Goal: Task Accomplishment & Management: Manage account settings

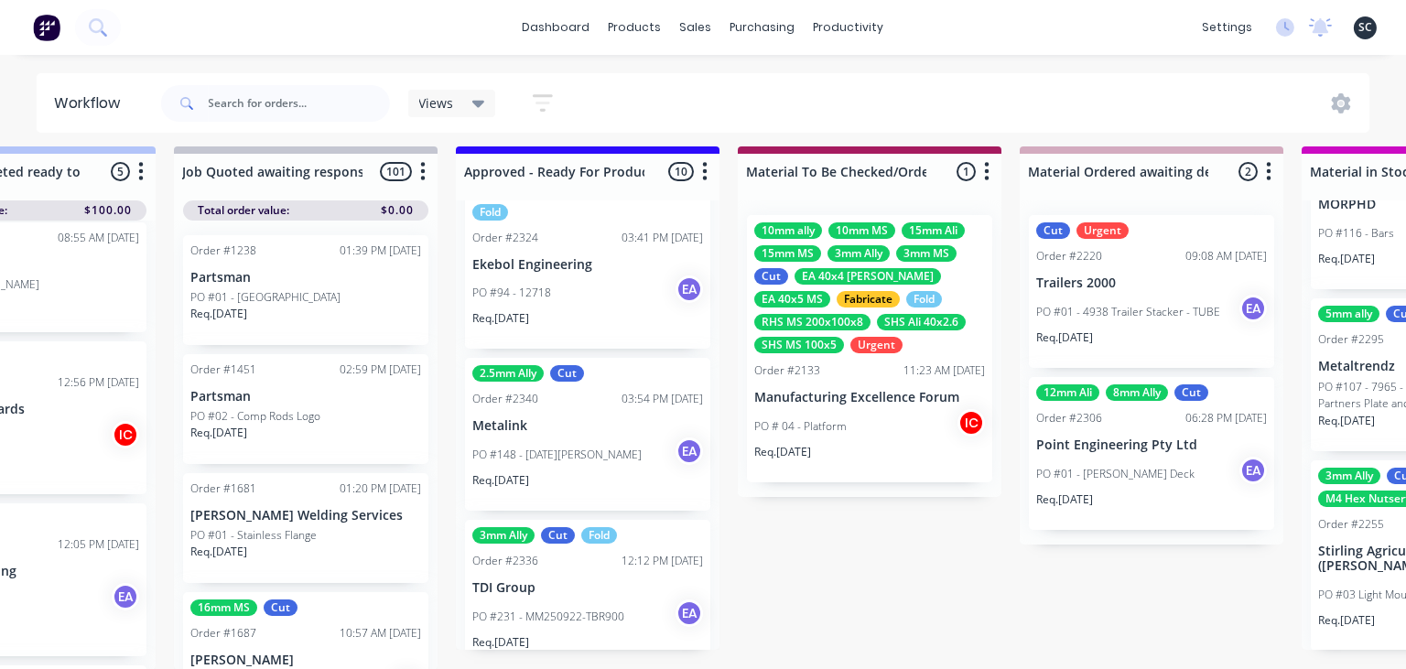
scroll to position [1326, 0]
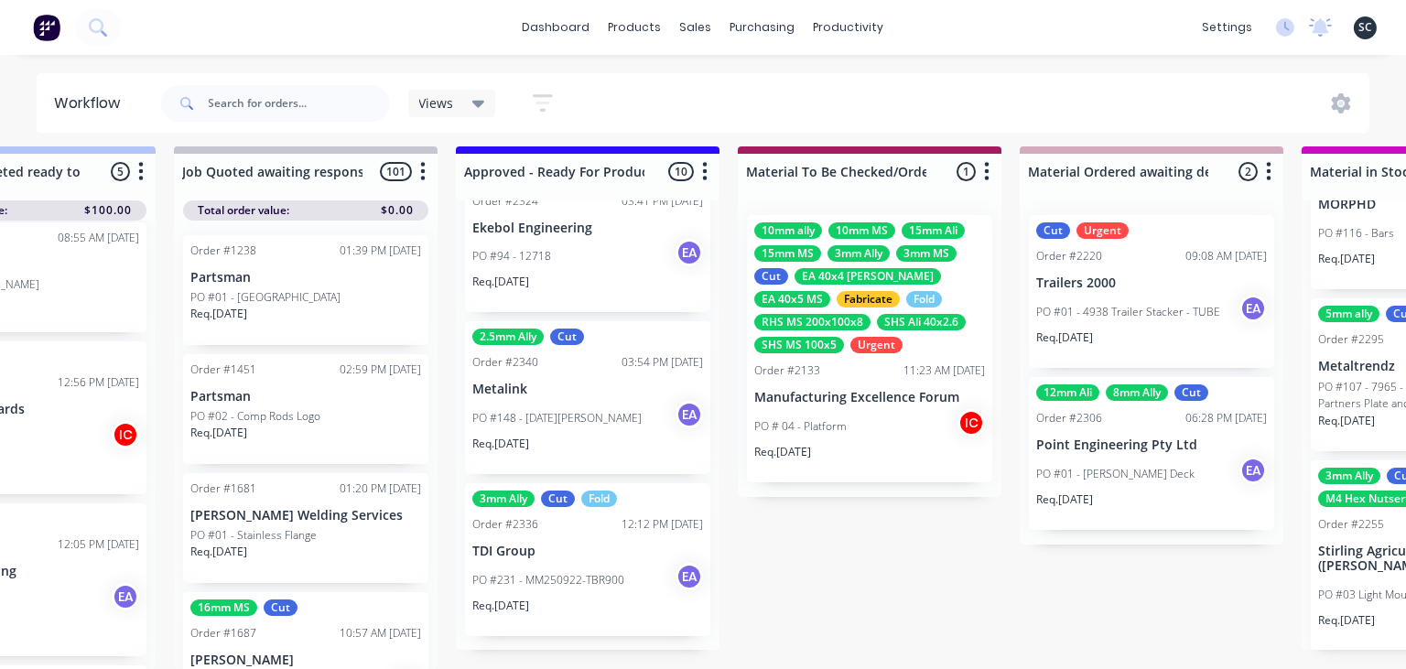
click at [592, 608] on div "Req. 06/10/25" at bounding box center [587, 613] width 231 height 31
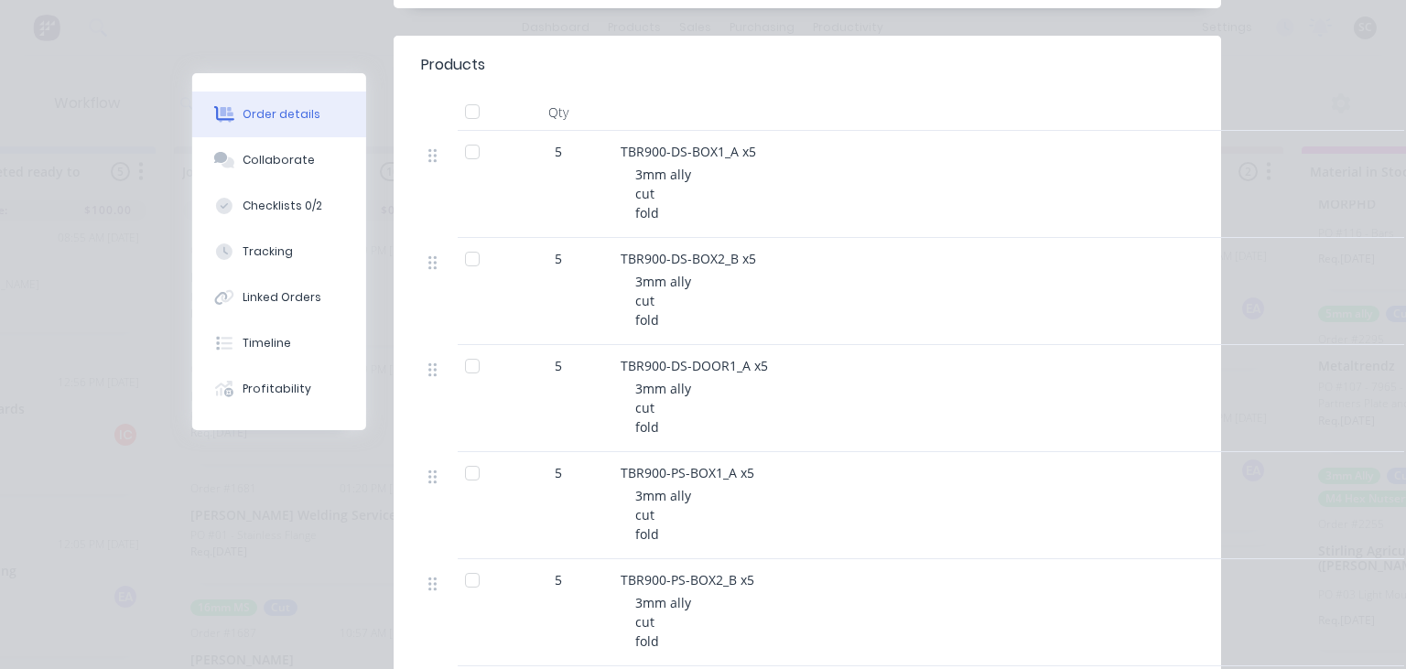
scroll to position [421, 0]
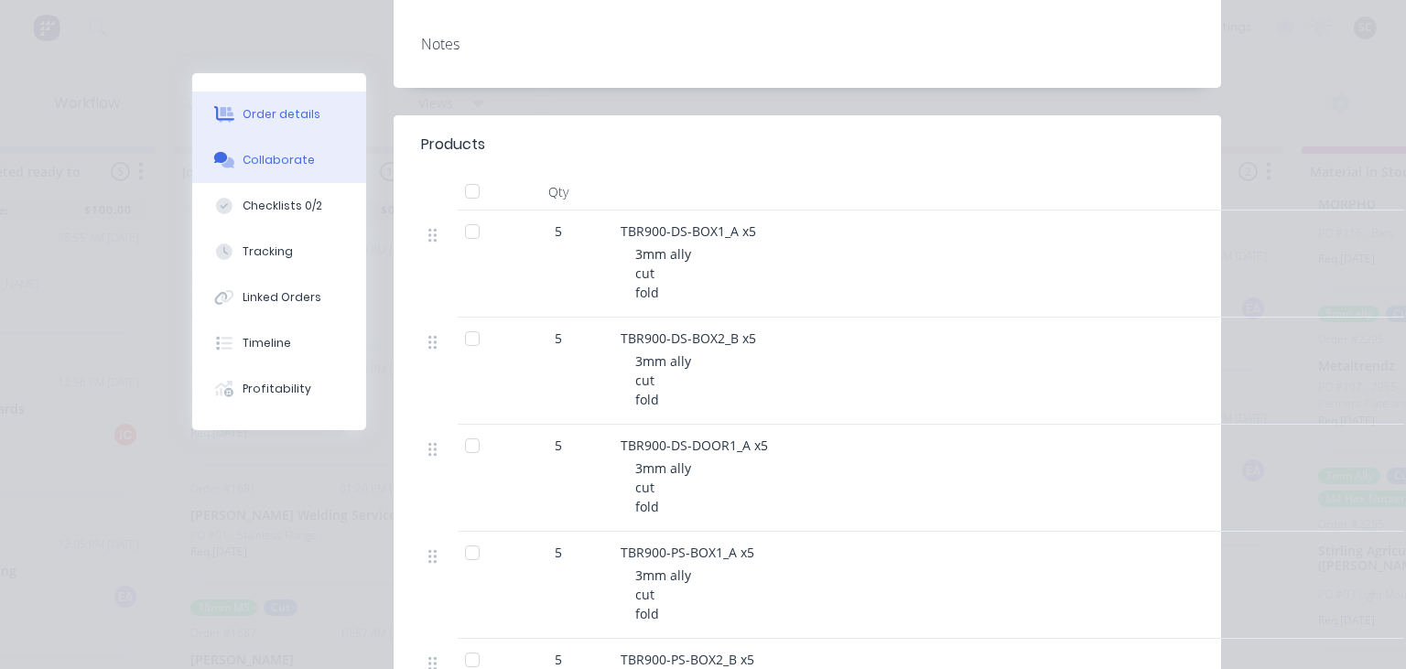
click at [298, 153] on div "Collaborate" at bounding box center [280, 160] width 72 height 16
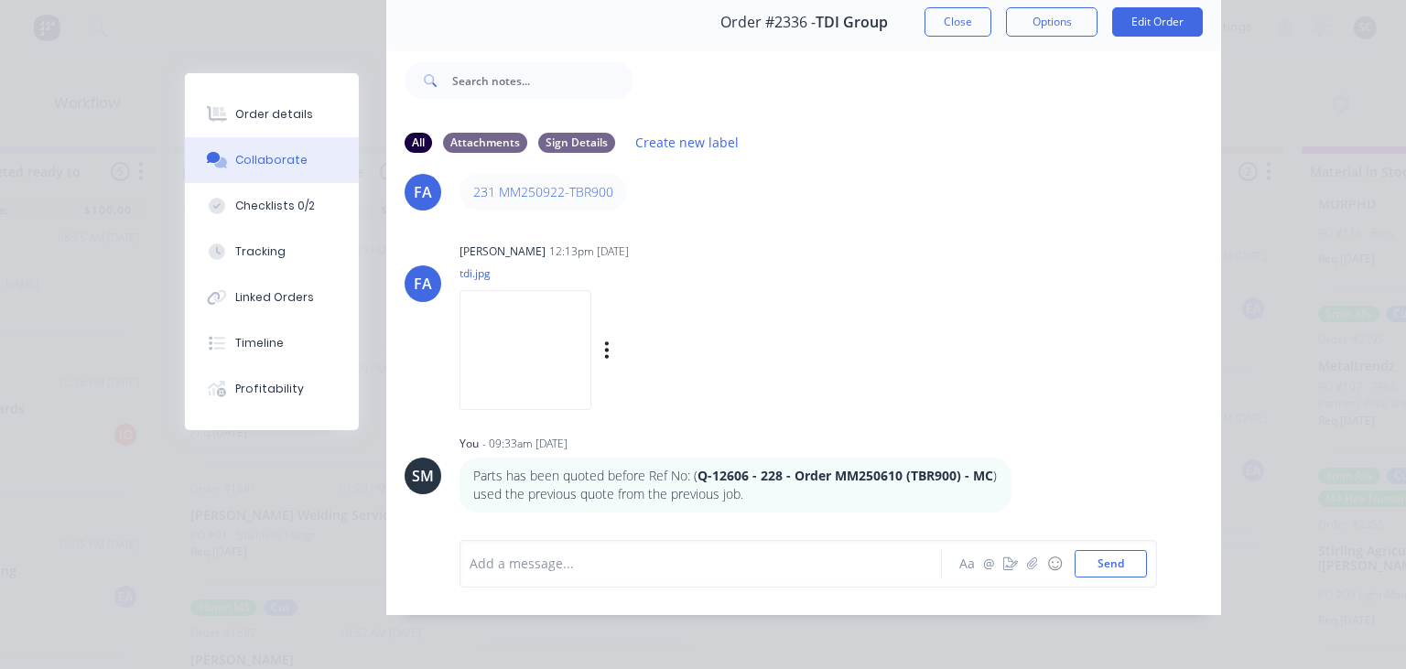
scroll to position [81, 0]
click at [564, 317] on img at bounding box center [526, 348] width 132 height 120
click at [962, 2] on div "Order #2336 - TDI Group Close Options Edit Order" at bounding box center [803, 21] width 835 height 58
click at [963, 15] on button "Close" at bounding box center [958, 19] width 67 height 29
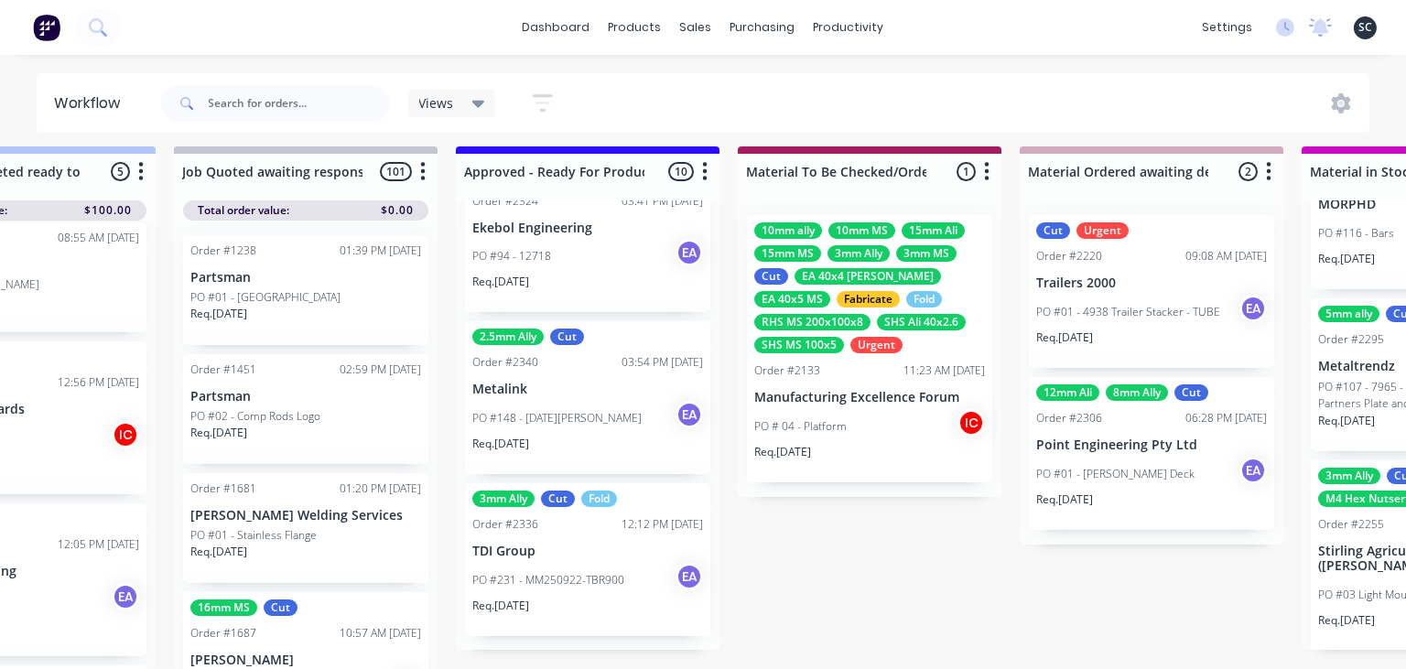
scroll to position [9, 2365]
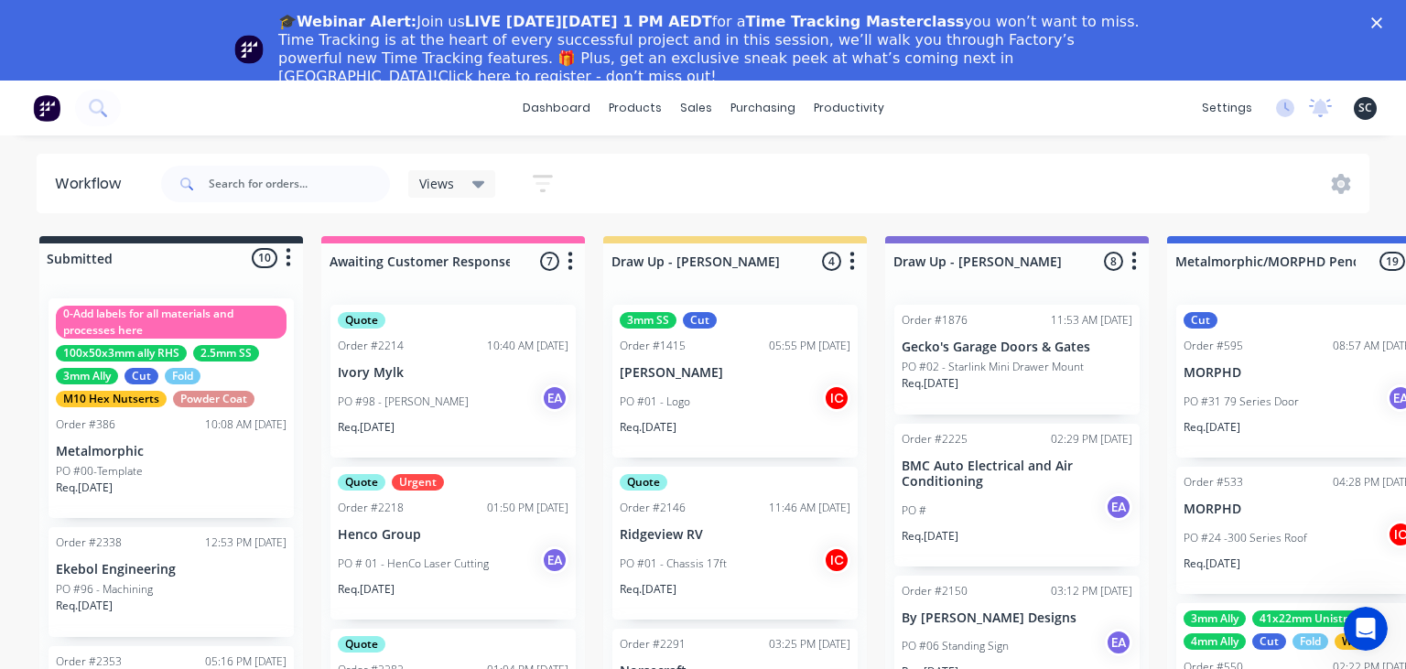
scroll to position [289, 0]
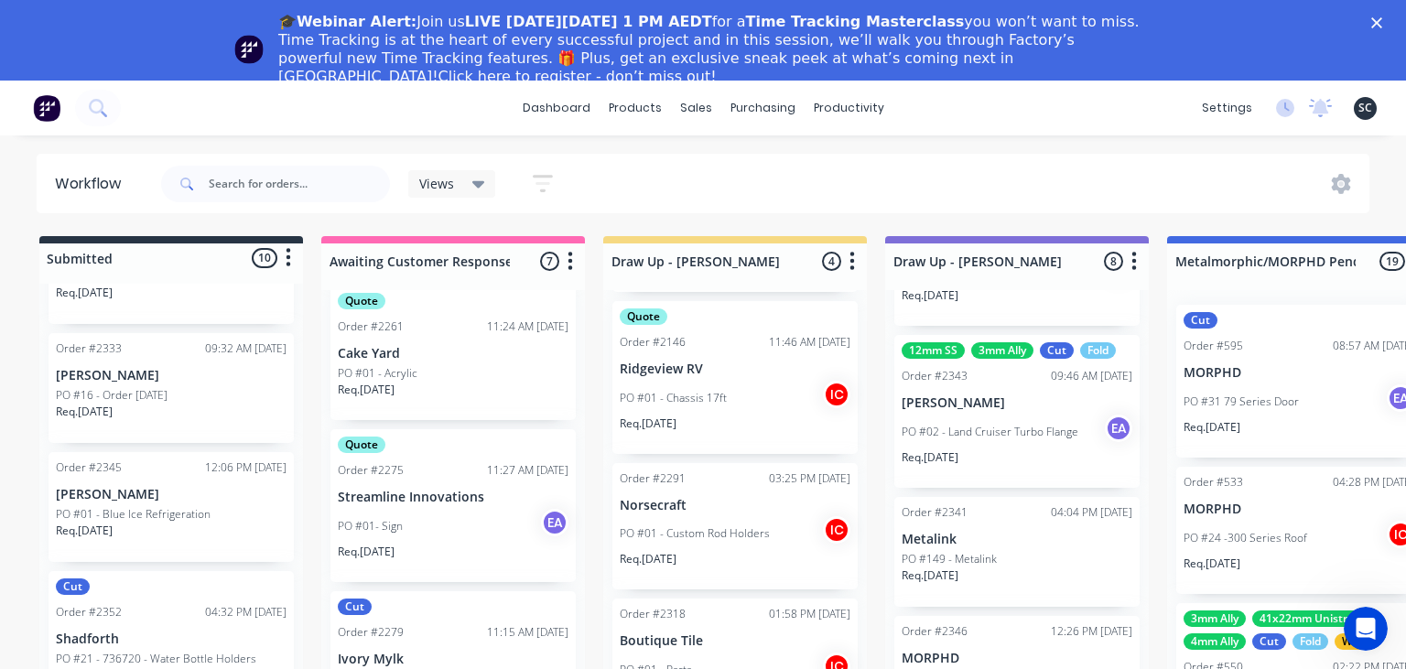
click at [1372, 27] on div "🎓Webinar Alert: Join us LIVE on Thursday, October 16 at 1 PM AEDT for a Time Tr…" at bounding box center [703, 49] width 1406 height 84
click at [1373, 24] on icon "Close" at bounding box center [1377, 22] width 11 height 11
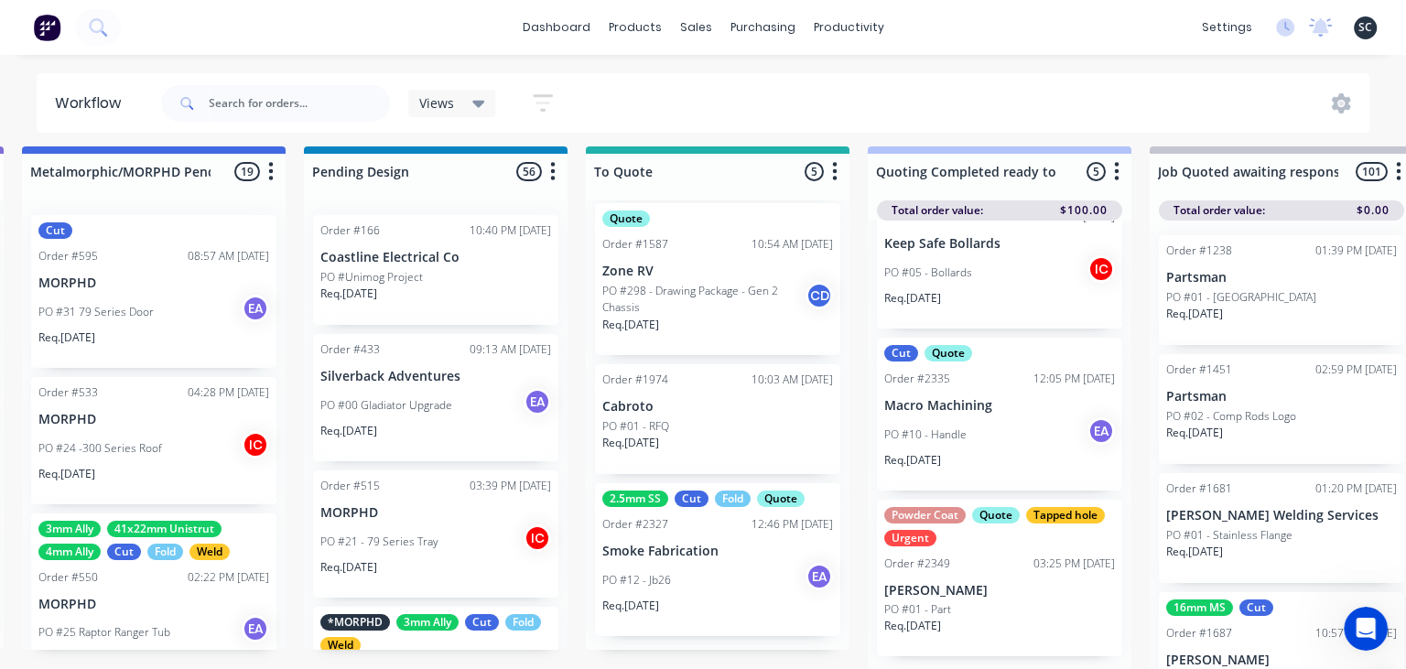
scroll to position [299, 0]
click at [1024, 594] on p "[PERSON_NAME]" at bounding box center [1000, 590] width 231 height 16
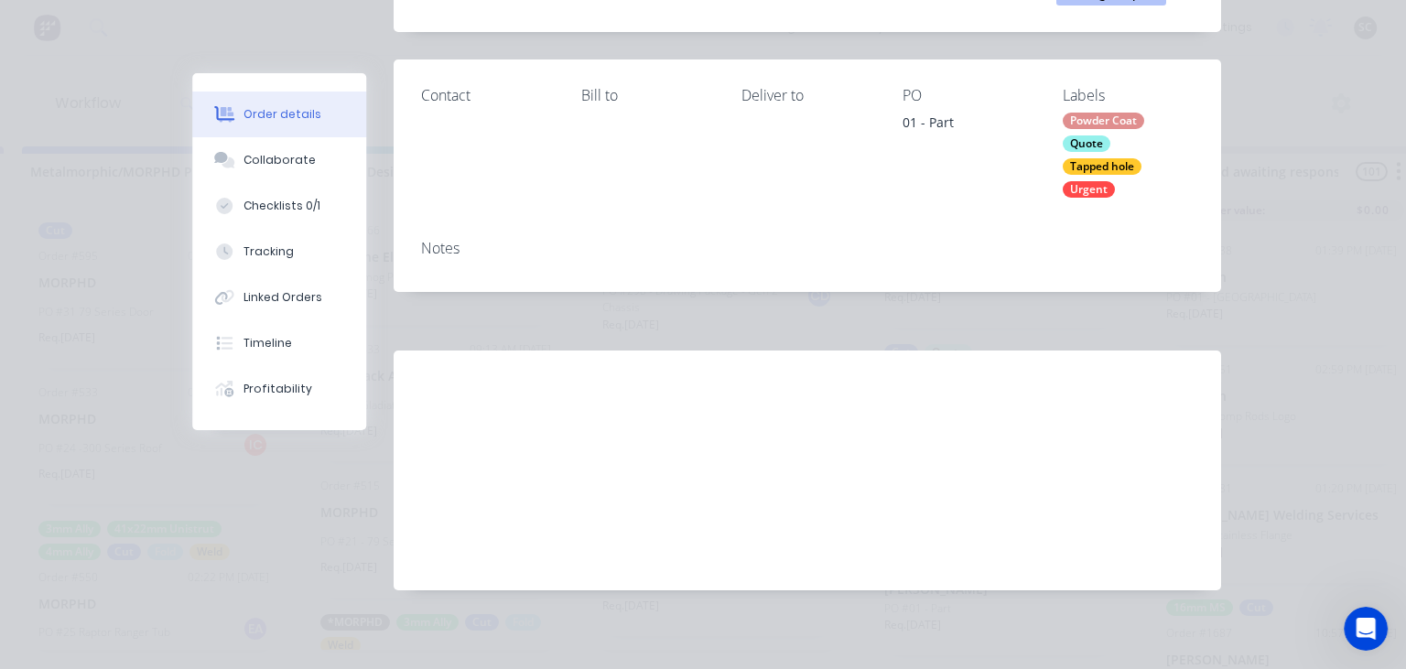
scroll to position [268, 0]
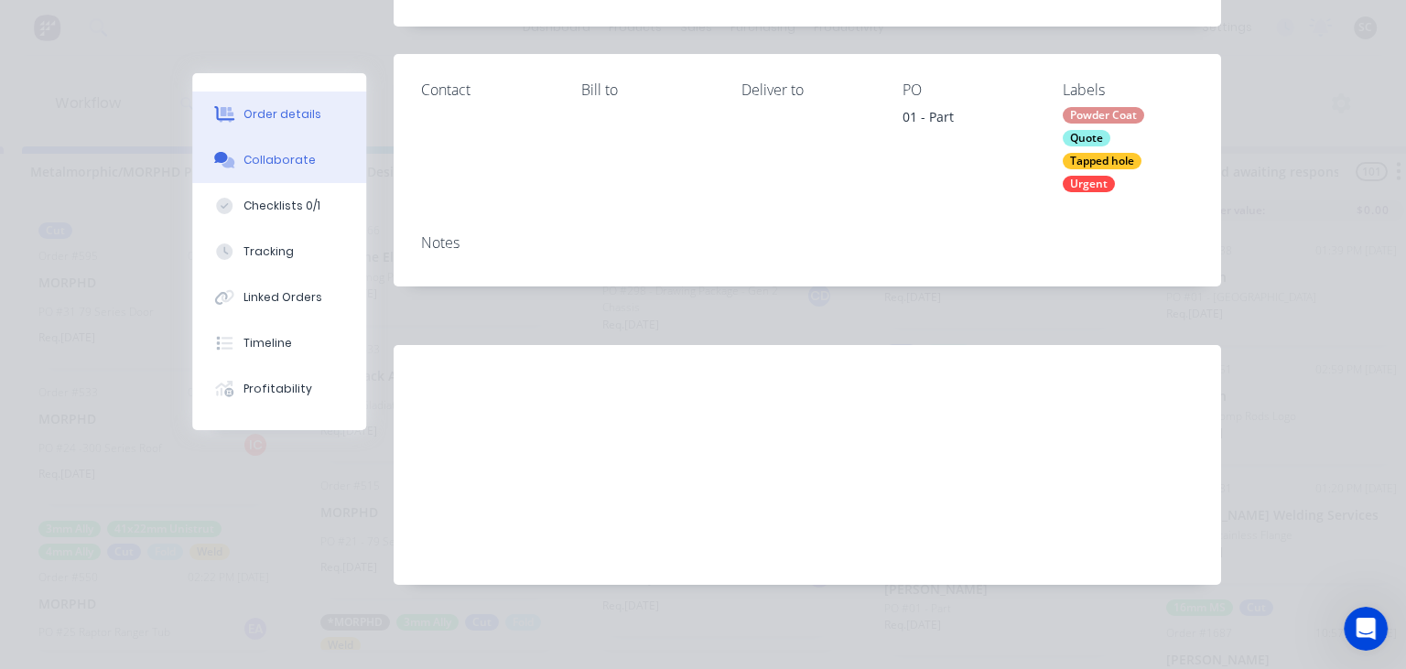
click at [278, 168] on button "Collaborate" at bounding box center [279, 160] width 174 height 46
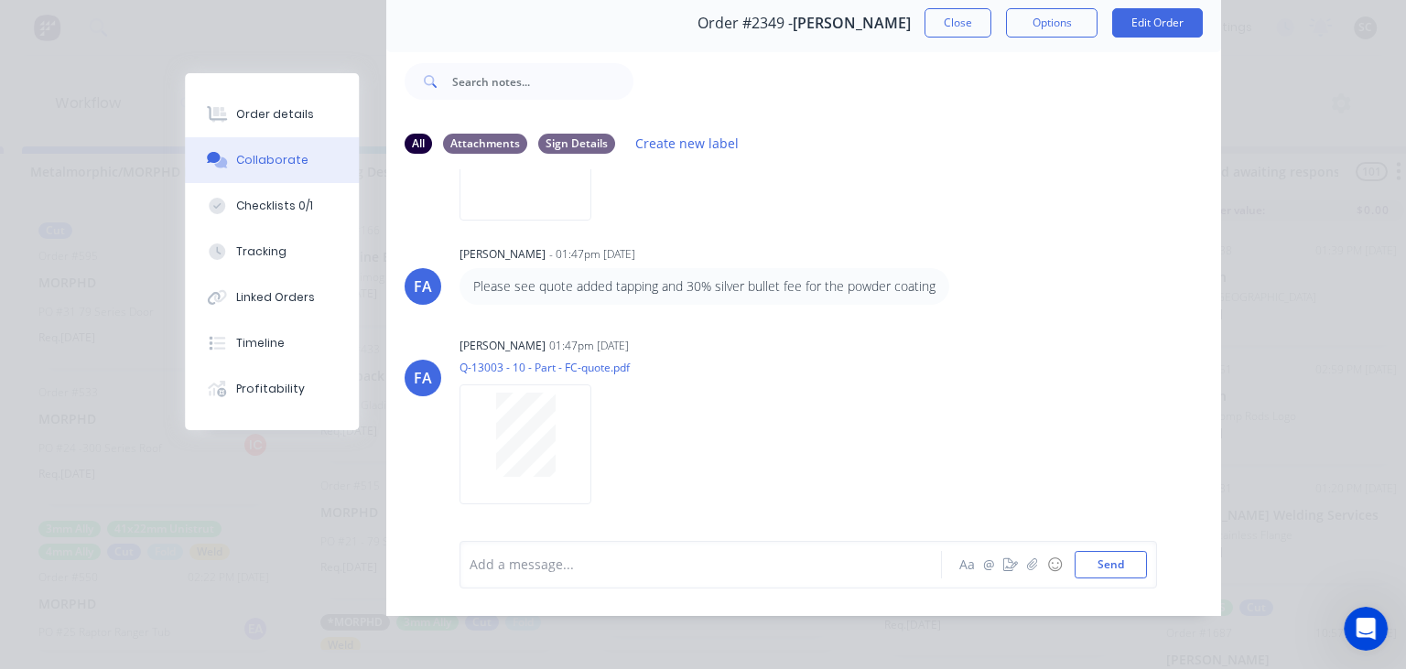
scroll to position [81, 0]
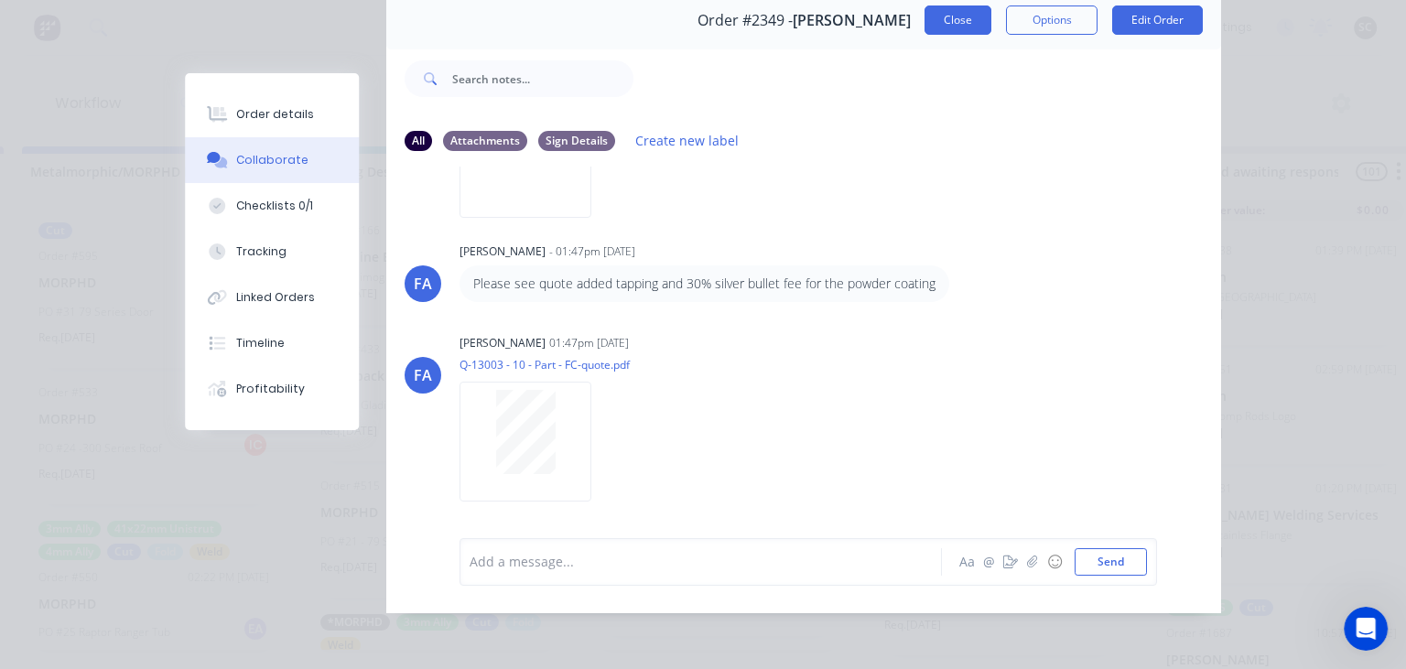
click at [968, 20] on button "Close" at bounding box center [958, 19] width 67 height 29
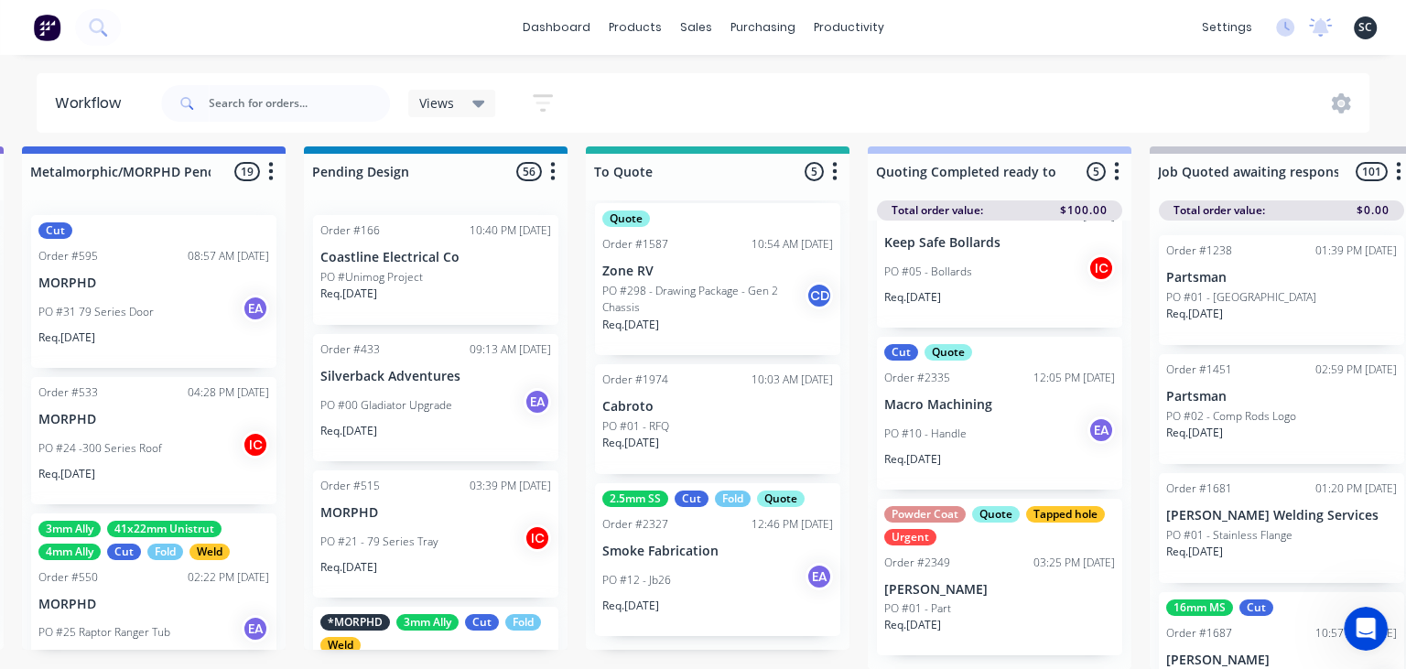
click at [1034, 582] on p "[PERSON_NAME]" at bounding box center [1000, 590] width 231 height 16
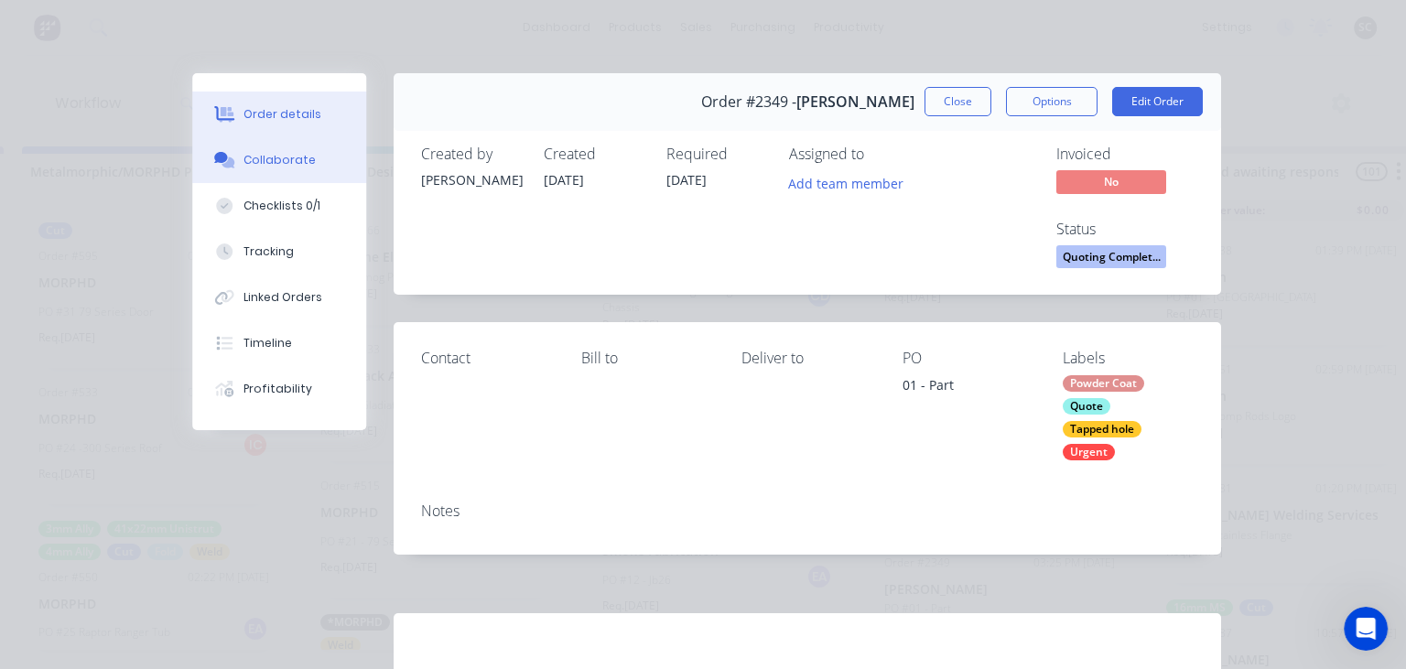
click at [286, 163] on div "Collaborate" at bounding box center [280, 160] width 72 height 16
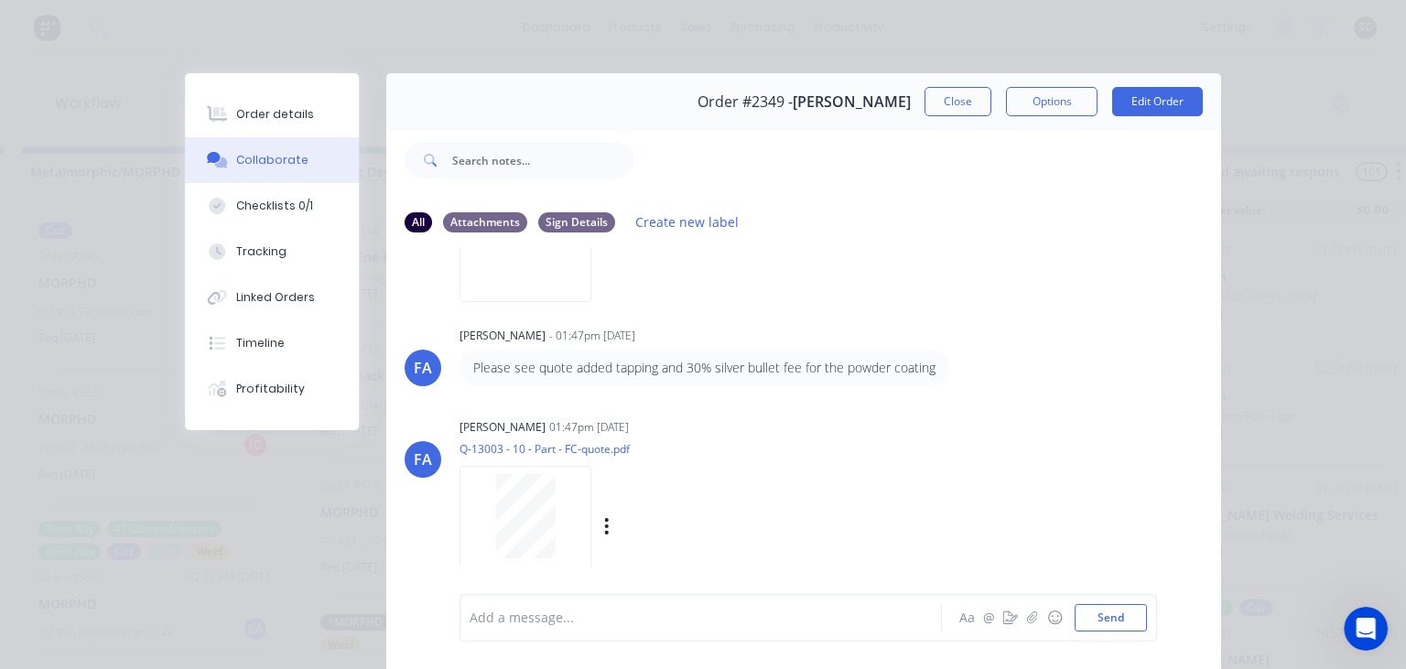
scroll to position [1313, 0]
click at [956, 106] on button "Close" at bounding box center [958, 101] width 67 height 29
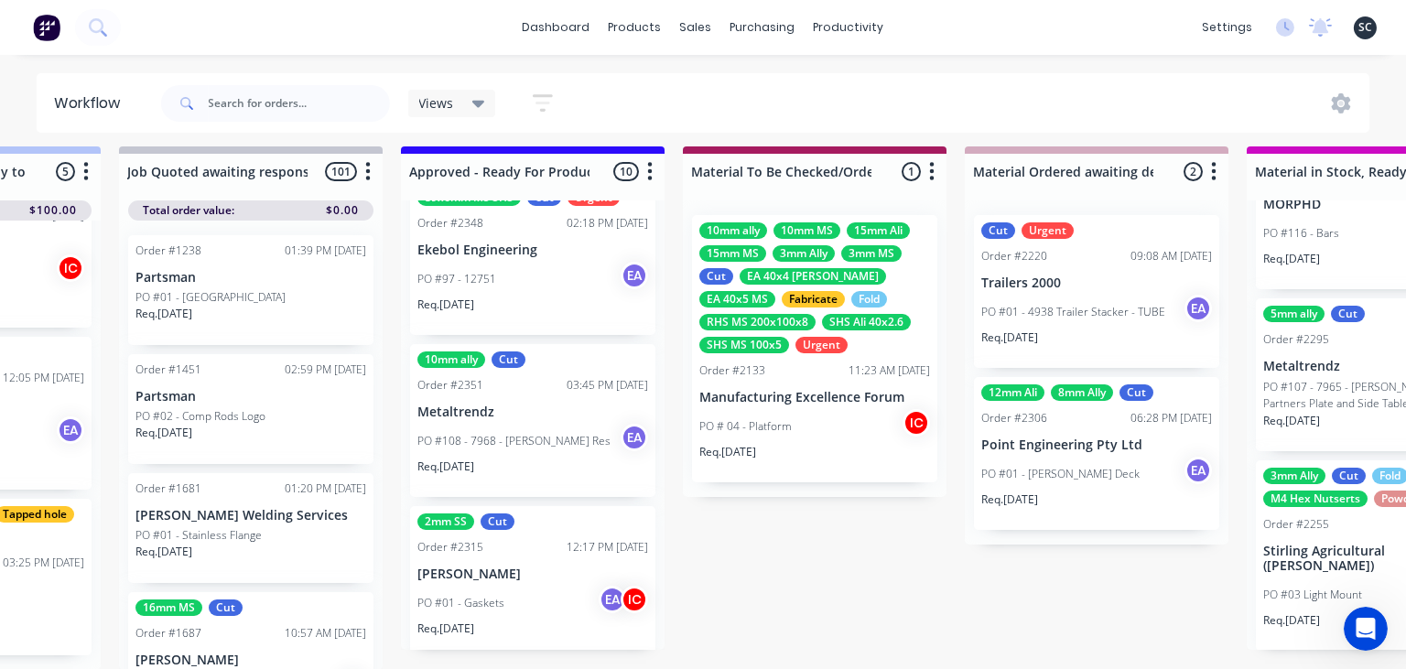
scroll to position [693, 0]
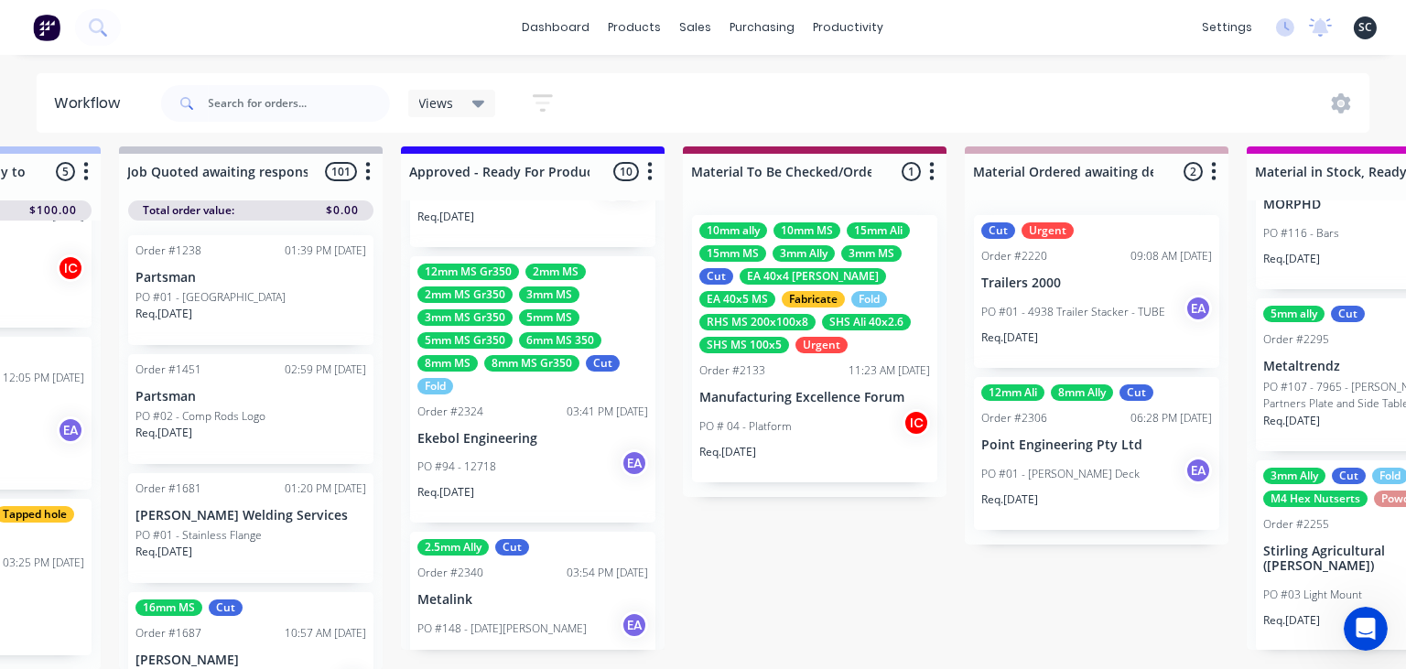
click at [483, 425] on div "12mm MS Gr350 2mm MS 2mm MS Gr350 3mm MS 3mm MS Gr350 5mm MS 5mm MS Gr350 6mm M…" at bounding box center [532, 389] width 245 height 267
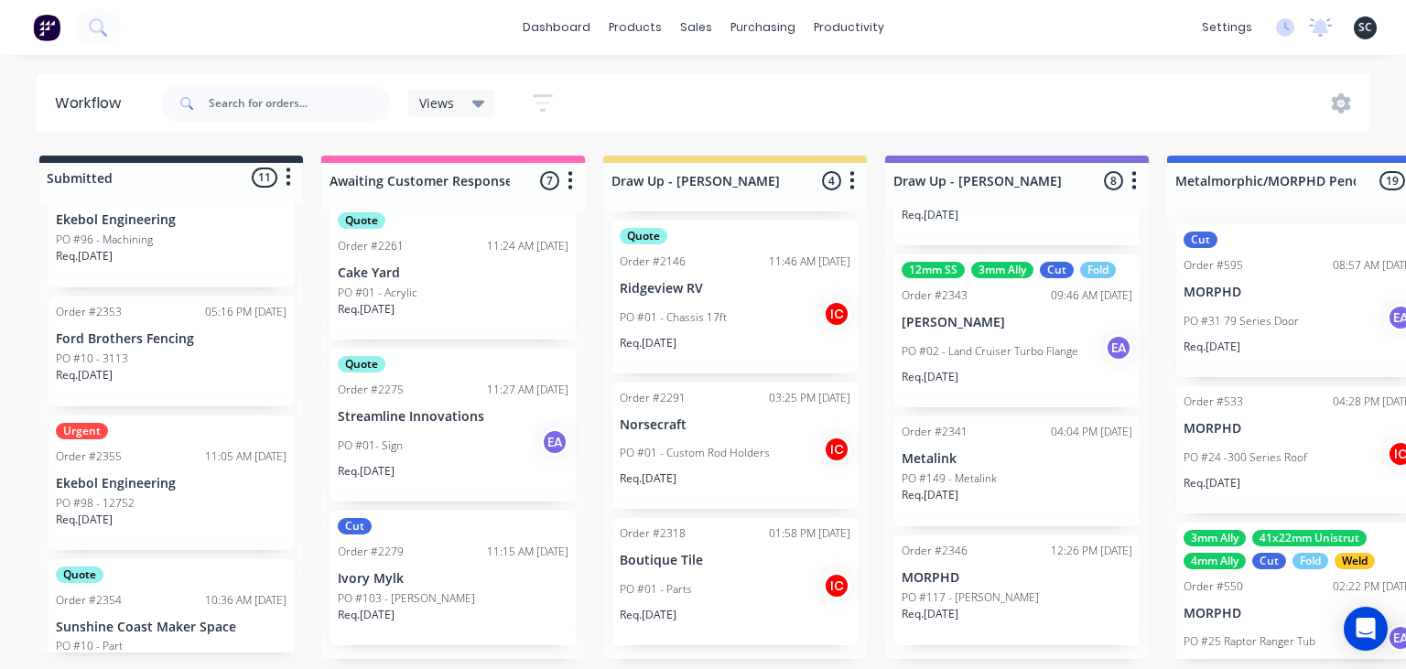
scroll to position [219, 0]
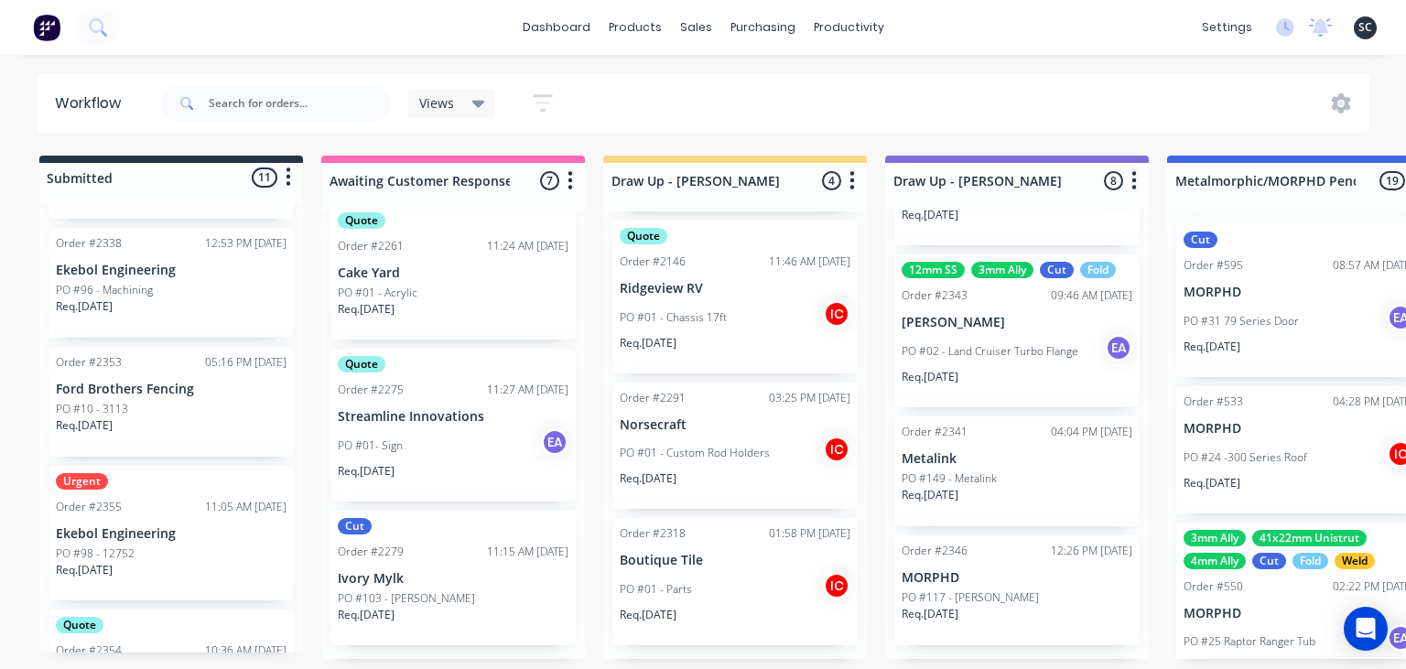
click at [189, 537] on p "Ekebol Engineering" at bounding box center [171, 535] width 231 height 16
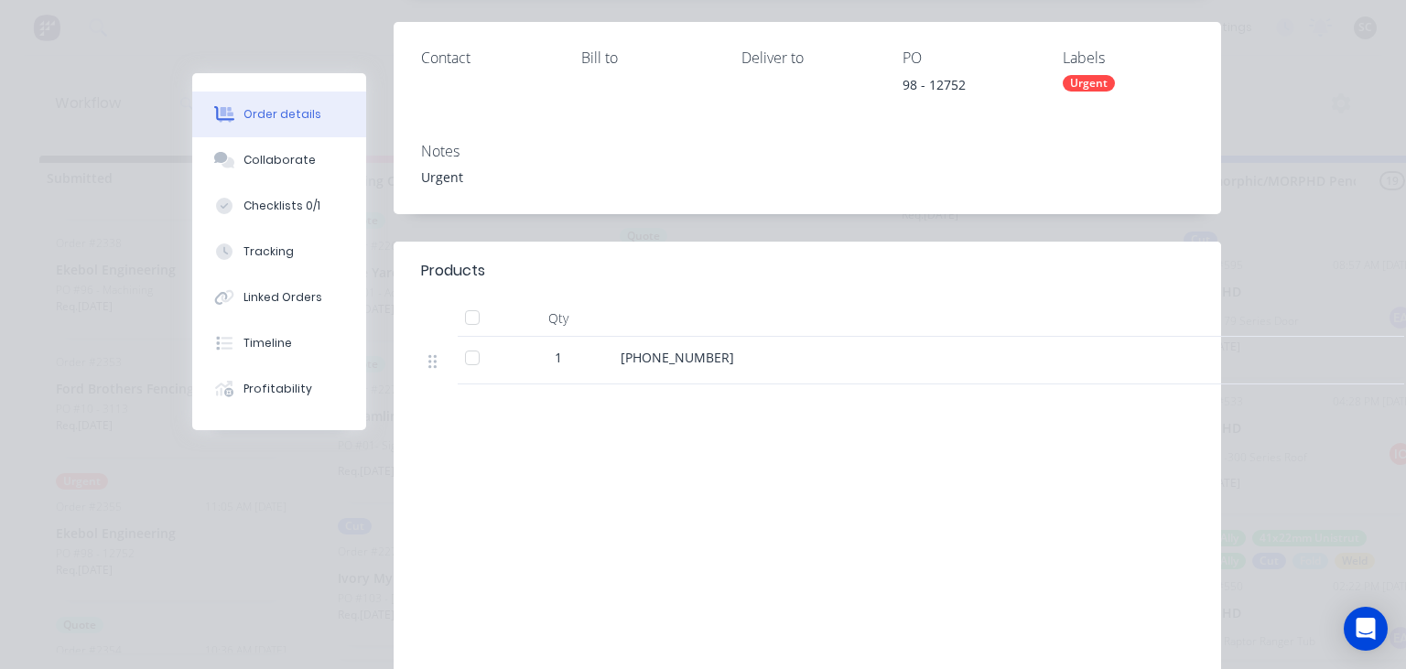
scroll to position [316, 0]
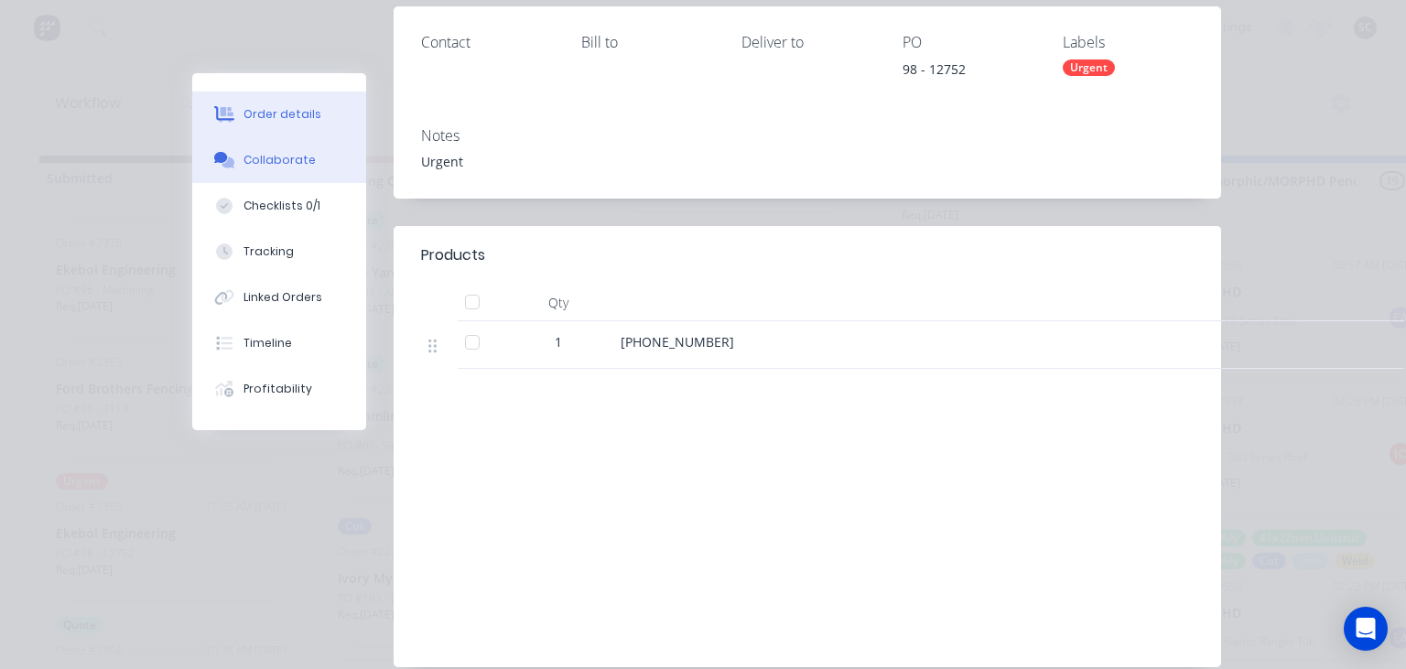
click at [297, 155] on div "Collaborate" at bounding box center [280, 160] width 72 height 16
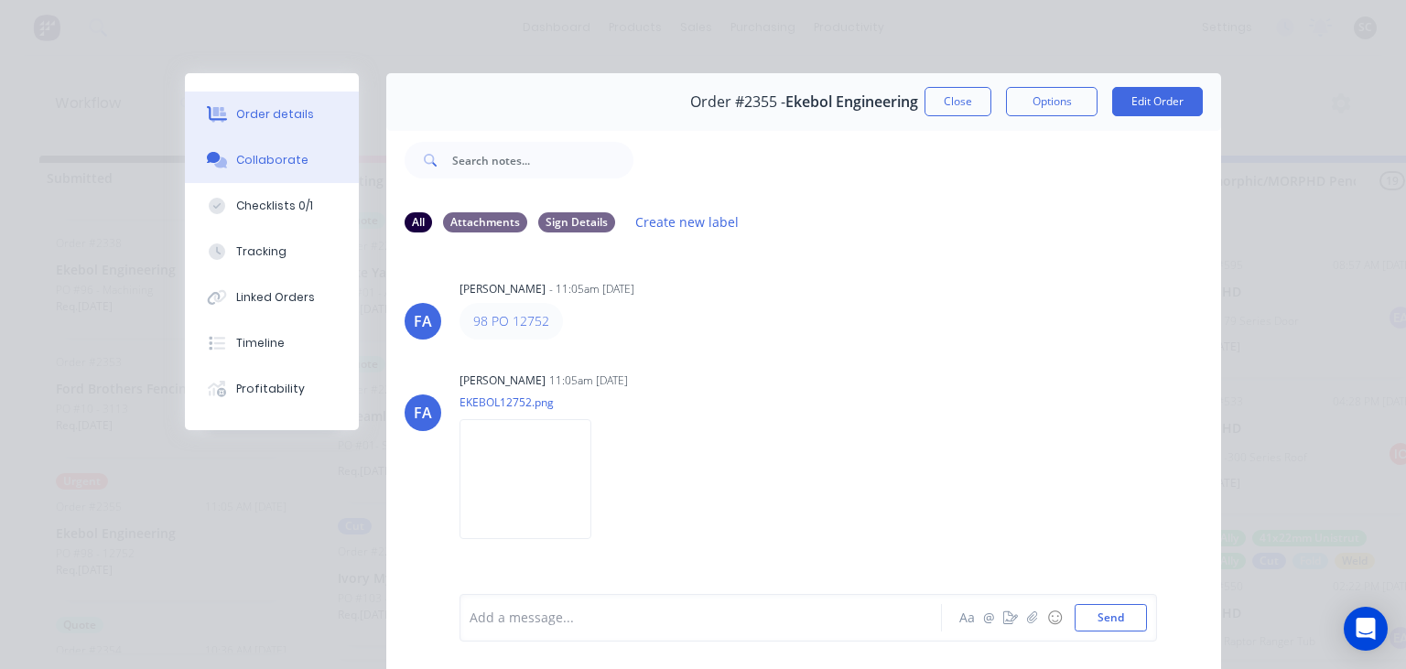
click at [287, 114] on div "Order details" at bounding box center [275, 114] width 78 height 16
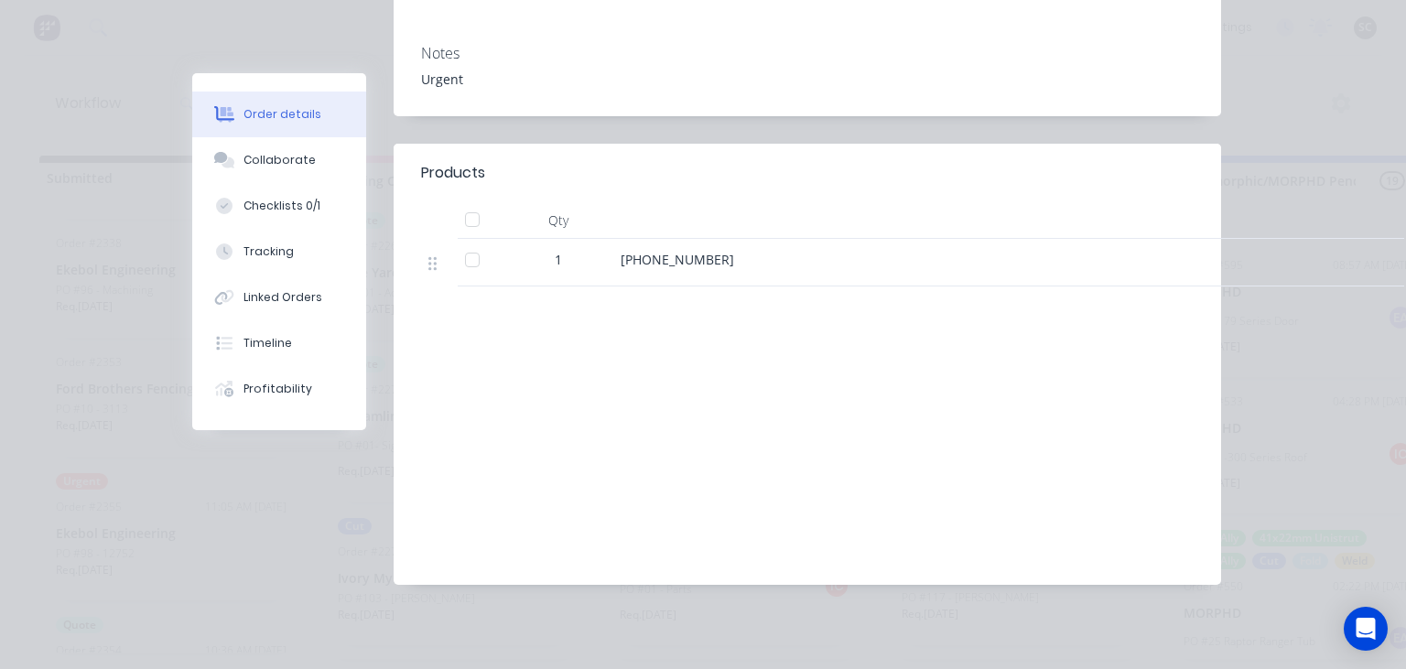
scroll to position [81, 0]
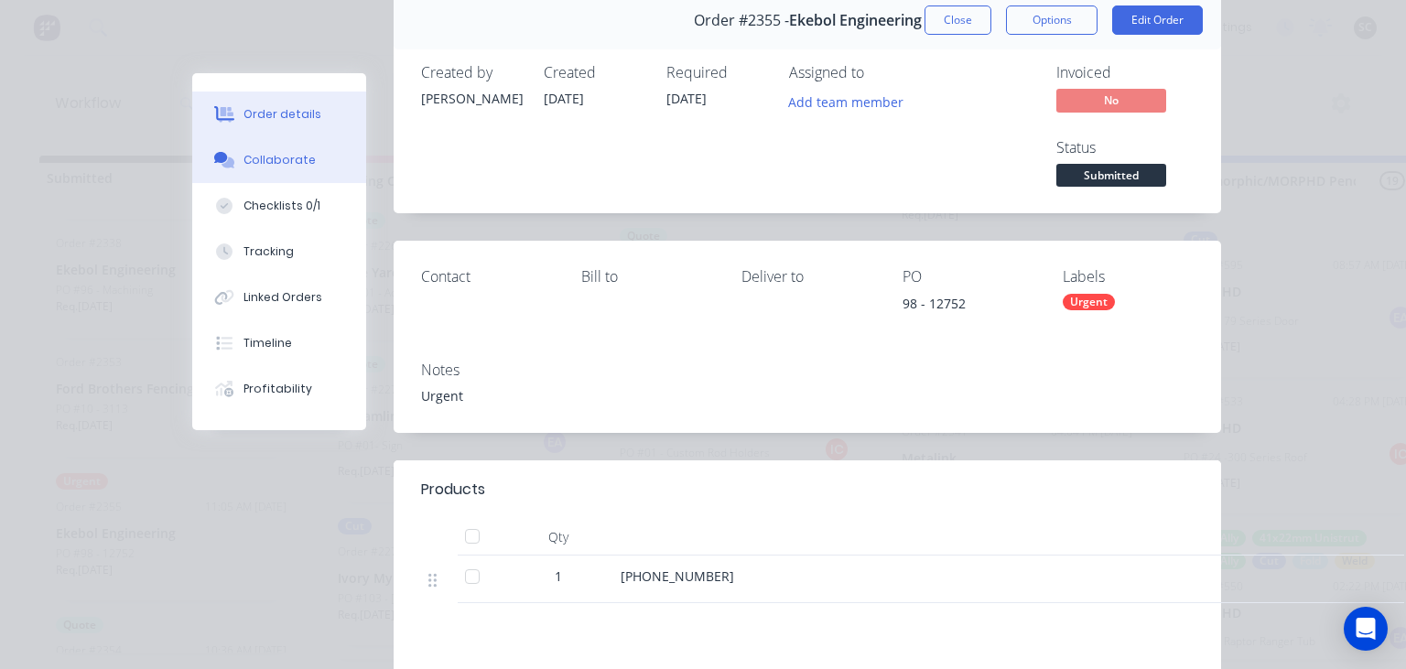
click at [303, 170] on button "Collaborate" at bounding box center [279, 160] width 174 height 46
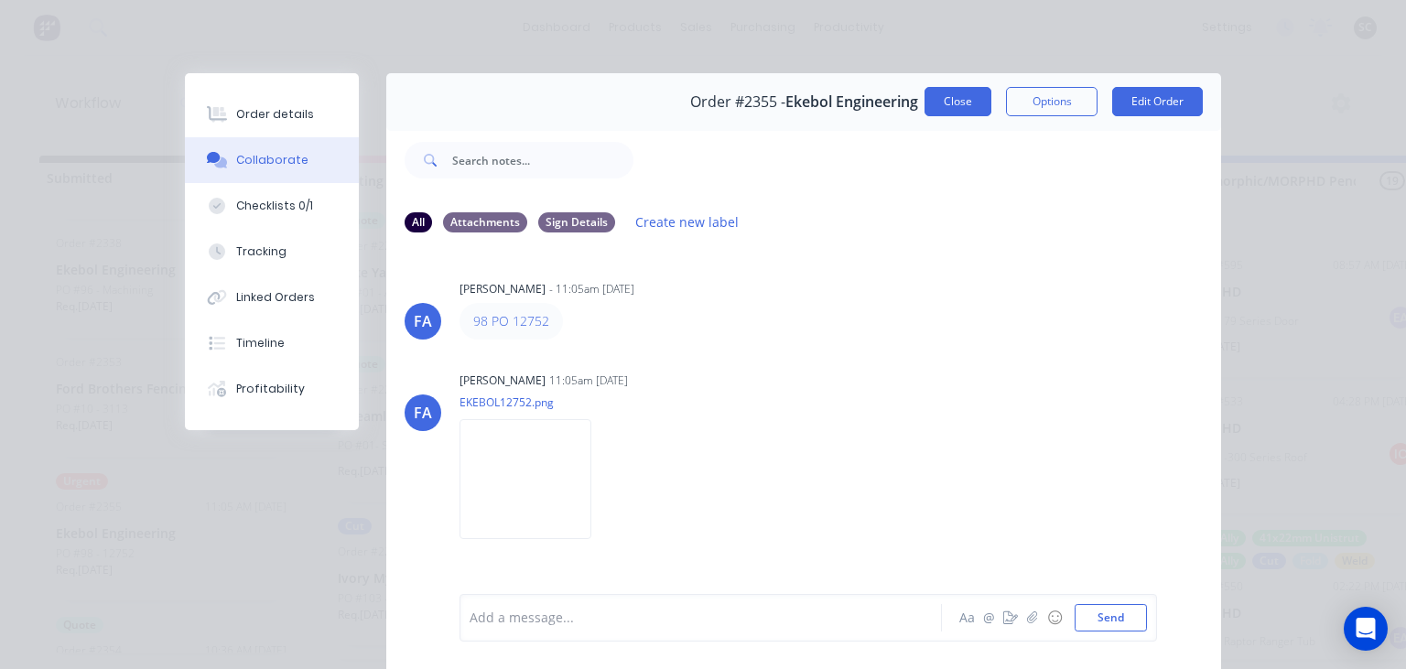
click at [962, 99] on button "Close" at bounding box center [958, 101] width 67 height 29
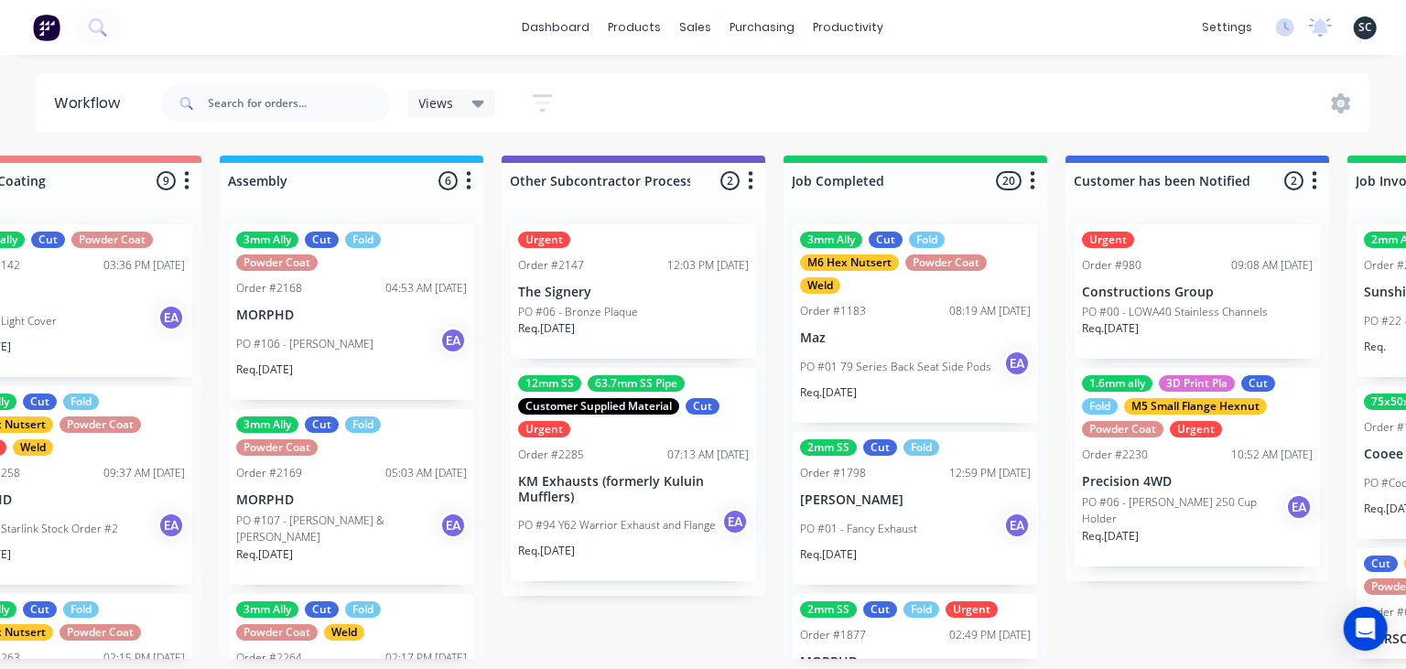
scroll to position [0, 5566]
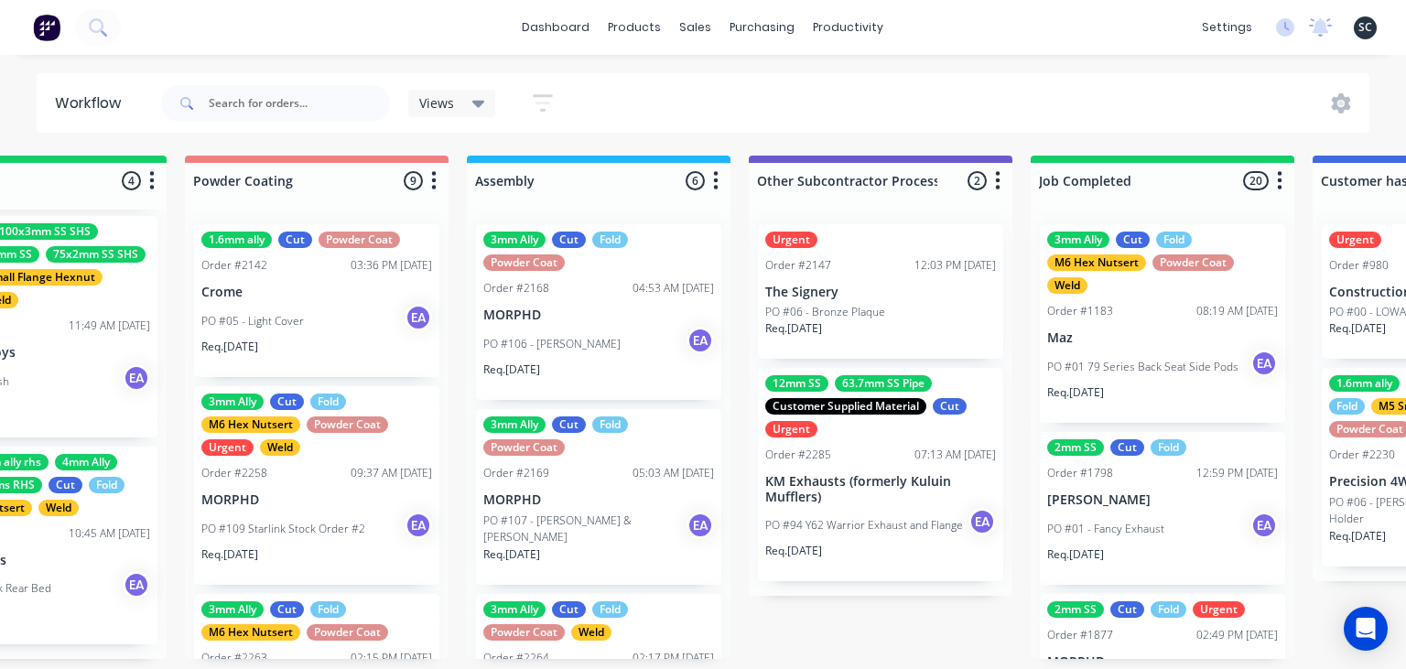
scroll to position [0, 5300]
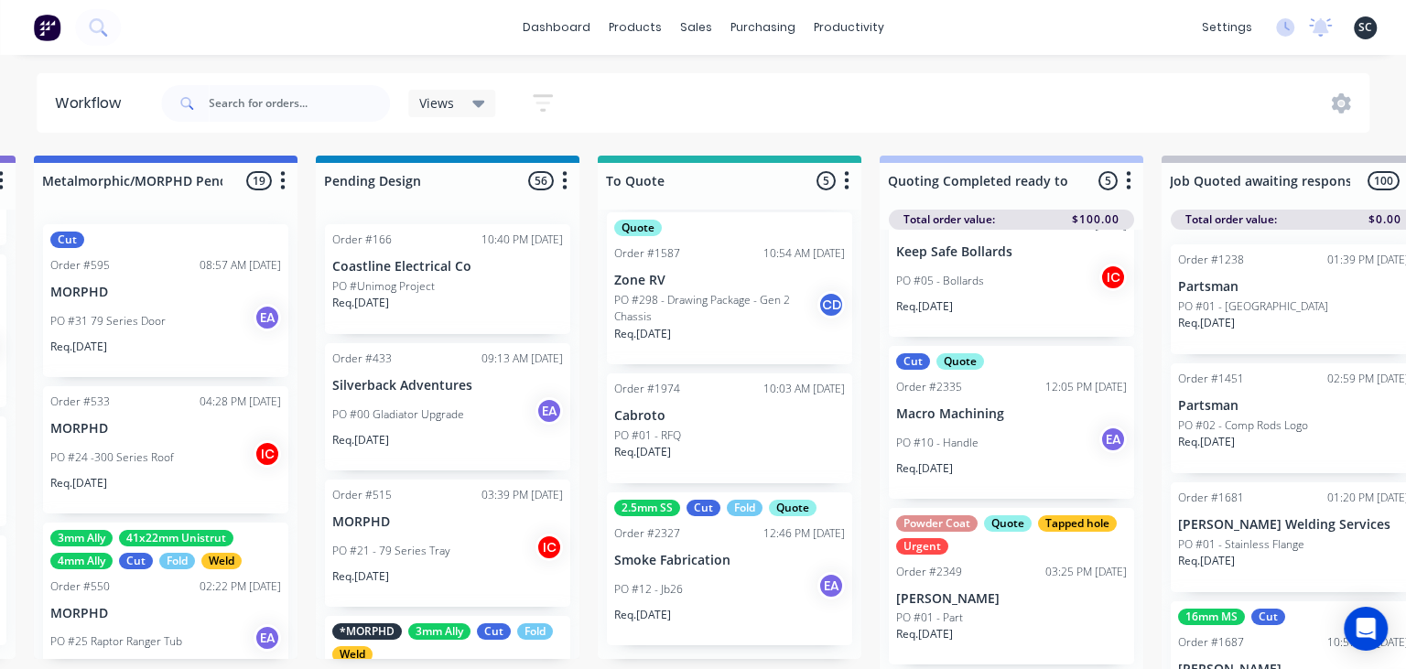
scroll to position [0, 1412]
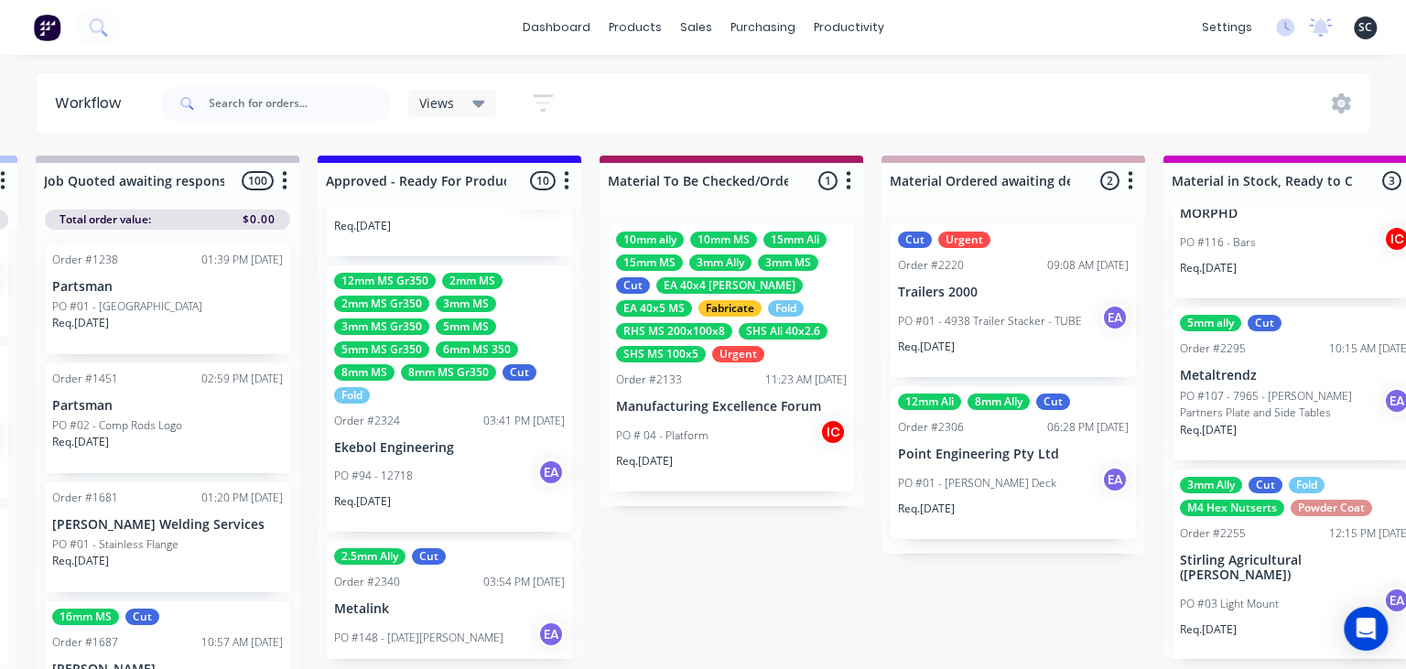
scroll to position [0, 2220]
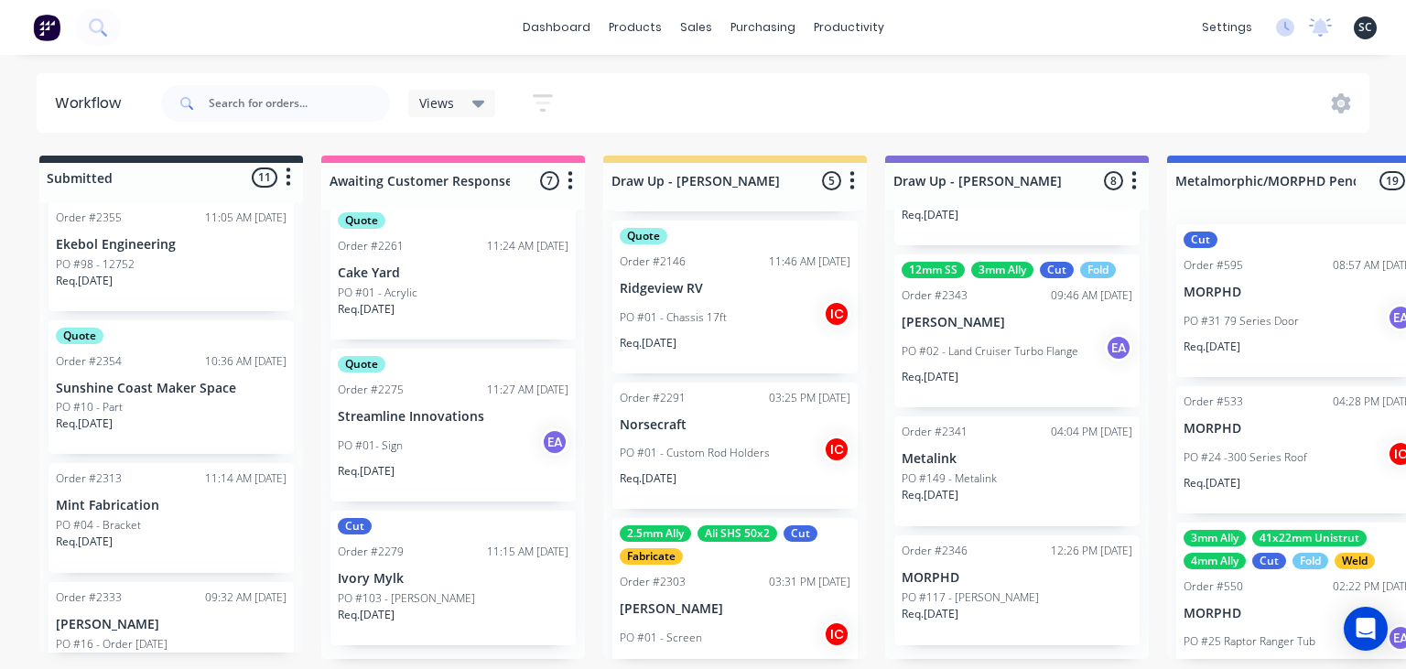
scroll to position [421, 0]
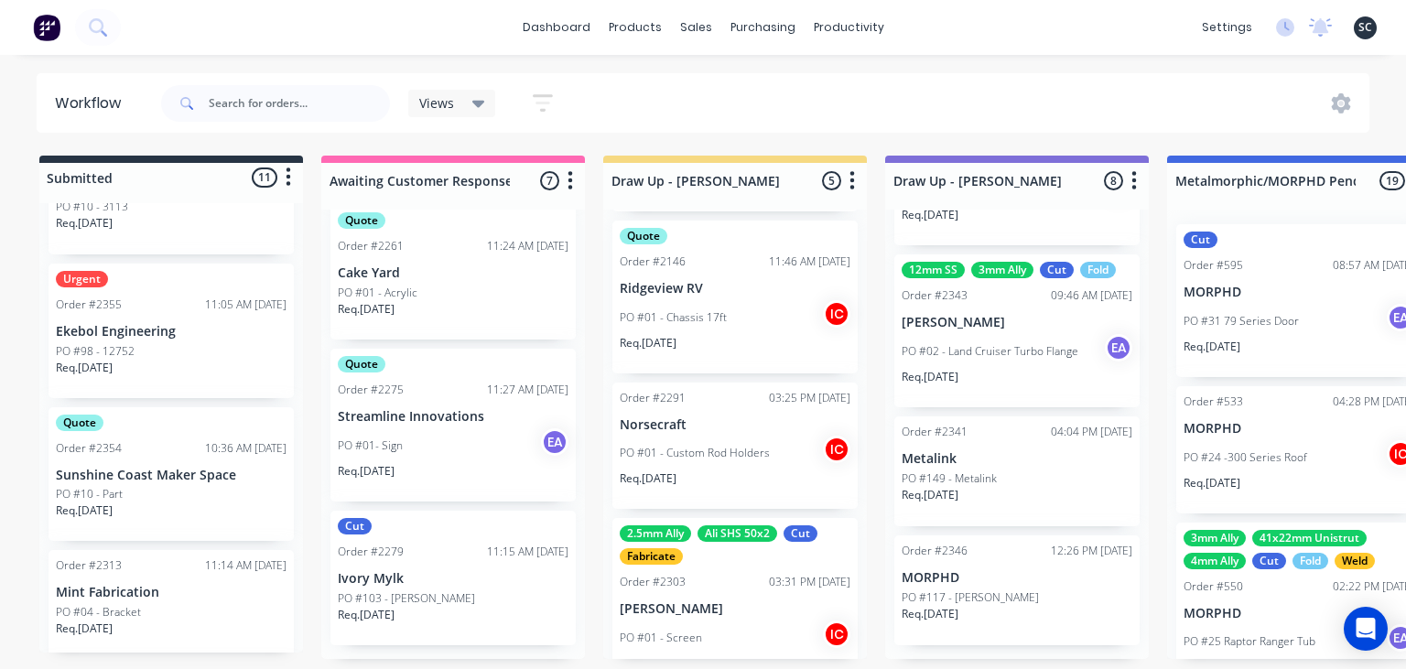
click at [170, 501] on div "PO #10 - Part" at bounding box center [171, 494] width 231 height 16
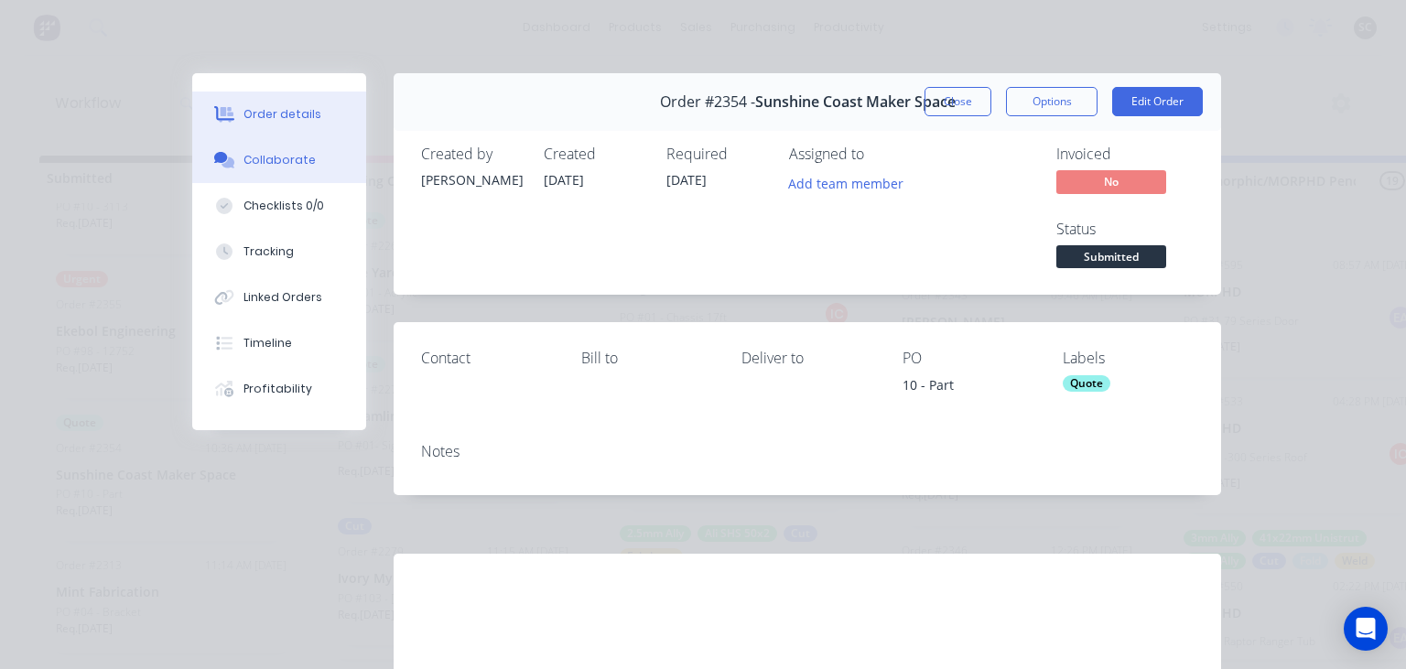
click at [277, 161] on div "Collaborate" at bounding box center [280, 160] width 72 height 16
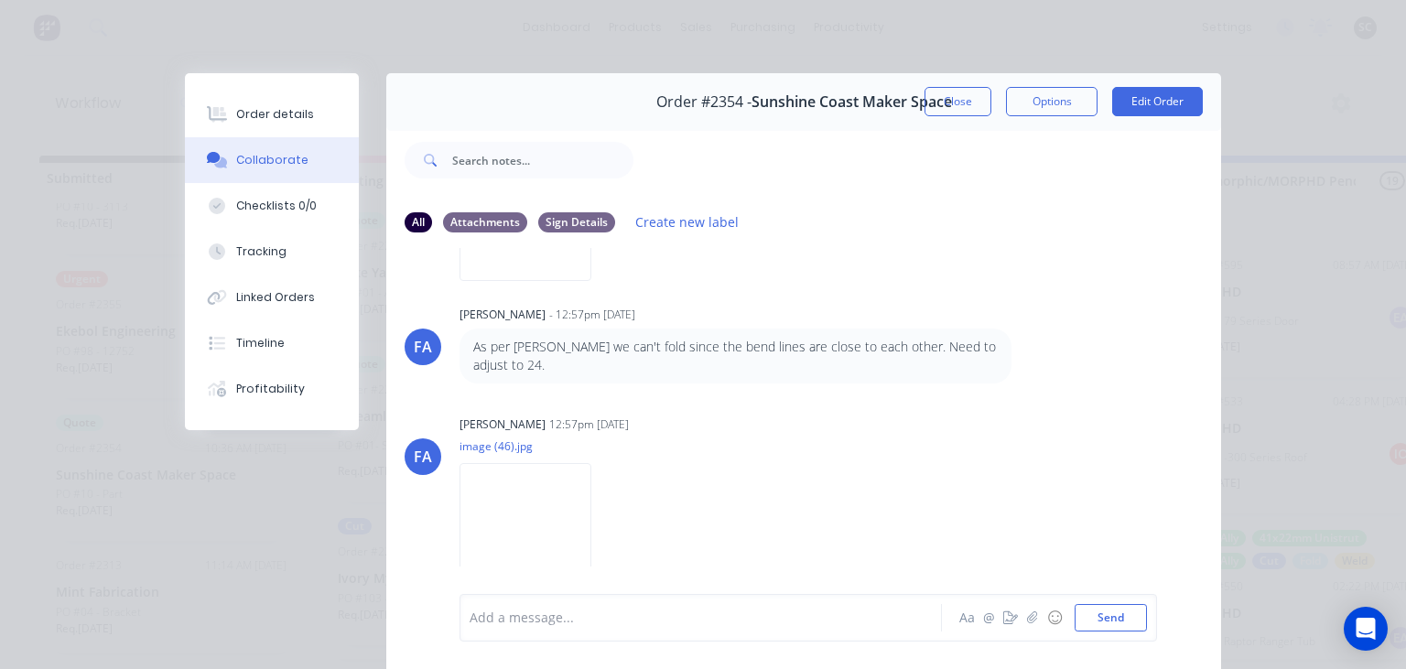
scroll to position [81, 0]
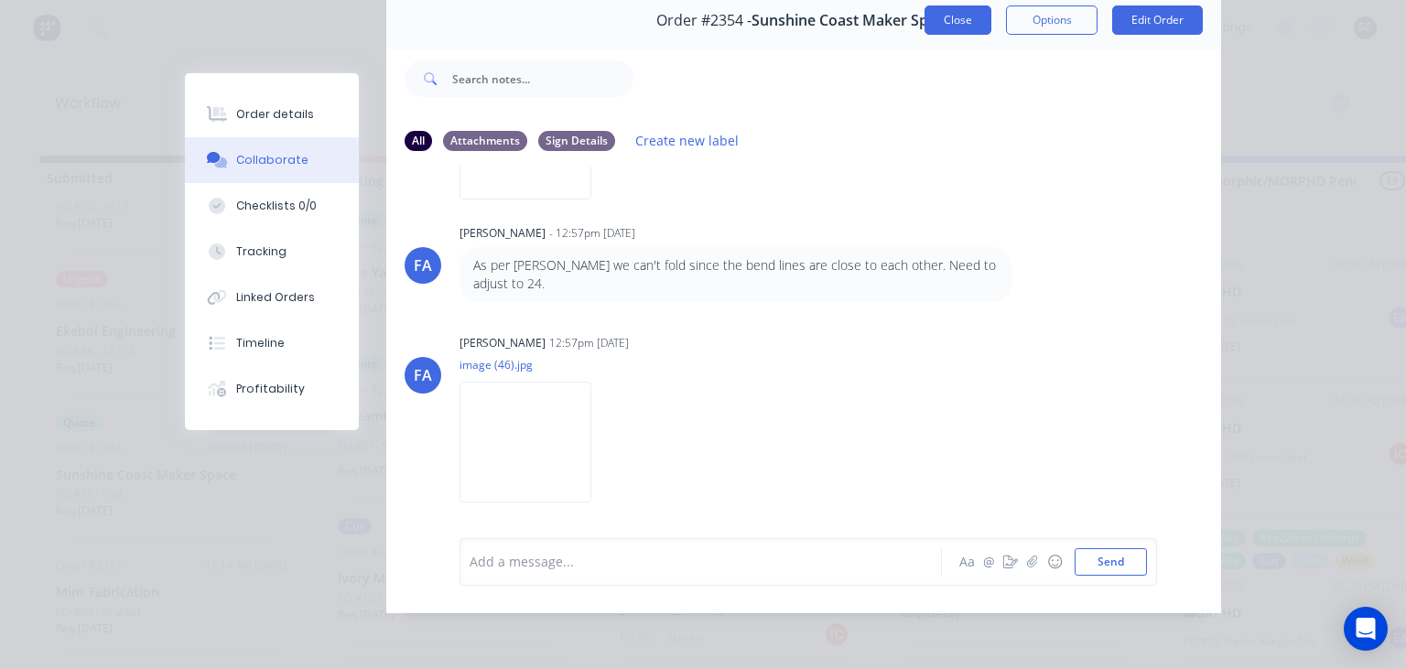
click at [965, 27] on button "Close" at bounding box center [958, 19] width 67 height 29
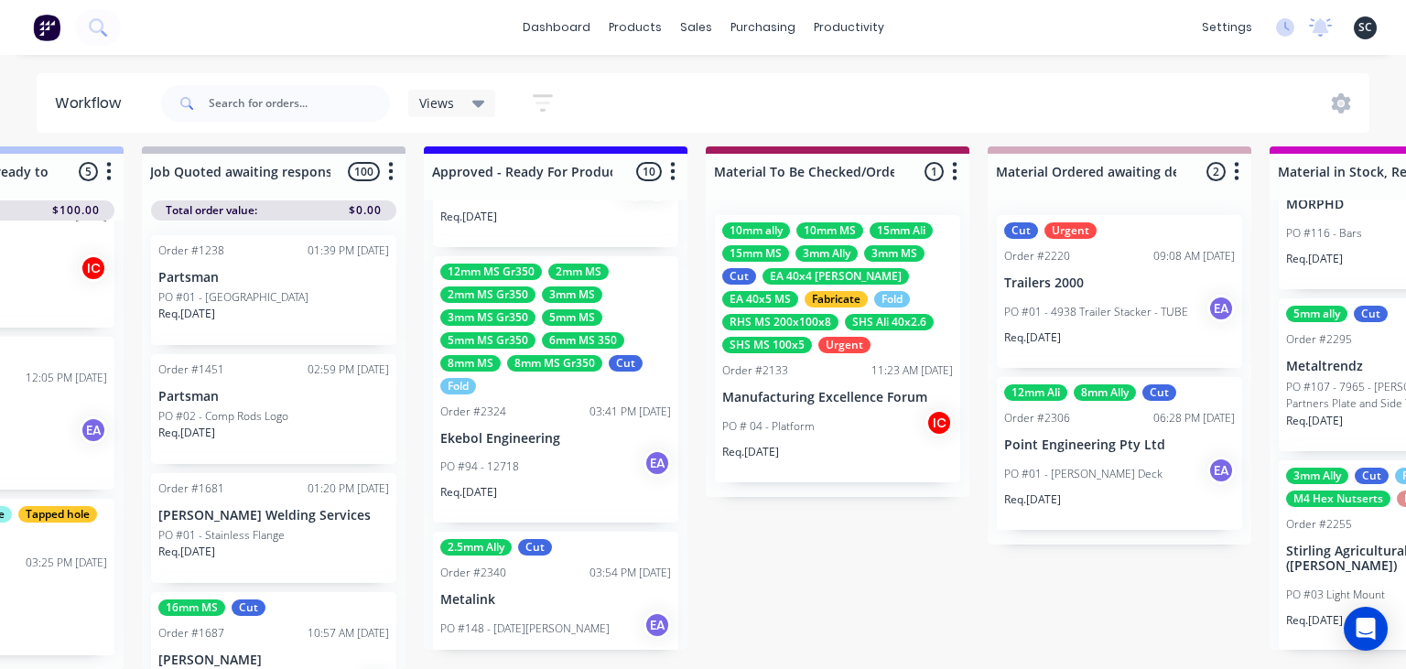
scroll to position [1326, 0]
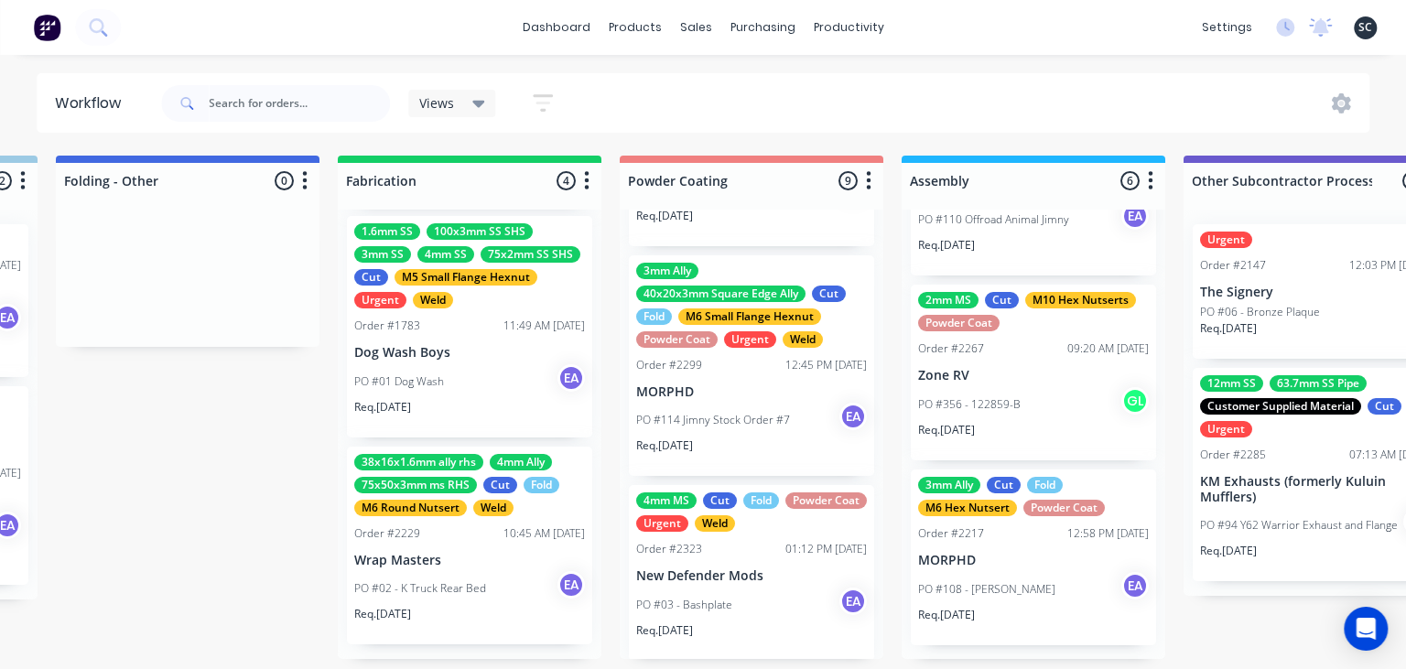
scroll to position [9, 4778]
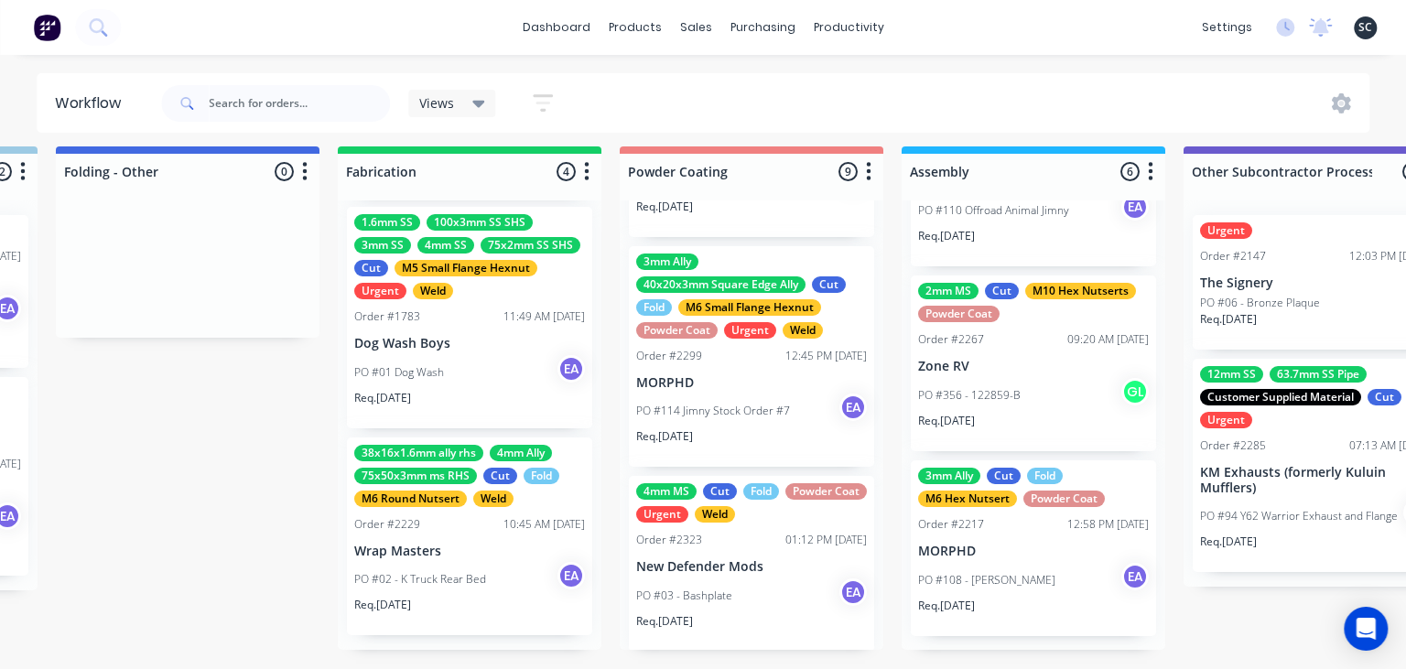
click at [751, 559] on p "New Defender Mods" at bounding box center [751, 567] width 231 height 16
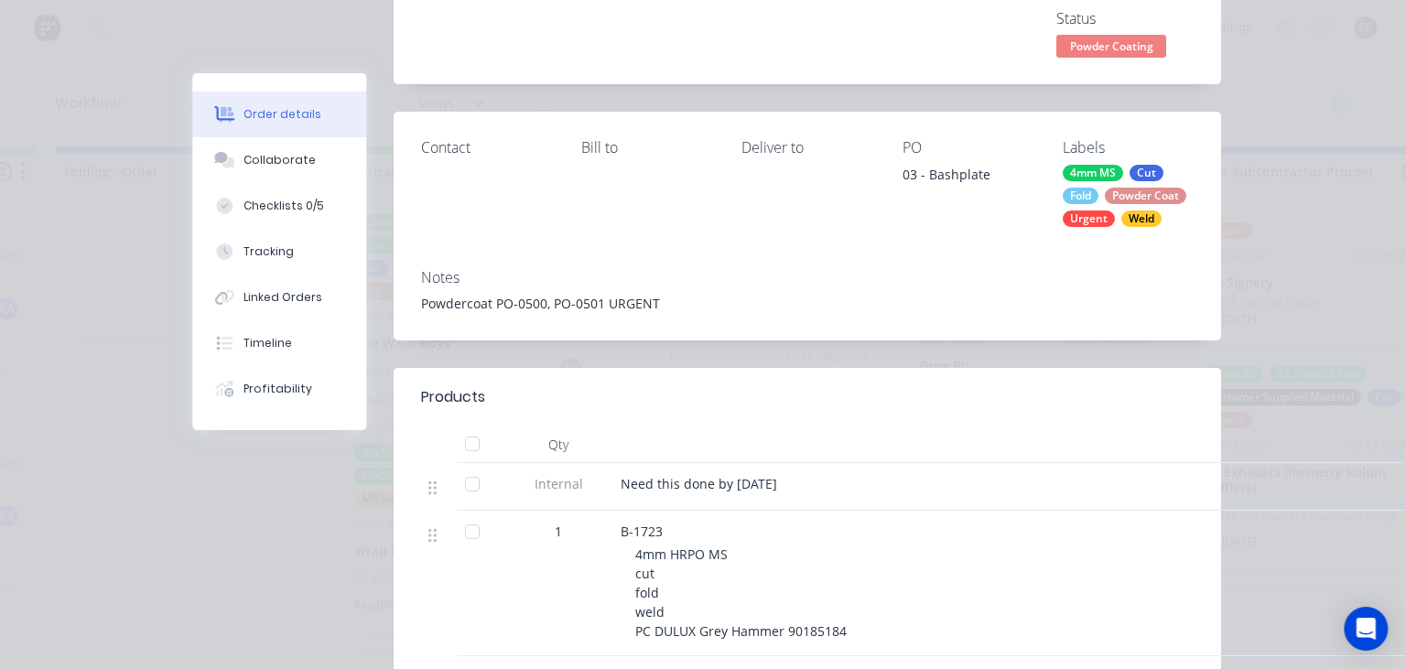
scroll to position [316, 0]
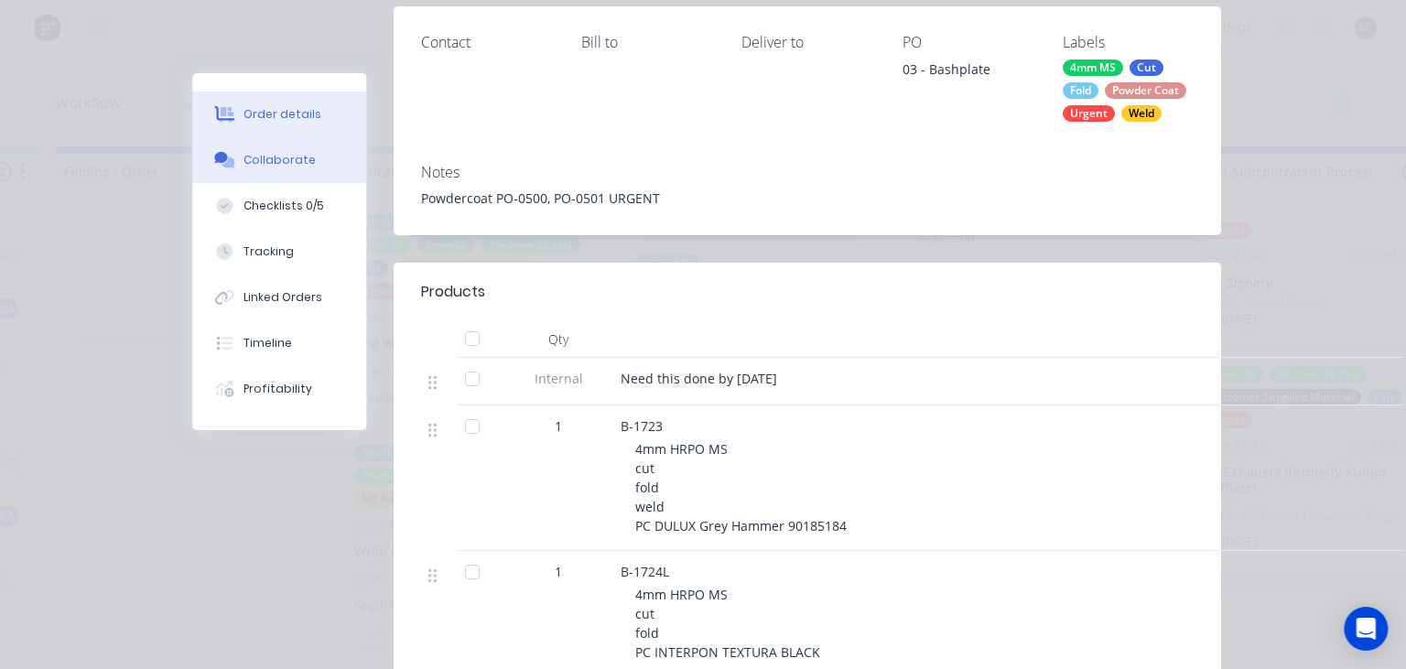
click at [268, 162] on div "Collaborate" at bounding box center [280, 160] width 72 height 16
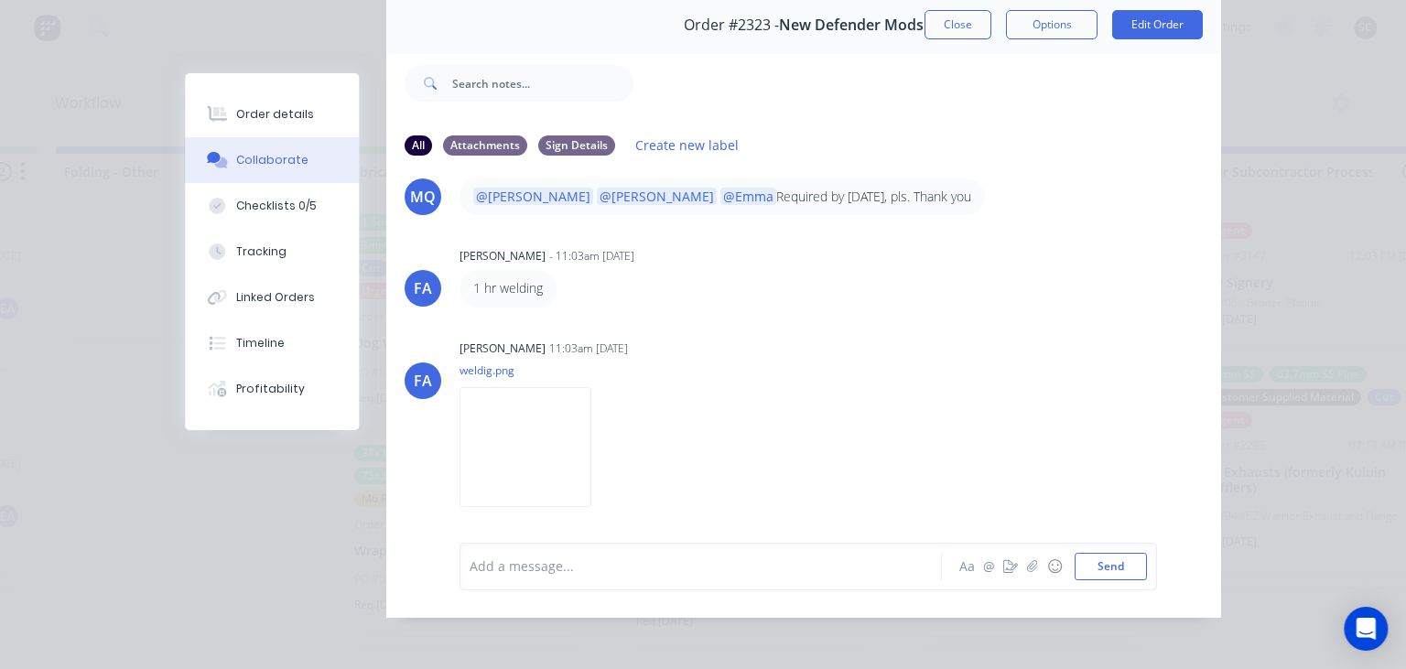
scroll to position [81, 0]
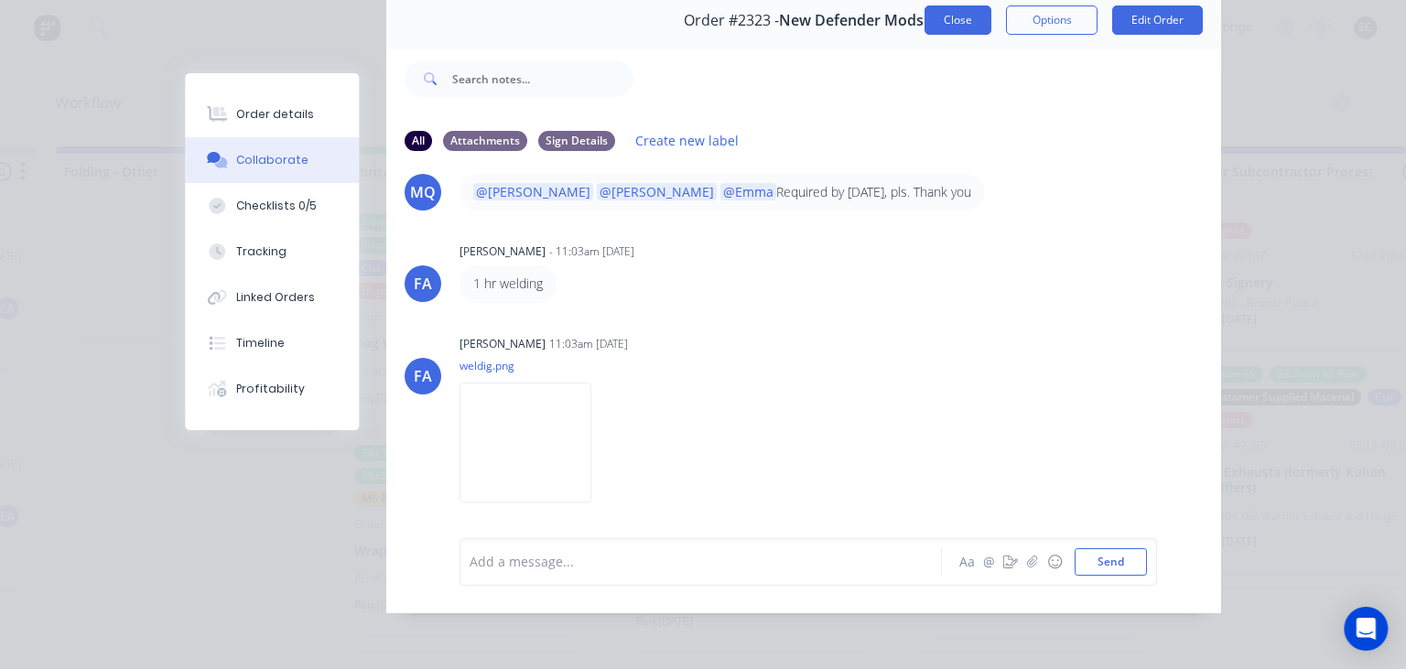
click at [958, 30] on button "Close" at bounding box center [958, 19] width 67 height 29
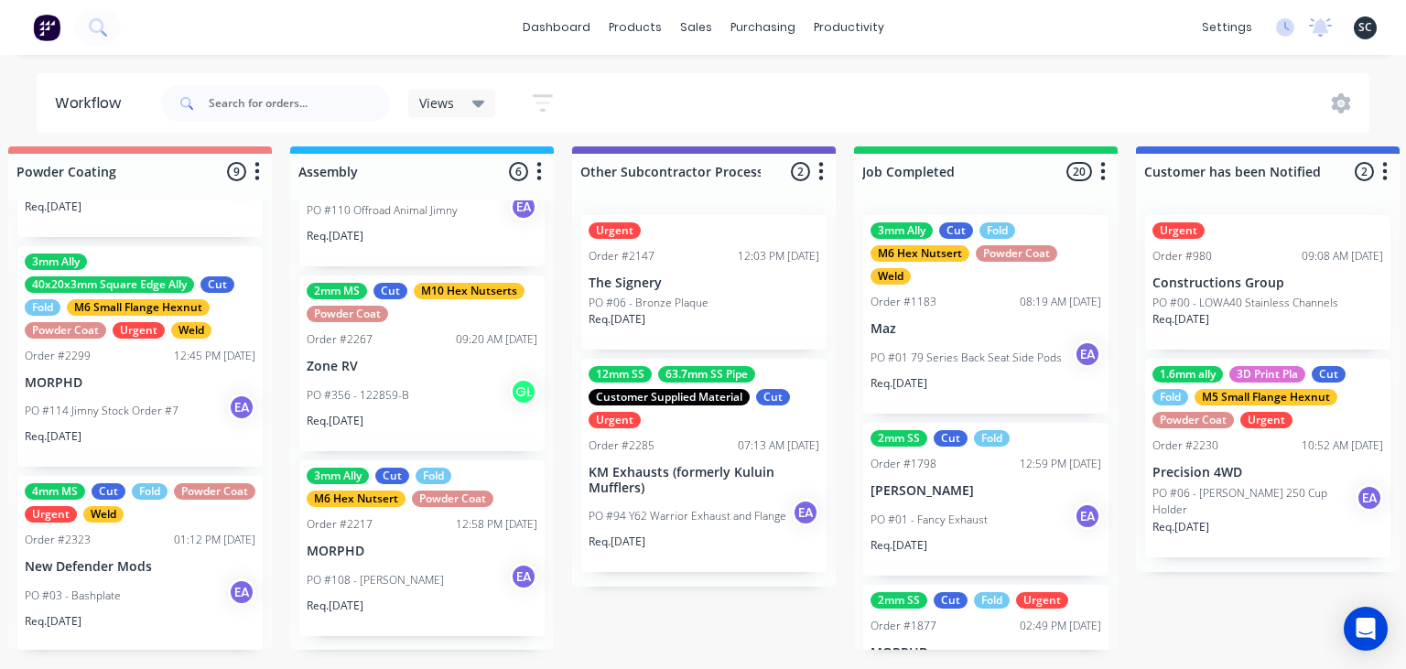
scroll to position [9, 5393]
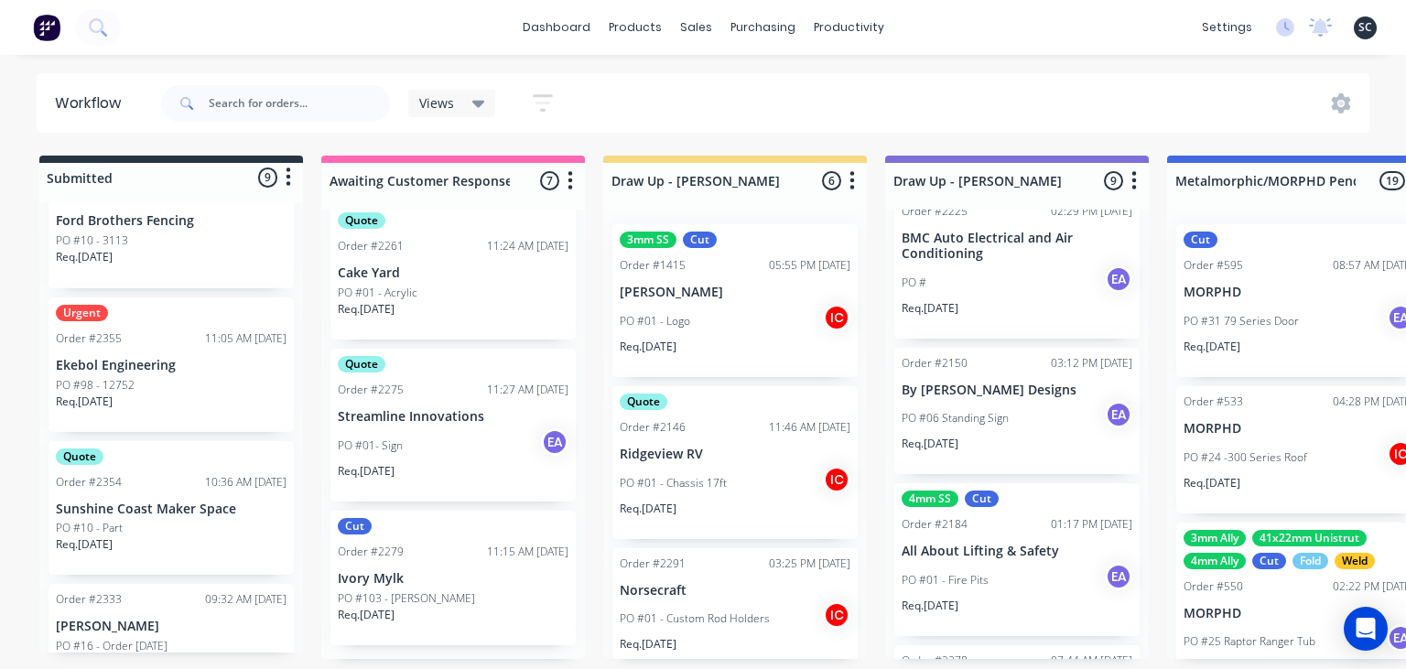
scroll to position [421, 0]
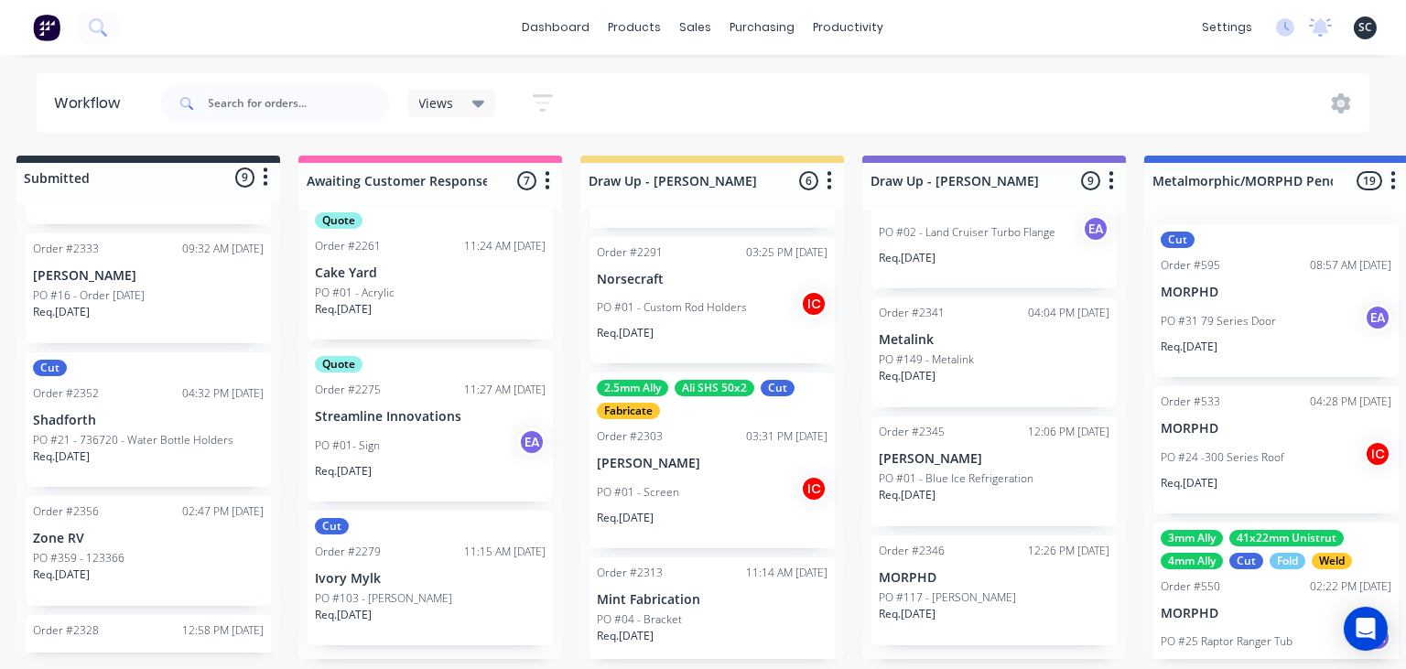
scroll to position [316, 0]
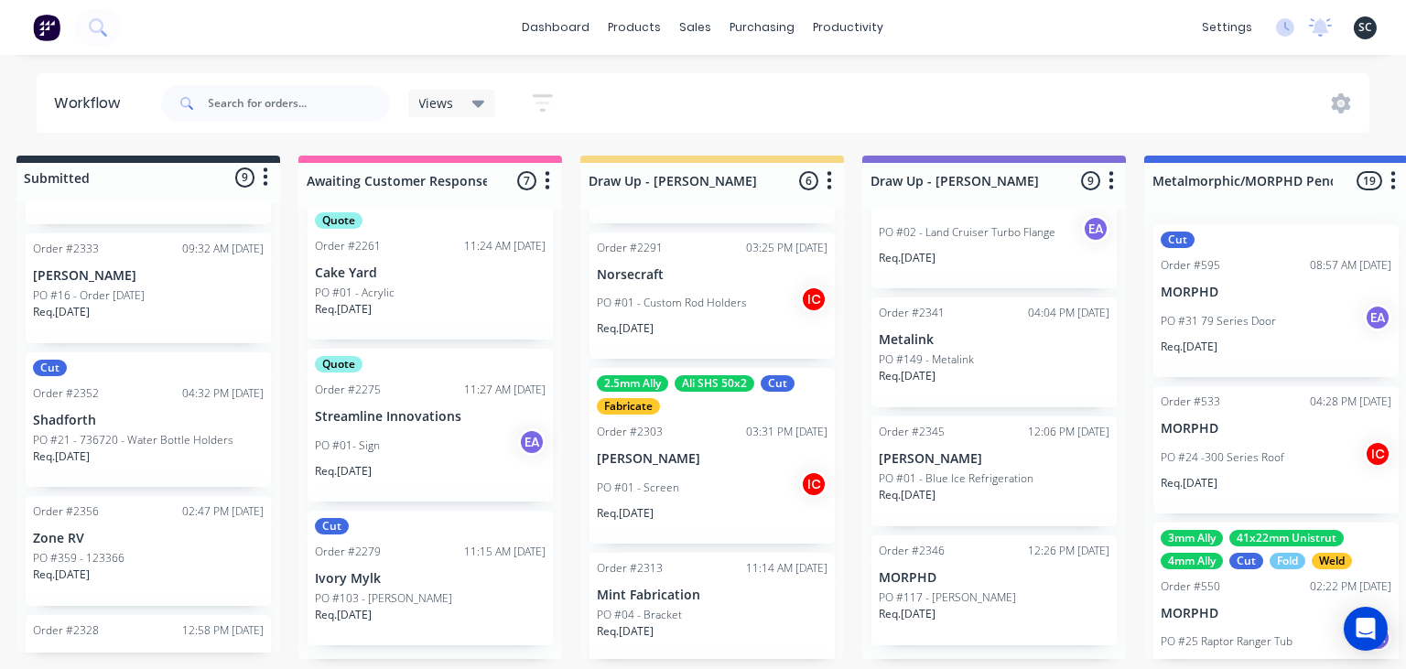
click at [740, 483] on div "PO #01 - Screen IC" at bounding box center [712, 488] width 231 height 35
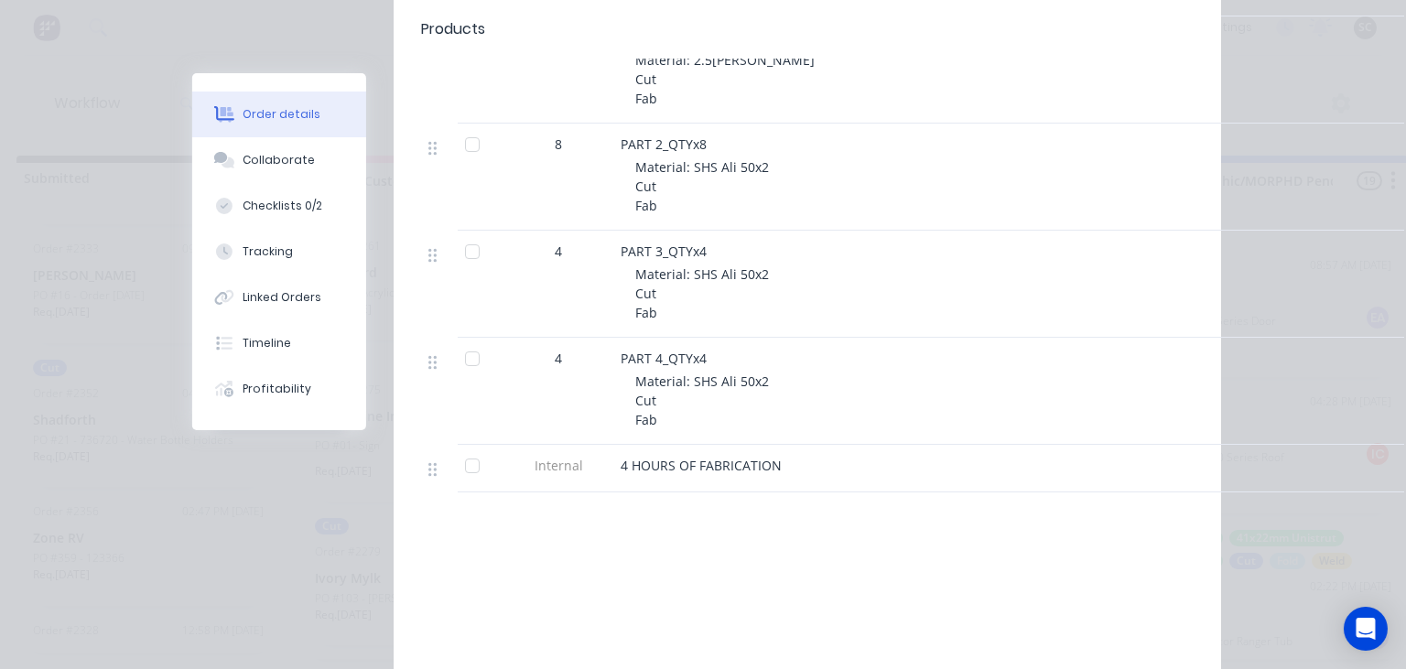
scroll to position [633, 0]
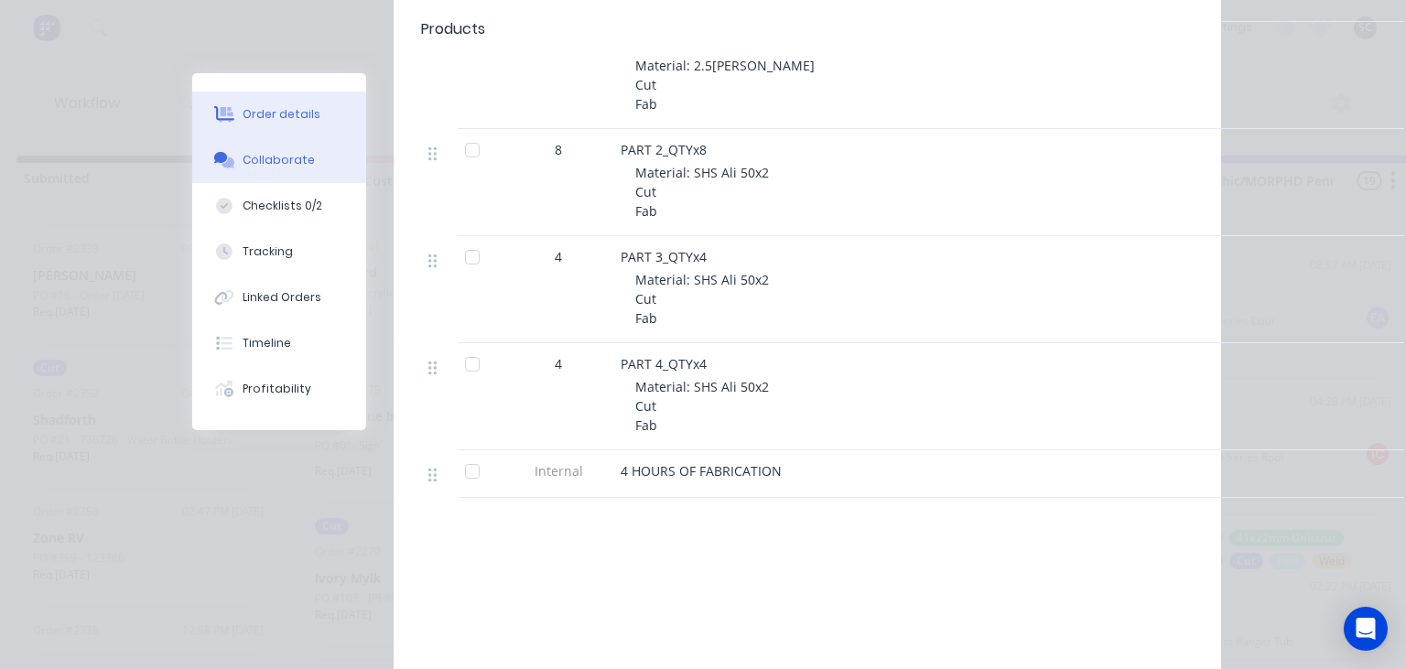
click at [266, 159] on div "Collaborate" at bounding box center [280, 160] width 72 height 16
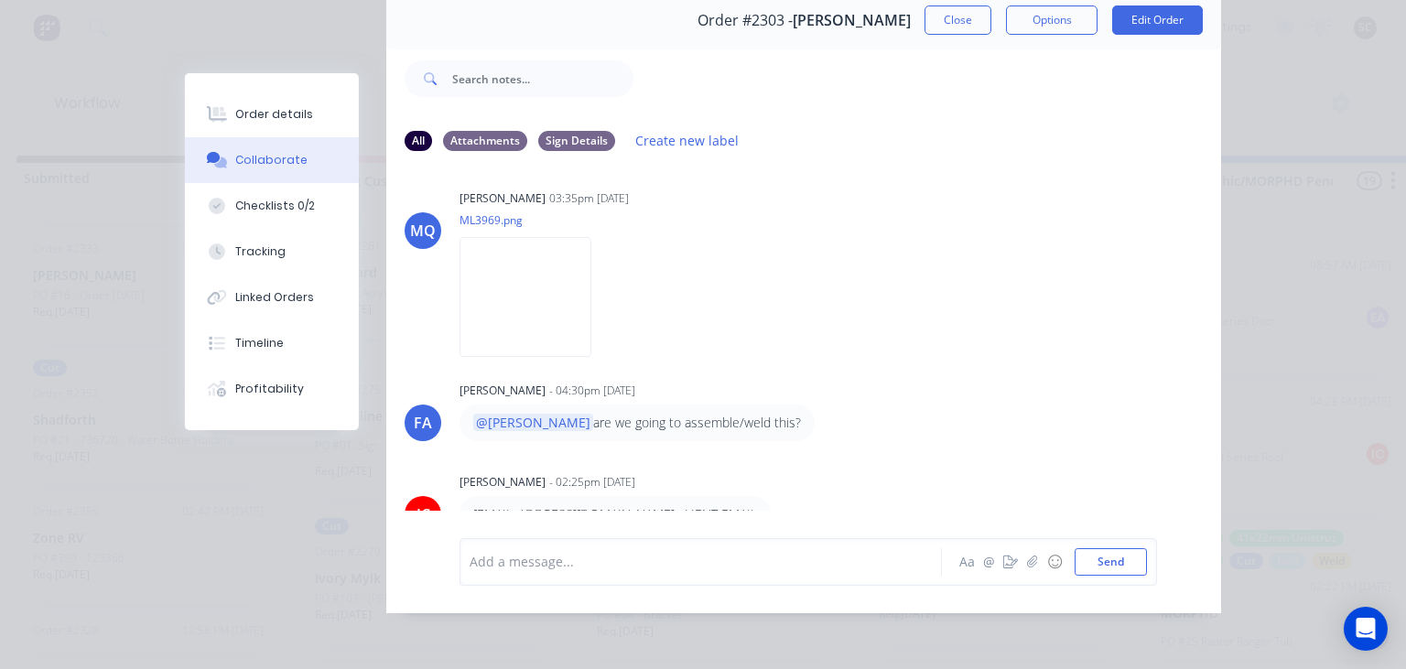
scroll to position [0, 0]
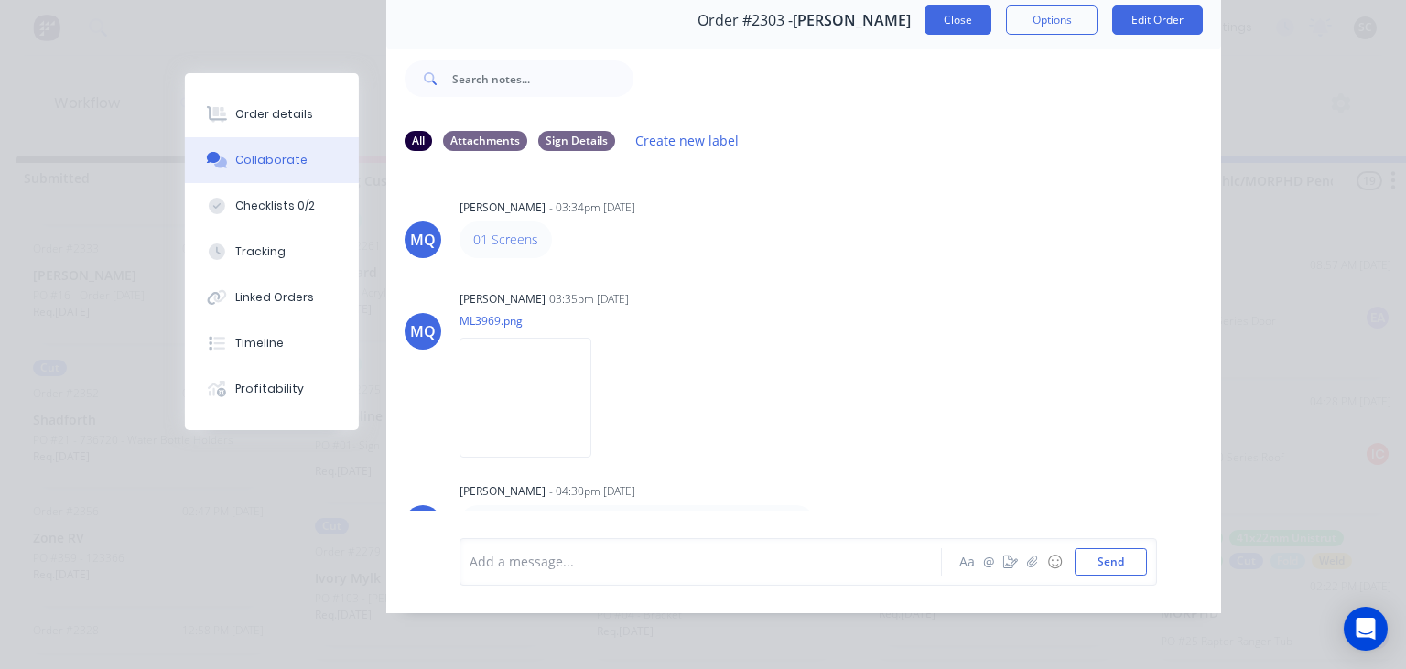
click at [944, 25] on button "Close" at bounding box center [958, 19] width 67 height 29
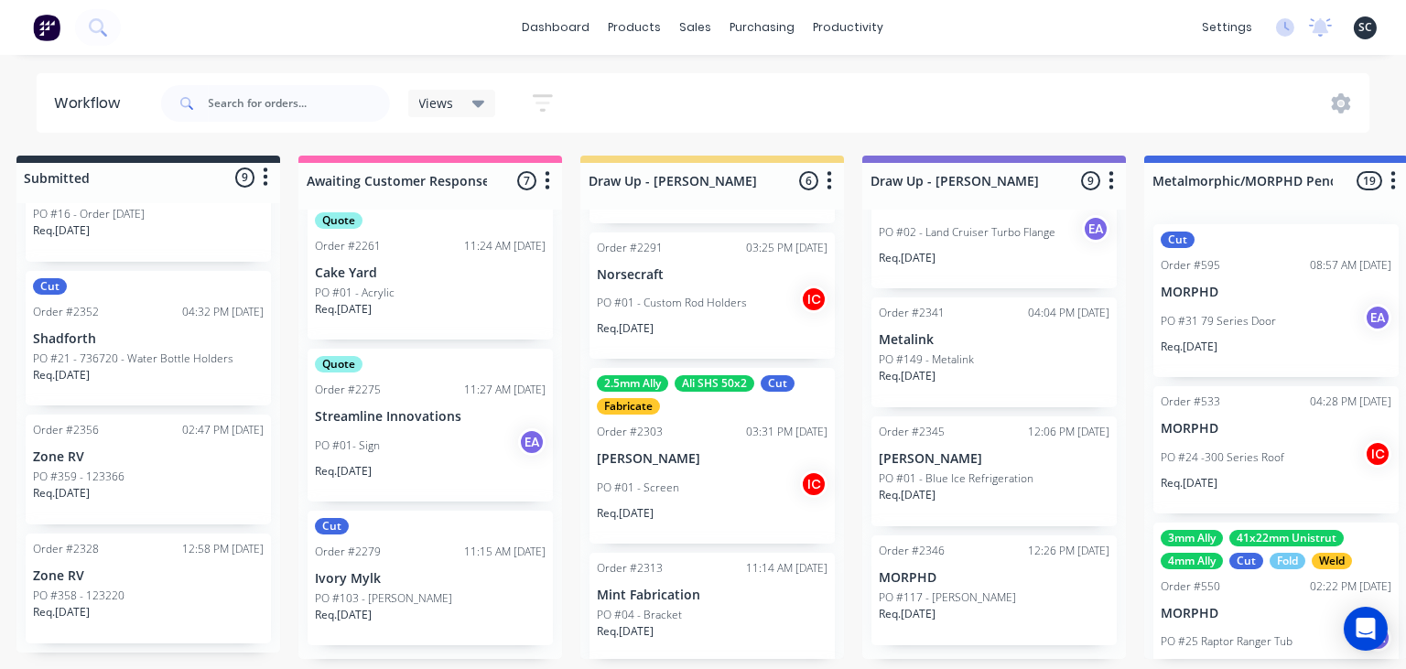
scroll to position [824, 0]
click at [136, 584] on div "PO #358 - 123220" at bounding box center [148, 591] width 231 height 16
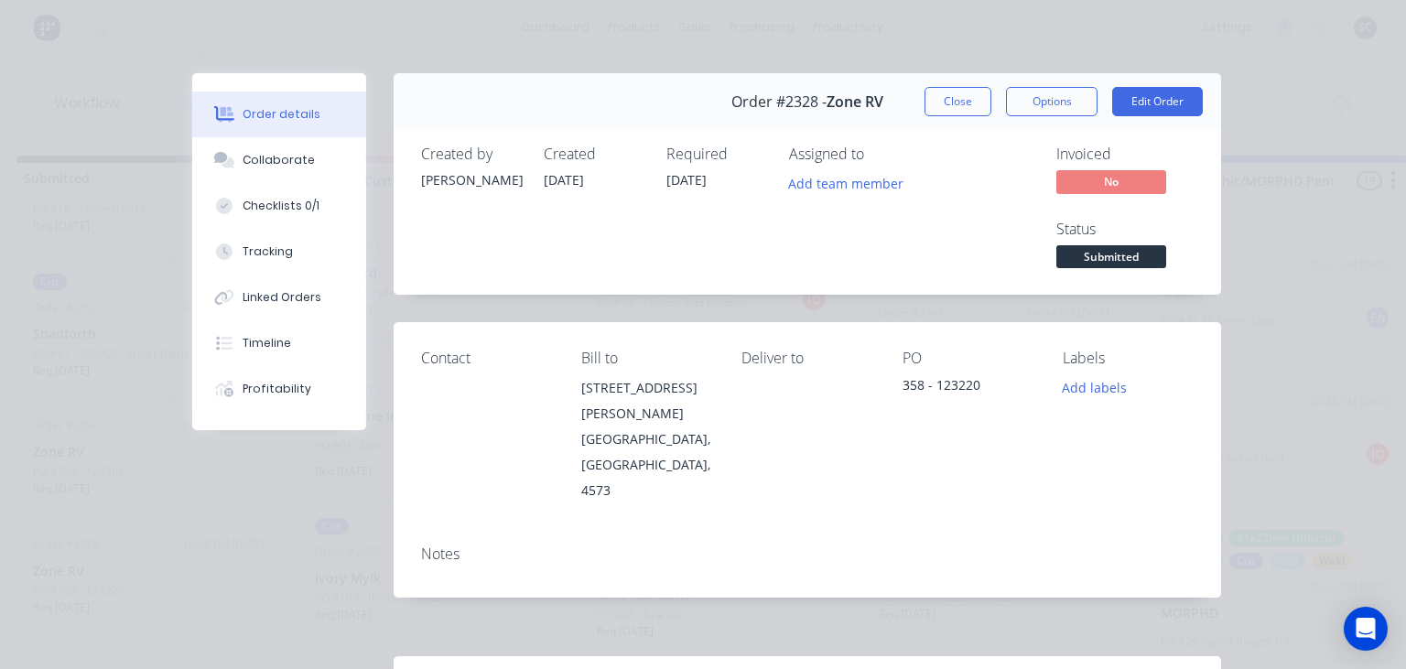
scroll to position [211, 0]
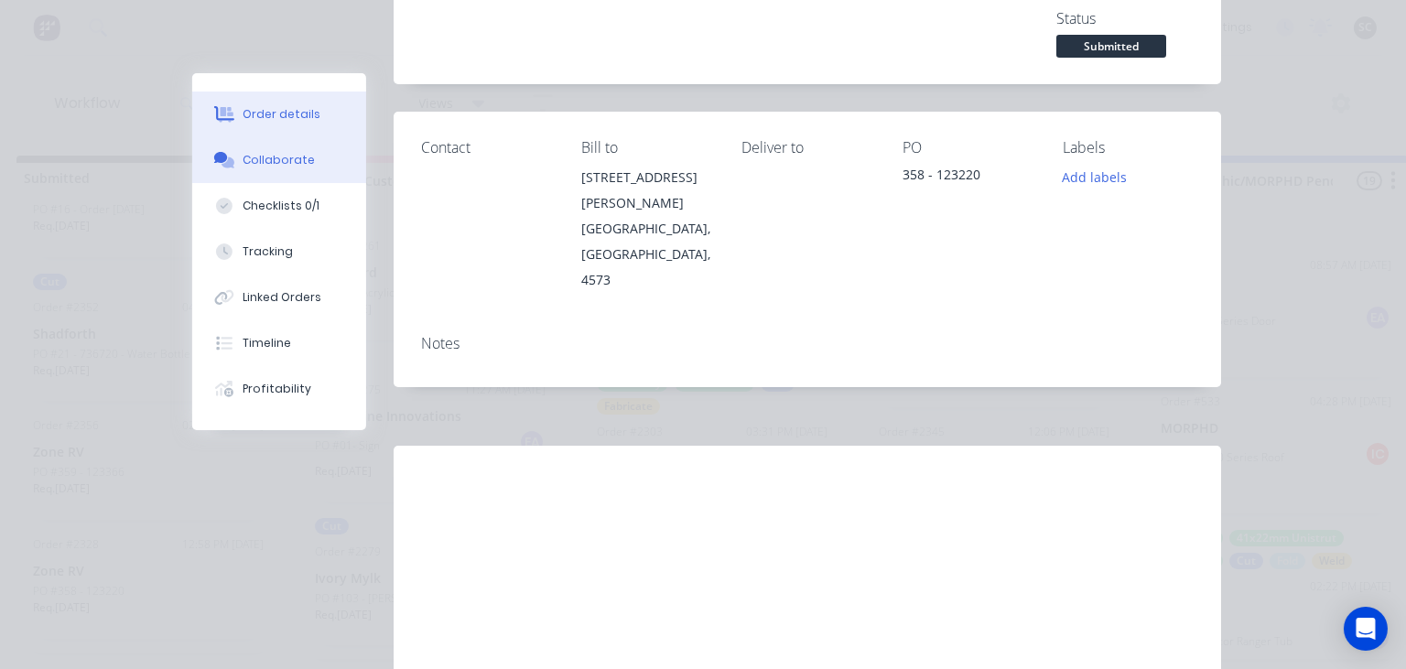
click at [302, 159] on div "Collaborate" at bounding box center [280, 160] width 72 height 16
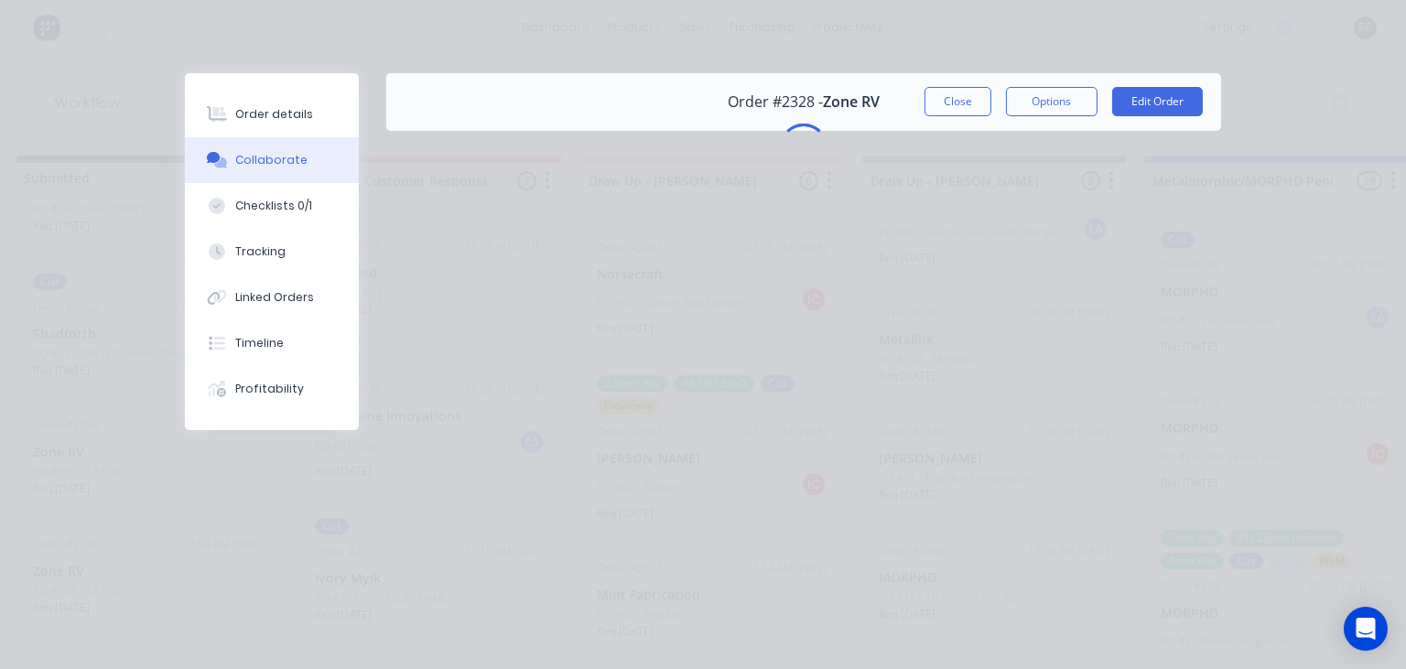
scroll to position [0, 0]
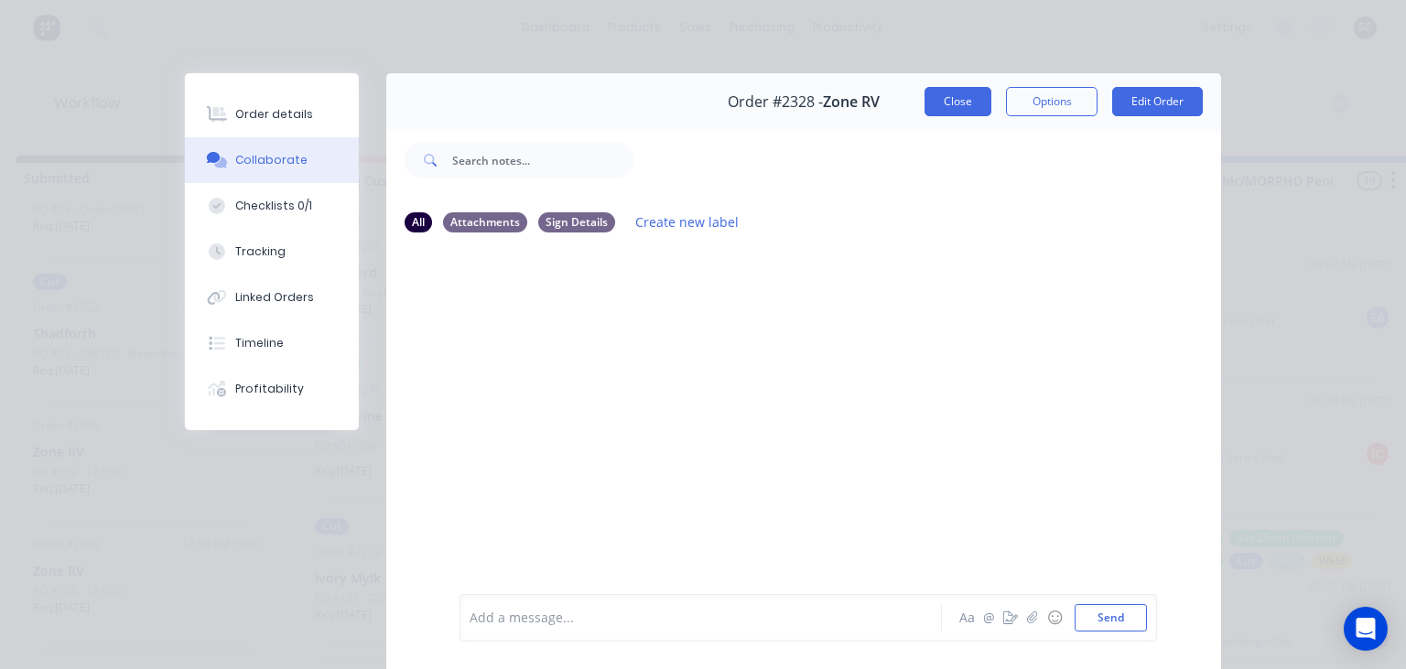
click at [945, 97] on button "Close" at bounding box center [958, 101] width 67 height 29
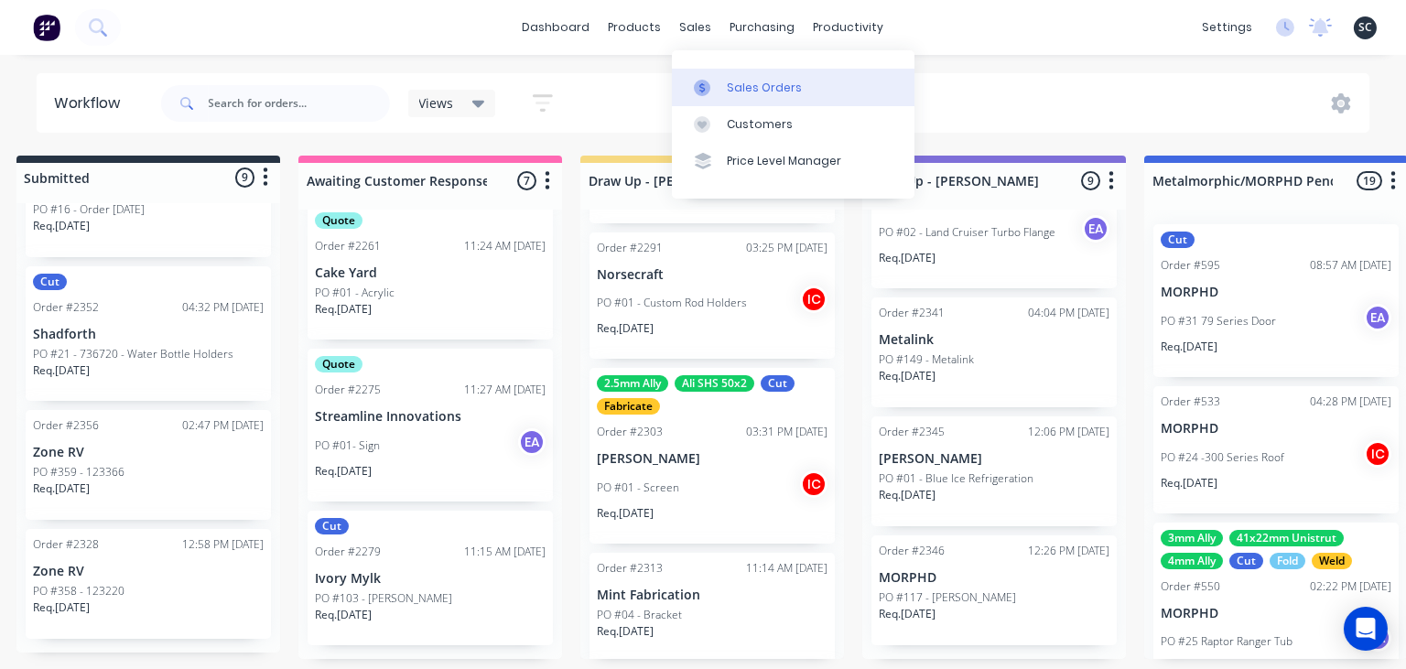
click at [751, 86] on div "Sales Orders" at bounding box center [764, 88] width 75 height 16
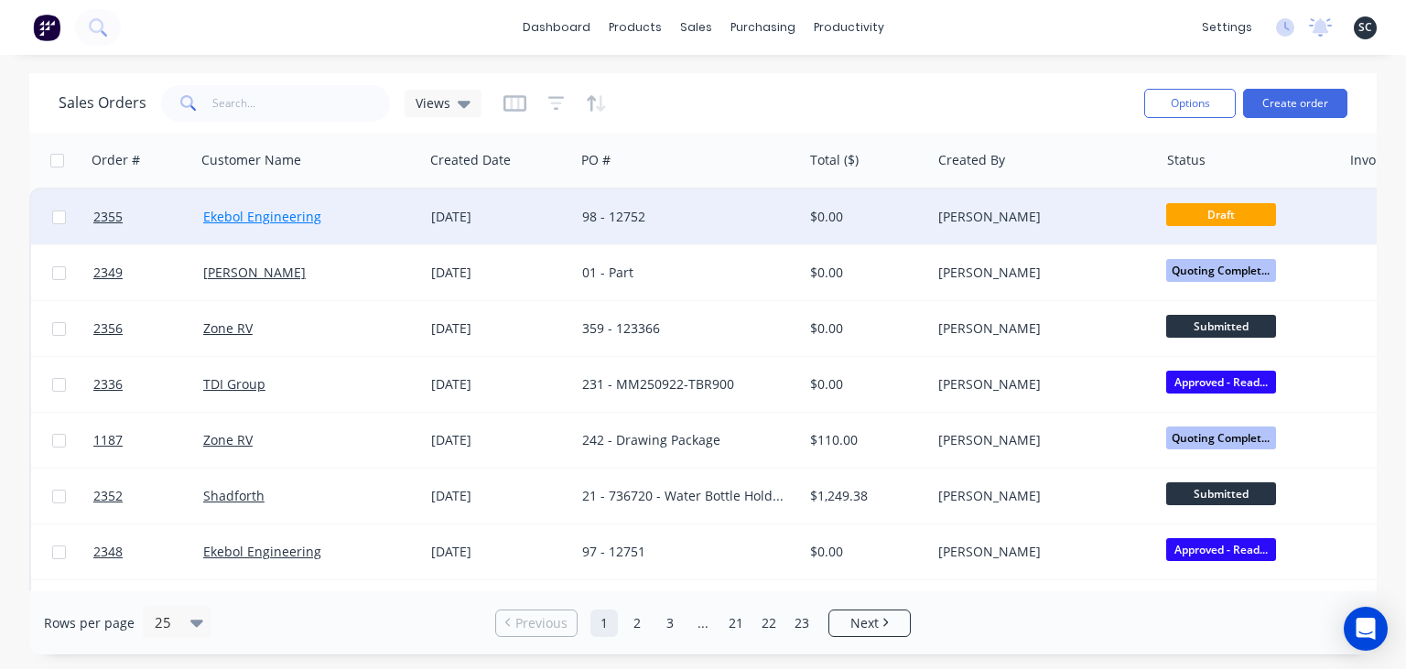
click at [288, 217] on link "Ekebol Engineering" at bounding box center [262, 216] width 118 height 17
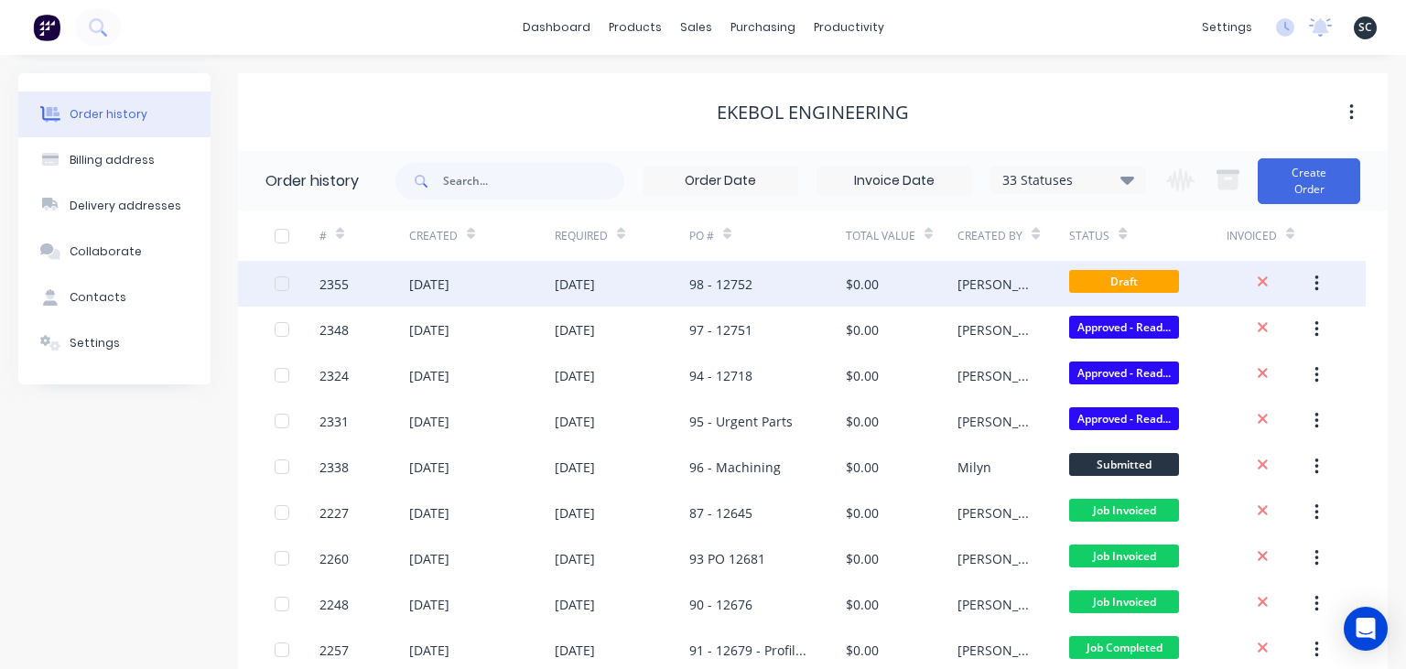
click at [595, 284] on div "29 Sep 2025" at bounding box center [575, 284] width 40 height 19
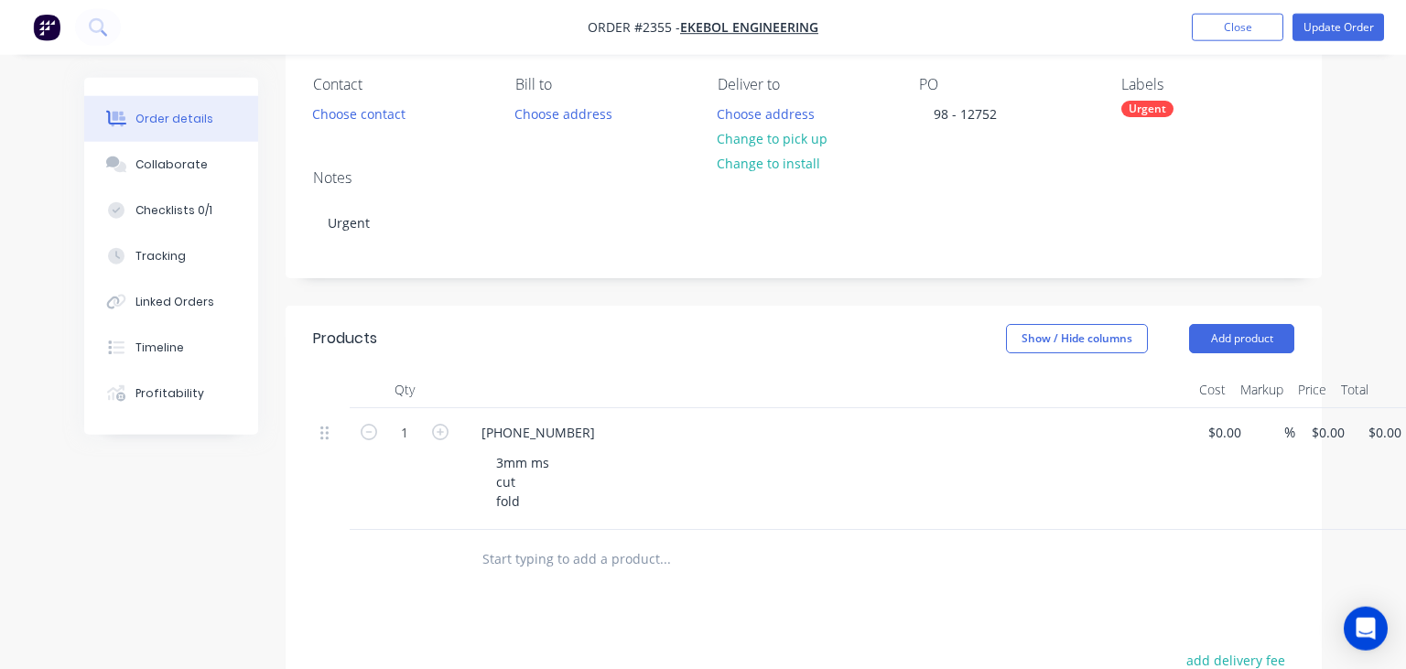
scroll to position [96, 0]
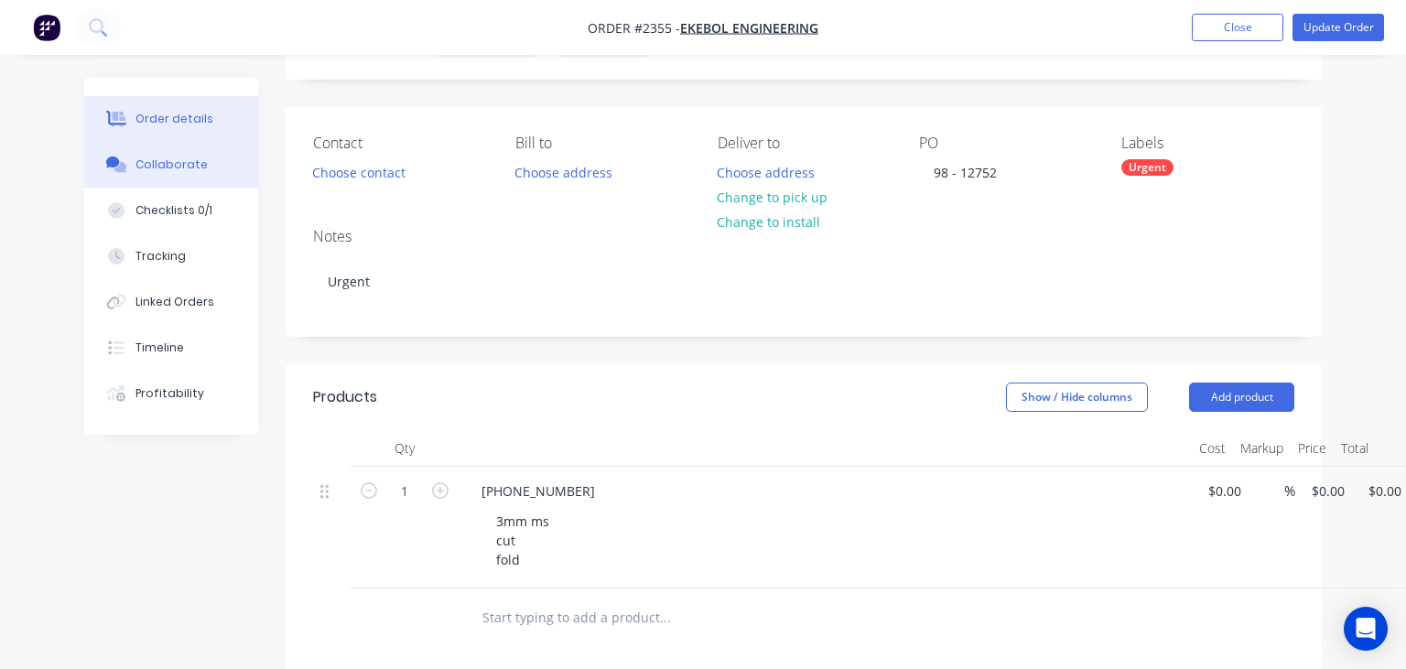
click at [204, 174] on button "Collaborate" at bounding box center [171, 165] width 174 height 46
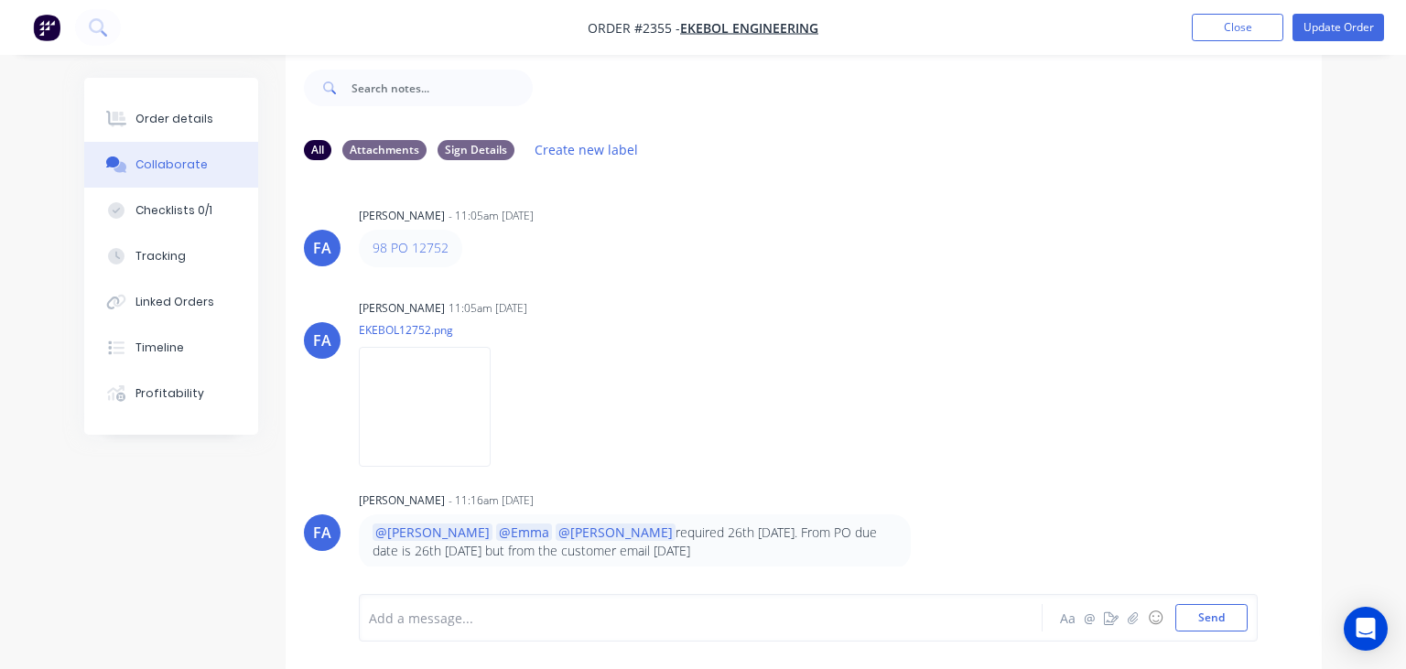
drag, startPoint x: 796, startPoint y: 293, endPoint x: 921, endPoint y: 78, distance: 249.1
click at [804, 290] on div "[PERSON_NAME] [PERSON_NAME] - 11:05am [DATE] 98 PO 12752 [PERSON_NAME] [PERSON_…" at bounding box center [804, 371] width 1037 height 393
click at [1236, 25] on button "Close" at bounding box center [1238, 27] width 92 height 27
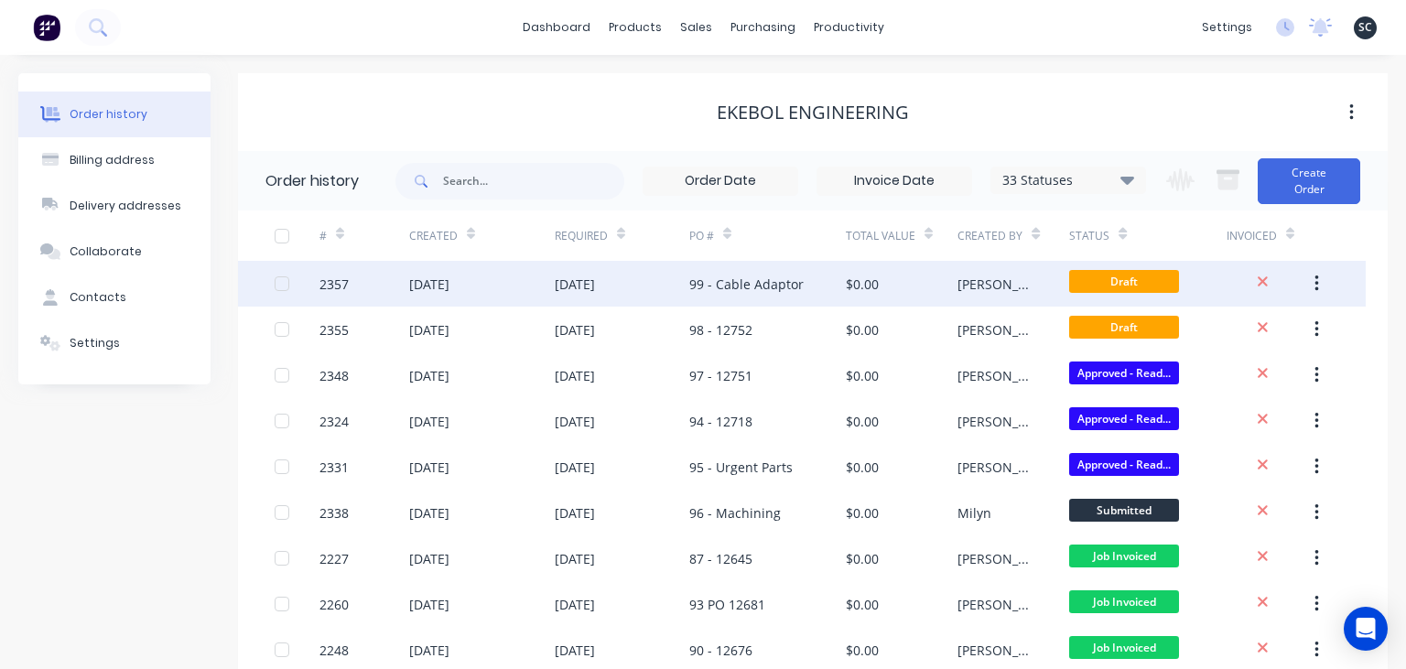
click at [776, 291] on div "99 - Cable Adaptor" at bounding box center [747, 284] width 114 height 19
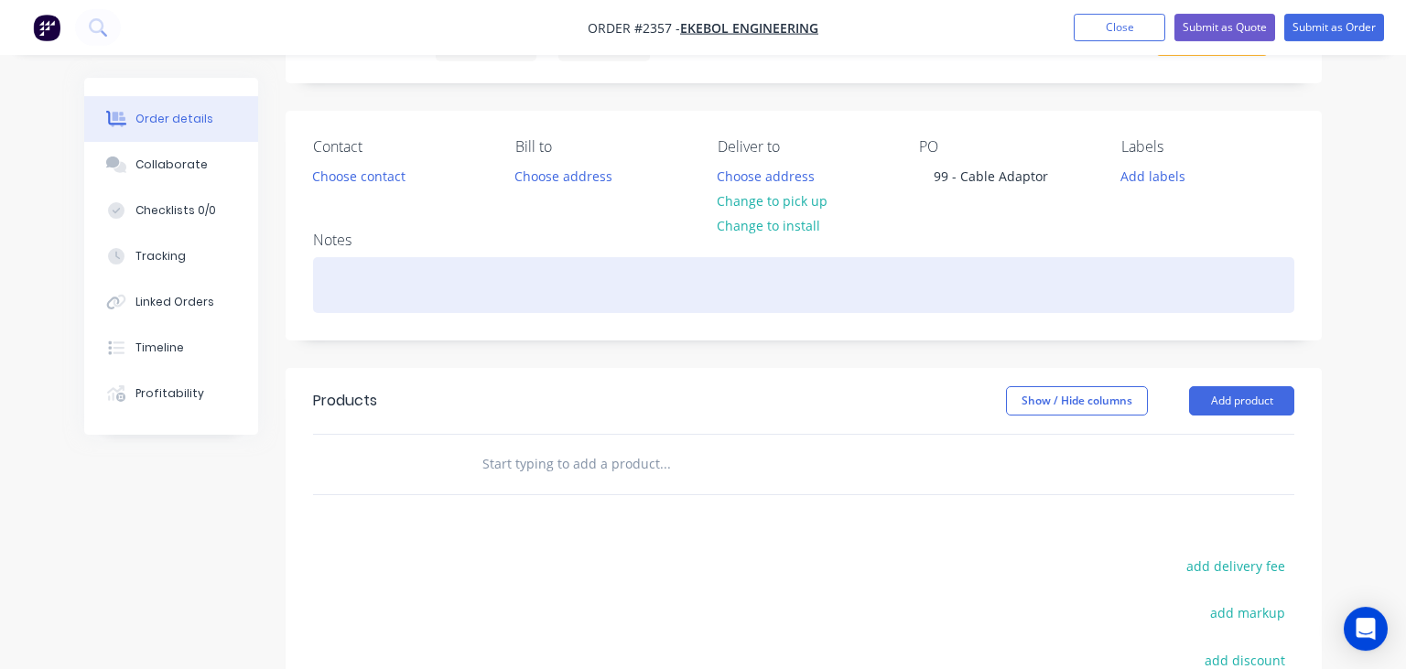
scroll to position [96, 0]
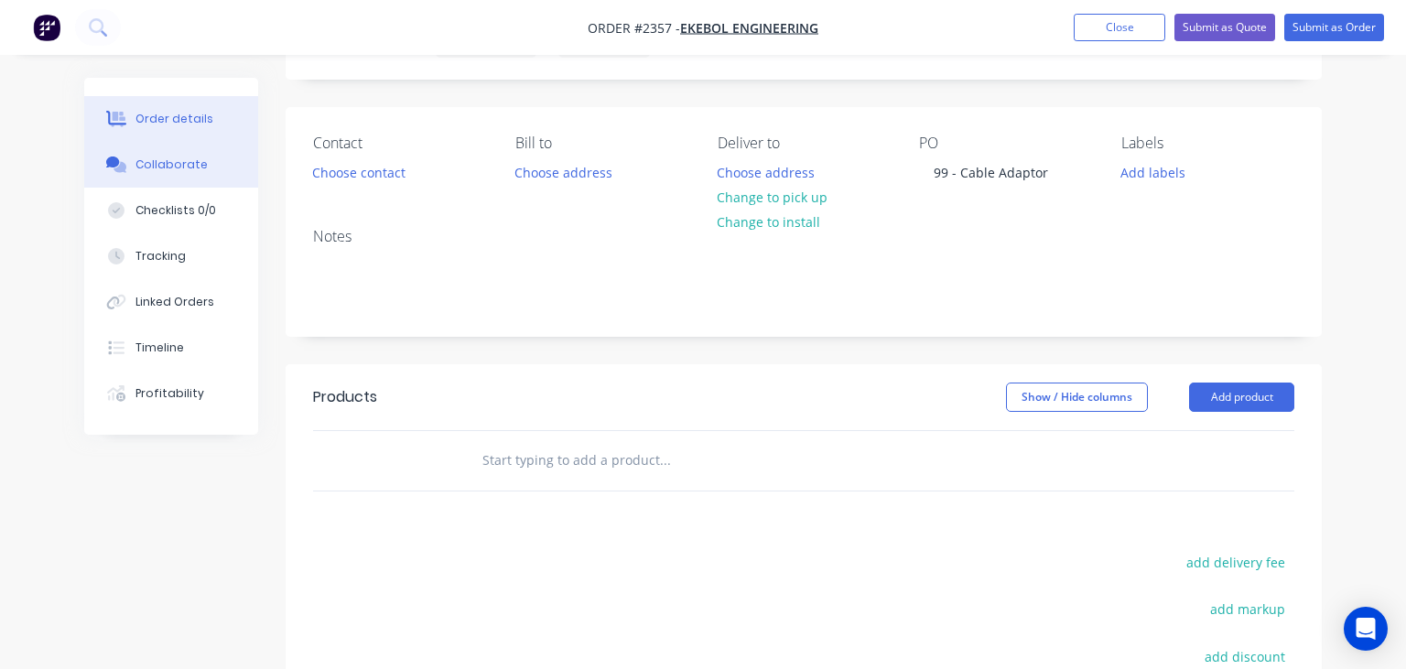
click at [177, 157] on div "Collaborate" at bounding box center [172, 165] width 72 height 16
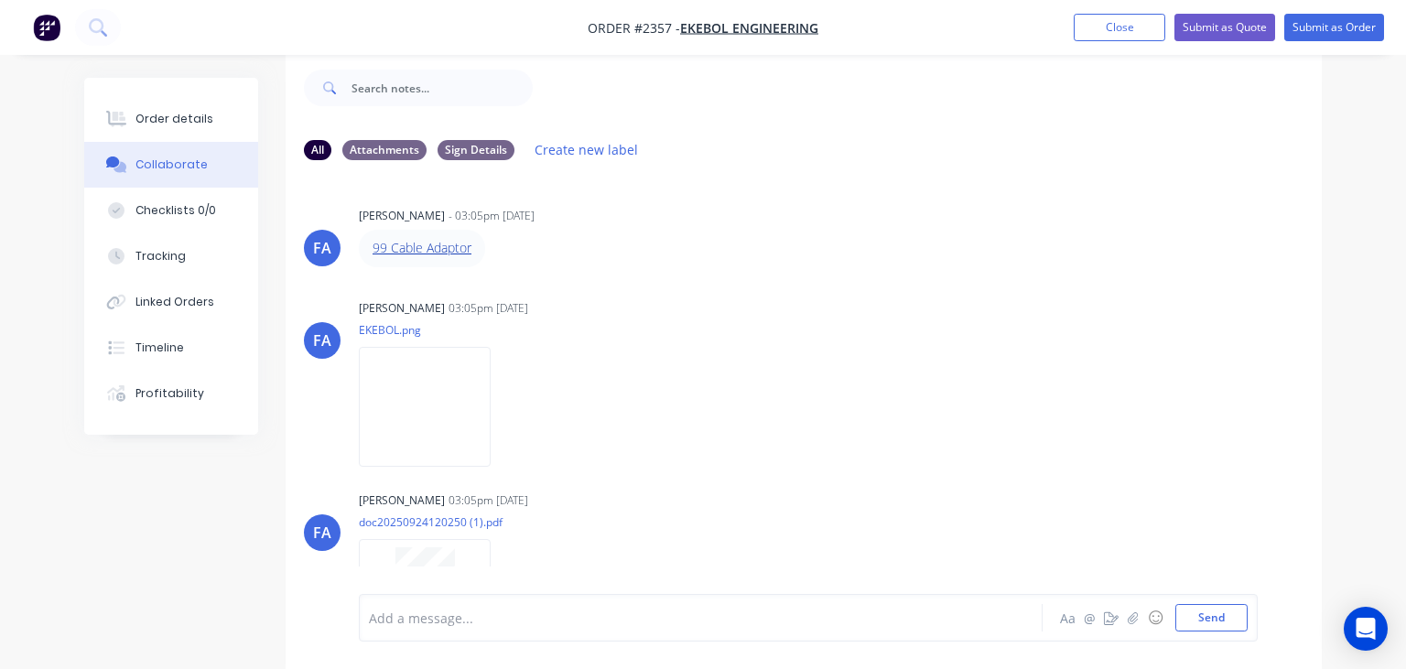
click at [442, 245] on link "99 Cable Adaptor" at bounding box center [422, 247] width 99 height 17
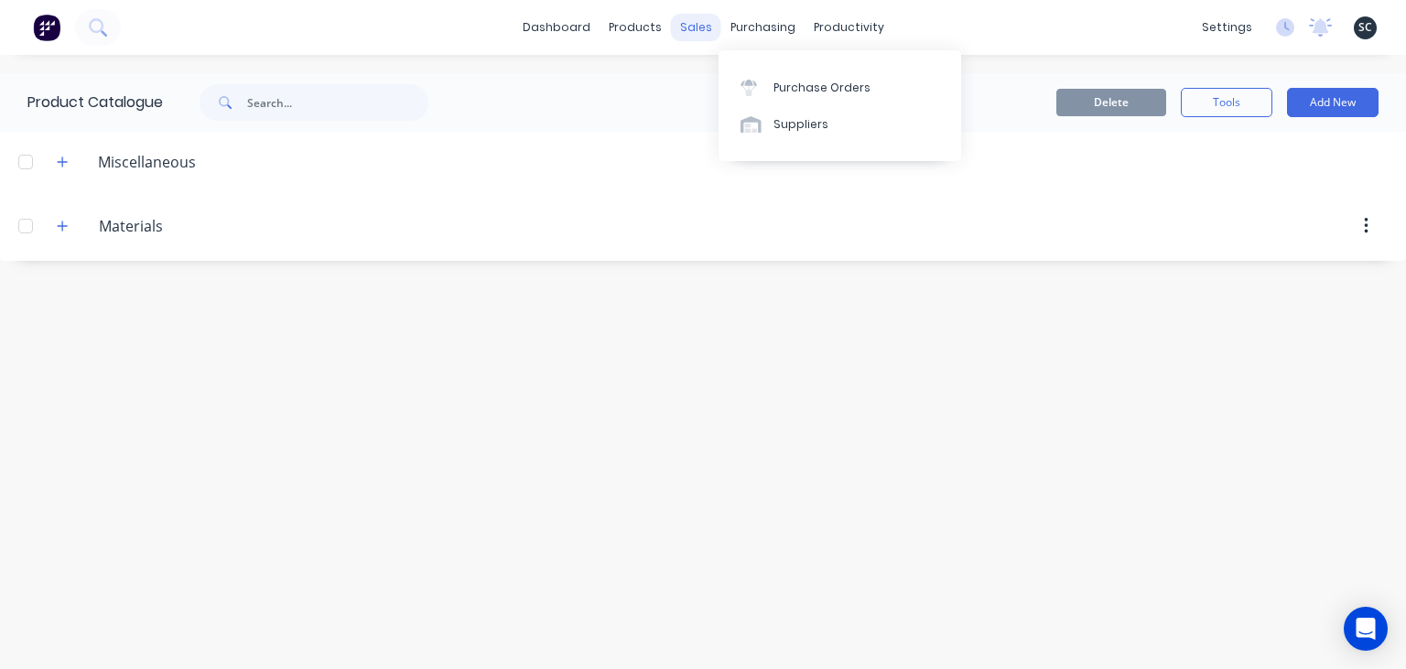
click at [700, 25] on div "sales" at bounding box center [696, 27] width 50 height 27
click at [771, 81] on div "Sales Orders" at bounding box center [764, 88] width 75 height 16
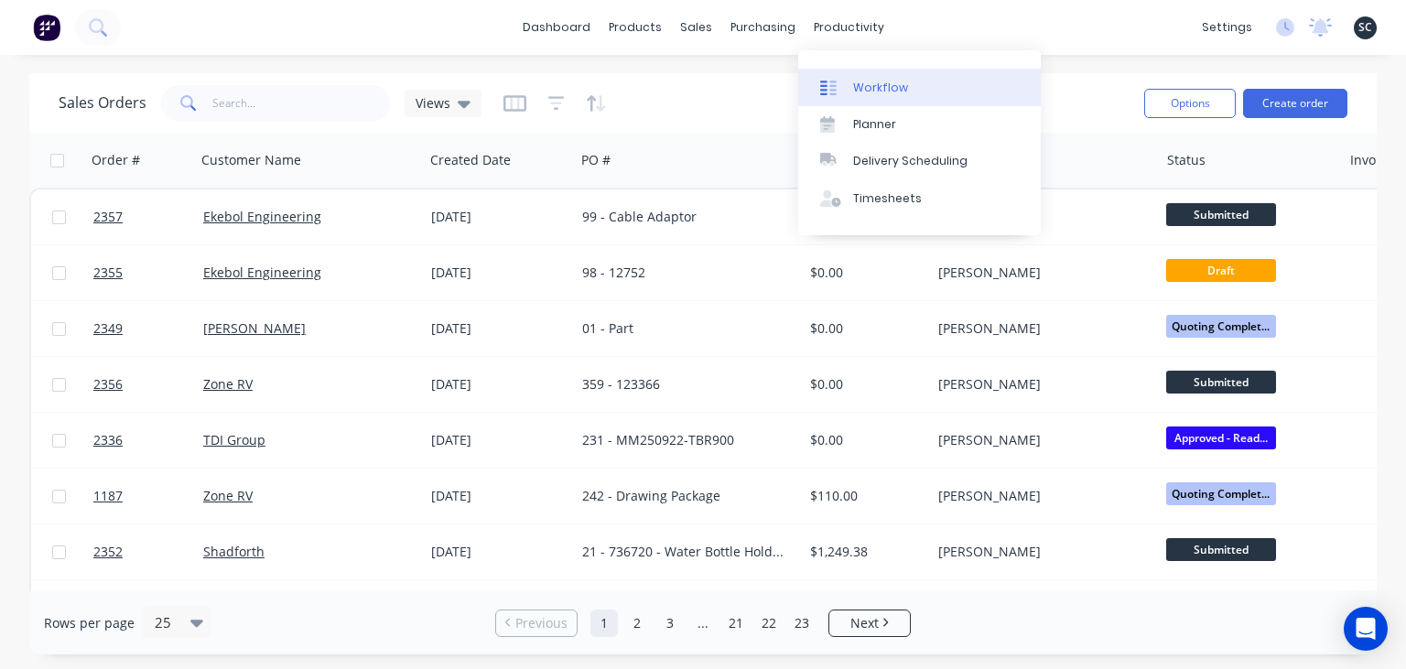
click at [915, 95] on link "Workflow" at bounding box center [919, 87] width 243 height 37
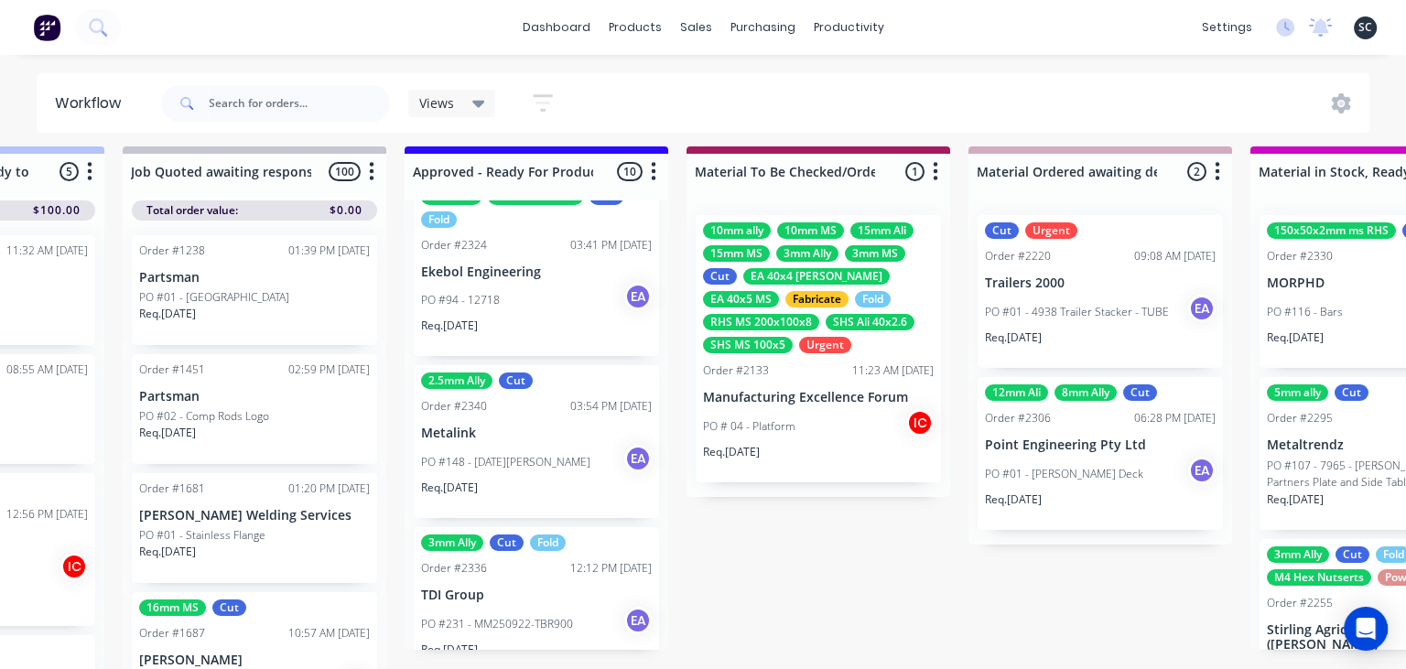
scroll to position [1326, 0]
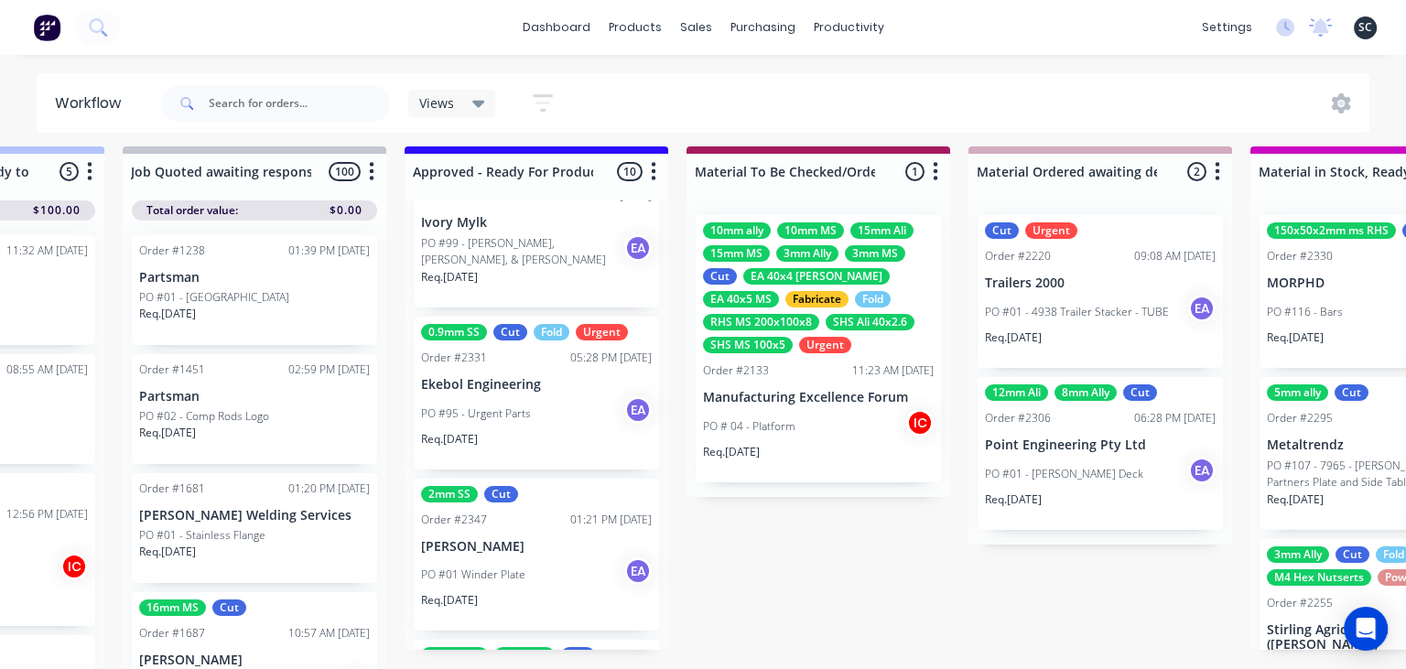
scroll to position [0, 0]
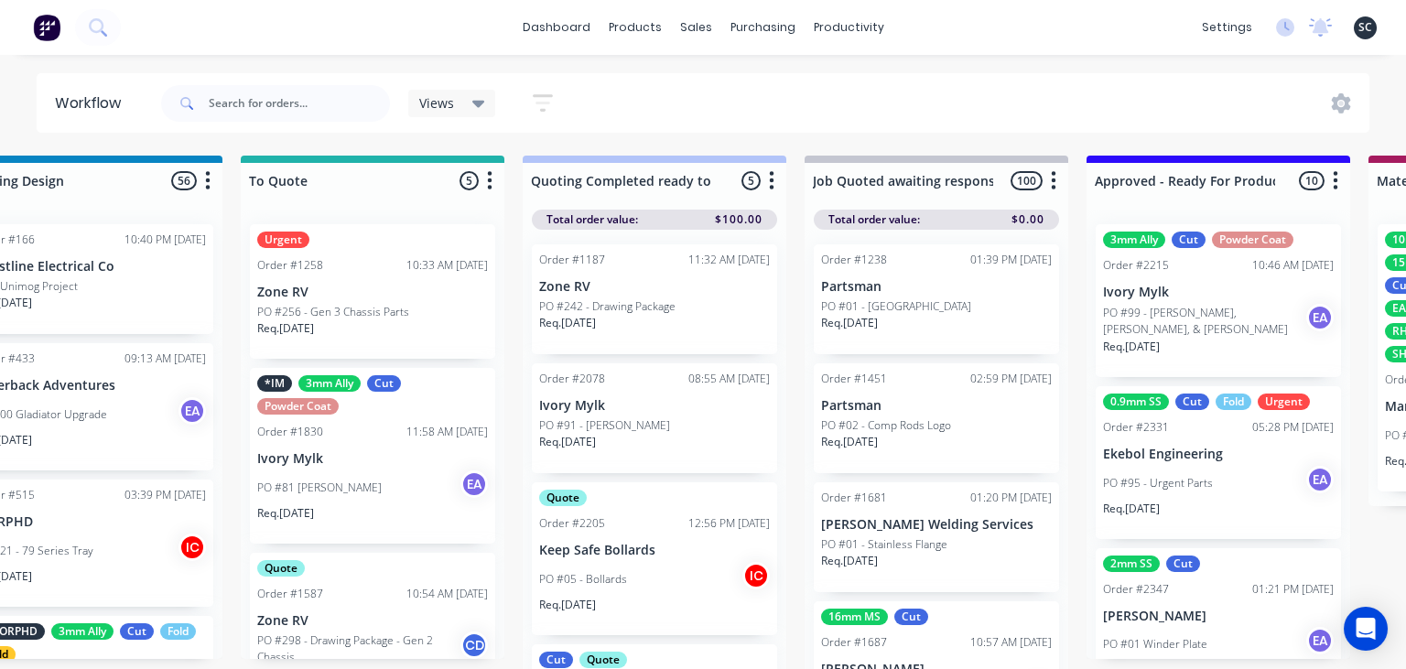
scroll to position [0, 1510]
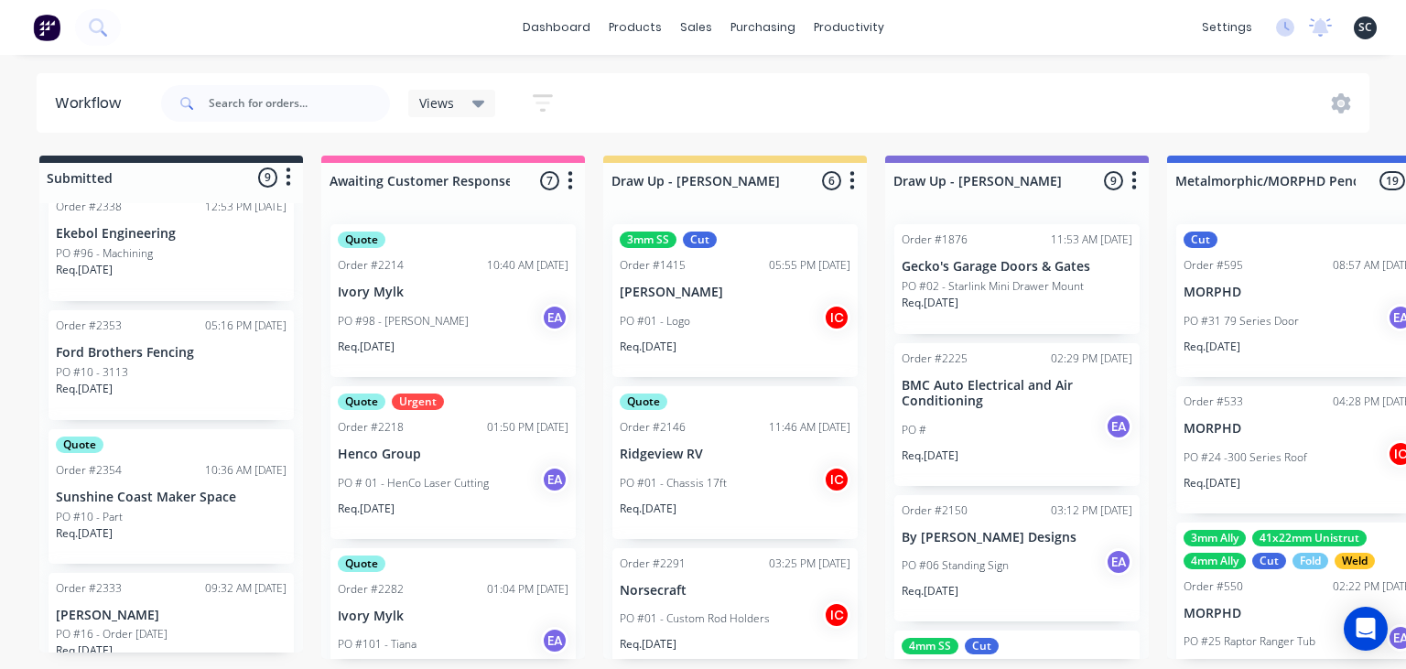
scroll to position [105, 0]
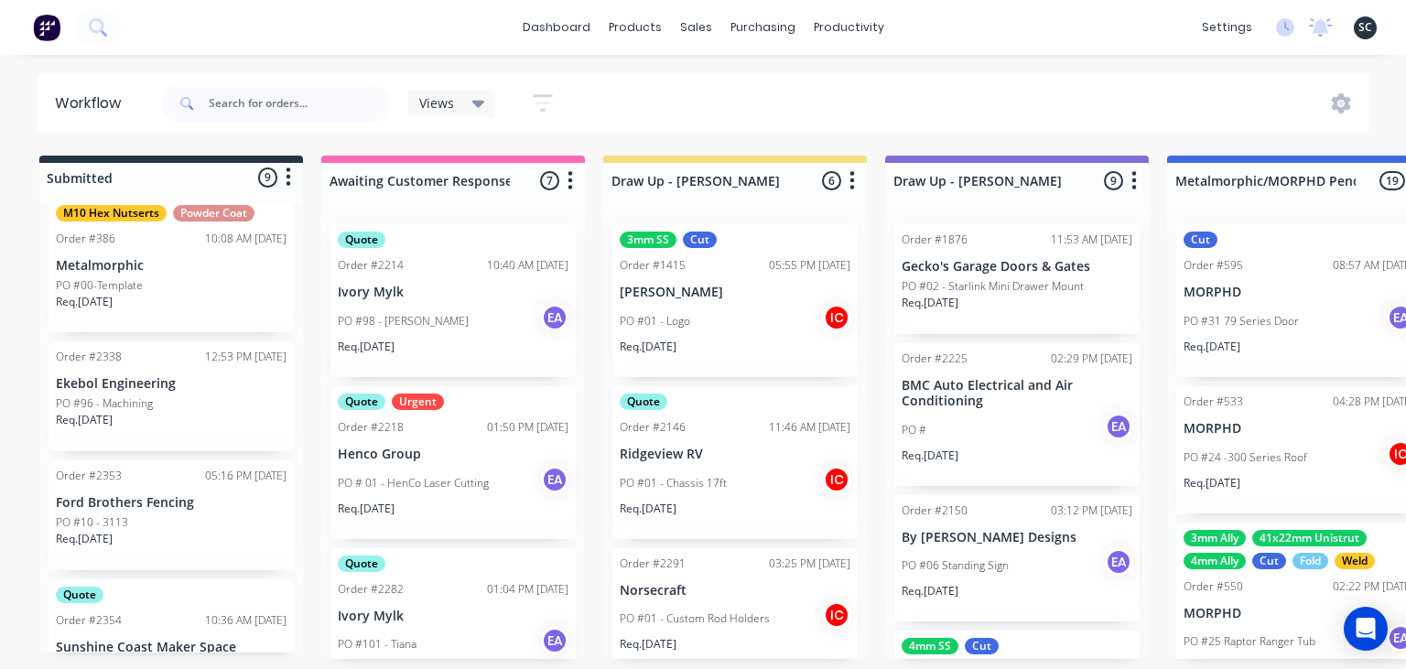
click at [255, 514] on div "Order #2353 05:16 PM [DATE] Ford Brothers Fencing PO #10 - 3113 Req. [DATE]" at bounding box center [171, 516] width 245 height 110
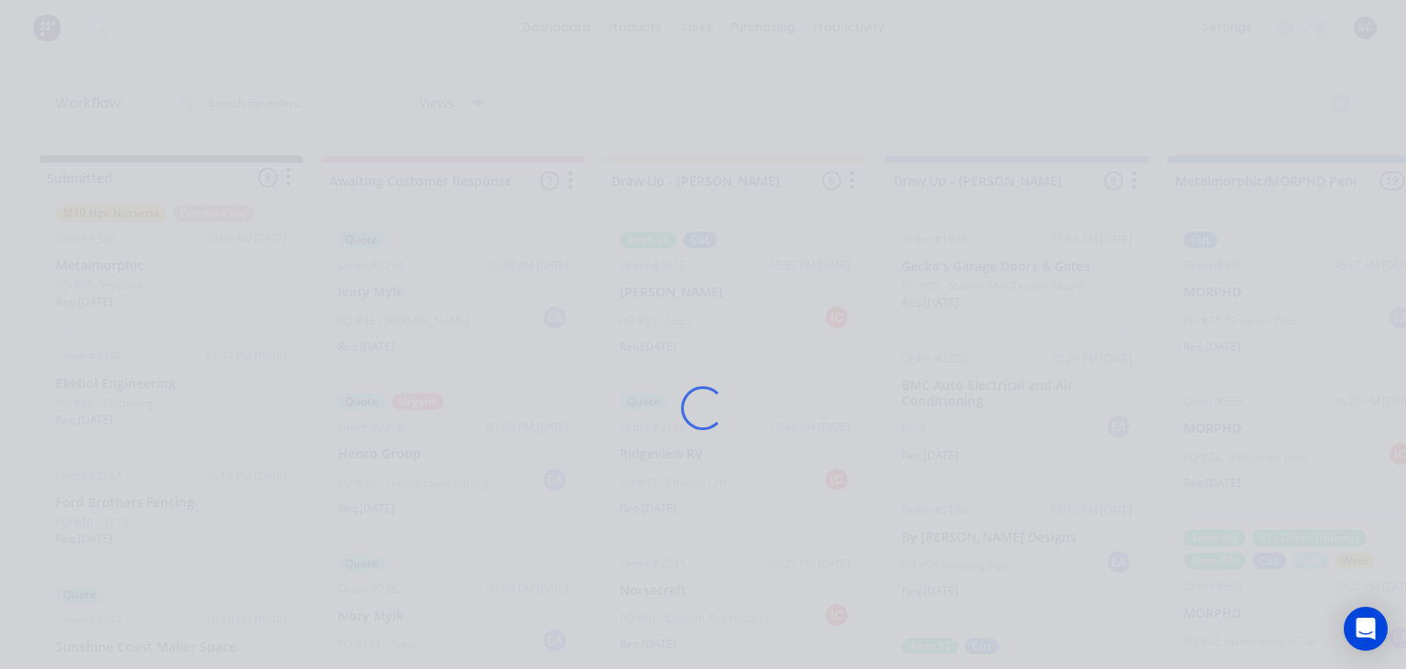
click at [164, 538] on div "Loading..." at bounding box center [703, 334] width 1406 height 669
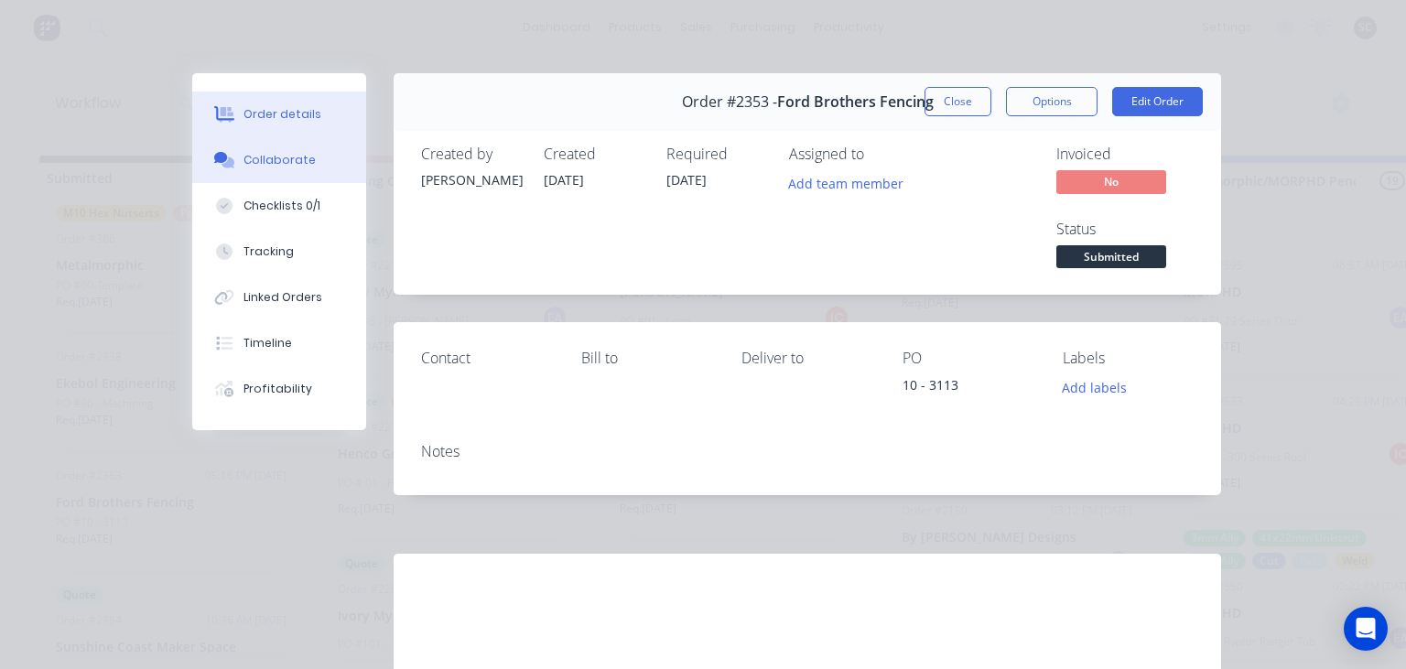
click at [245, 162] on div "Collaborate" at bounding box center [280, 160] width 72 height 16
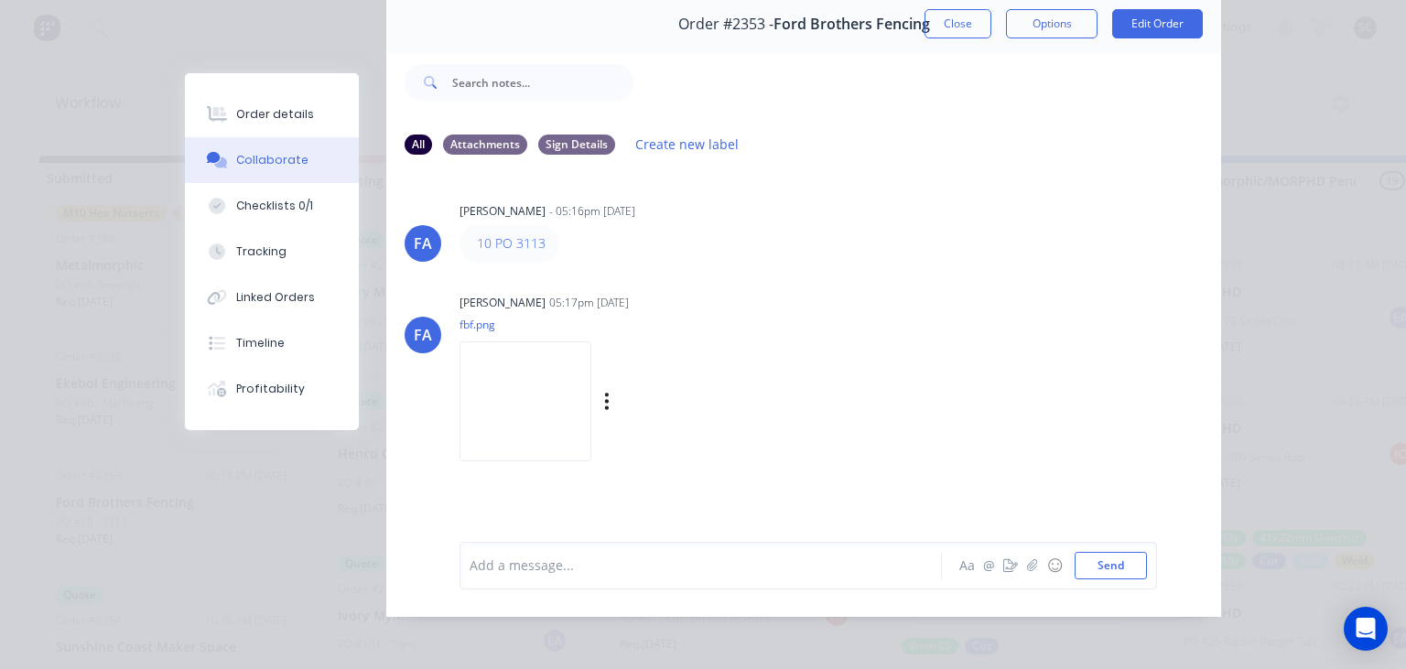
scroll to position [81, 0]
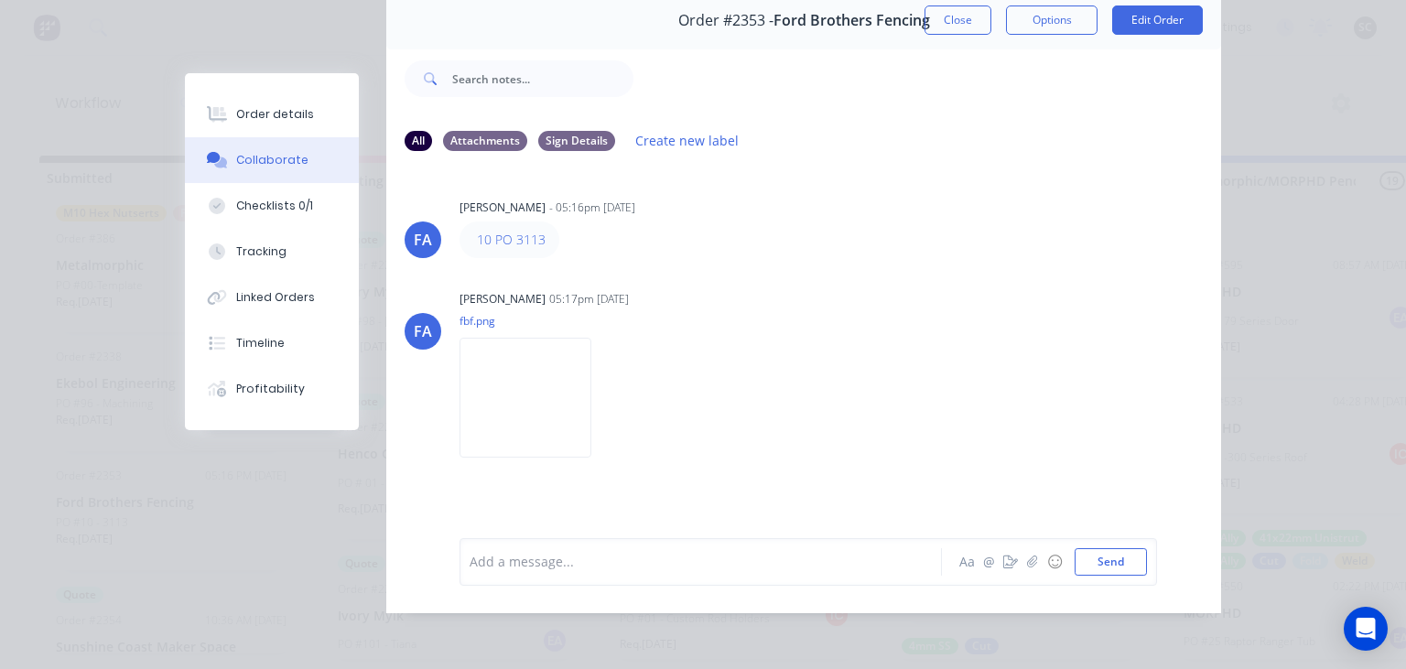
click at [733, 268] on div "[PERSON_NAME] [PERSON_NAME] - 05:16pm [DATE] 10 PO 3113 [PERSON_NAME] [PERSON_N…" at bounding box center [803, 339] width 835 height 344
click at [961, 27] on button "Close" at bounding box center [958, 19] width 67 height 29
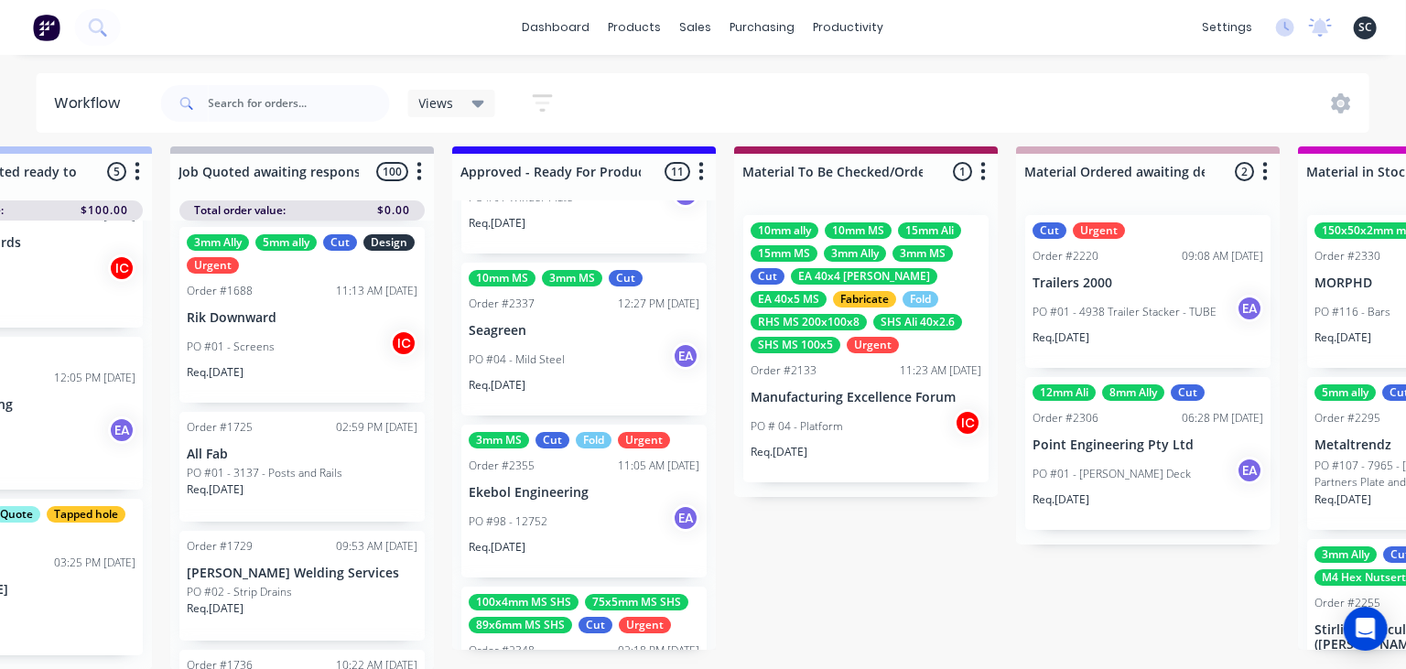
scroll to position [433, 0]
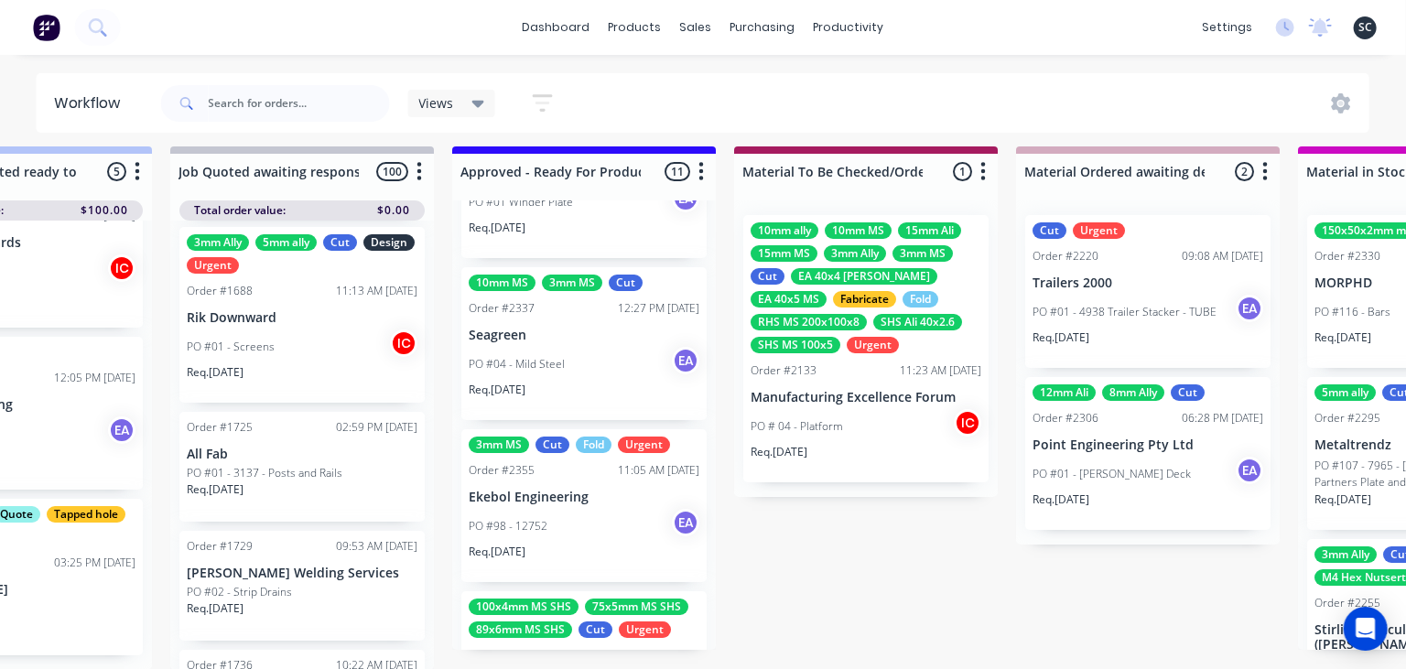
click at [629, 489] on div "3mm MS Cut Fold Urgent Order #2355 11:05 AM 24/09/25 Ekebol Engineering PO #98 …" at bounding box center [583, 505] width 245 height 153
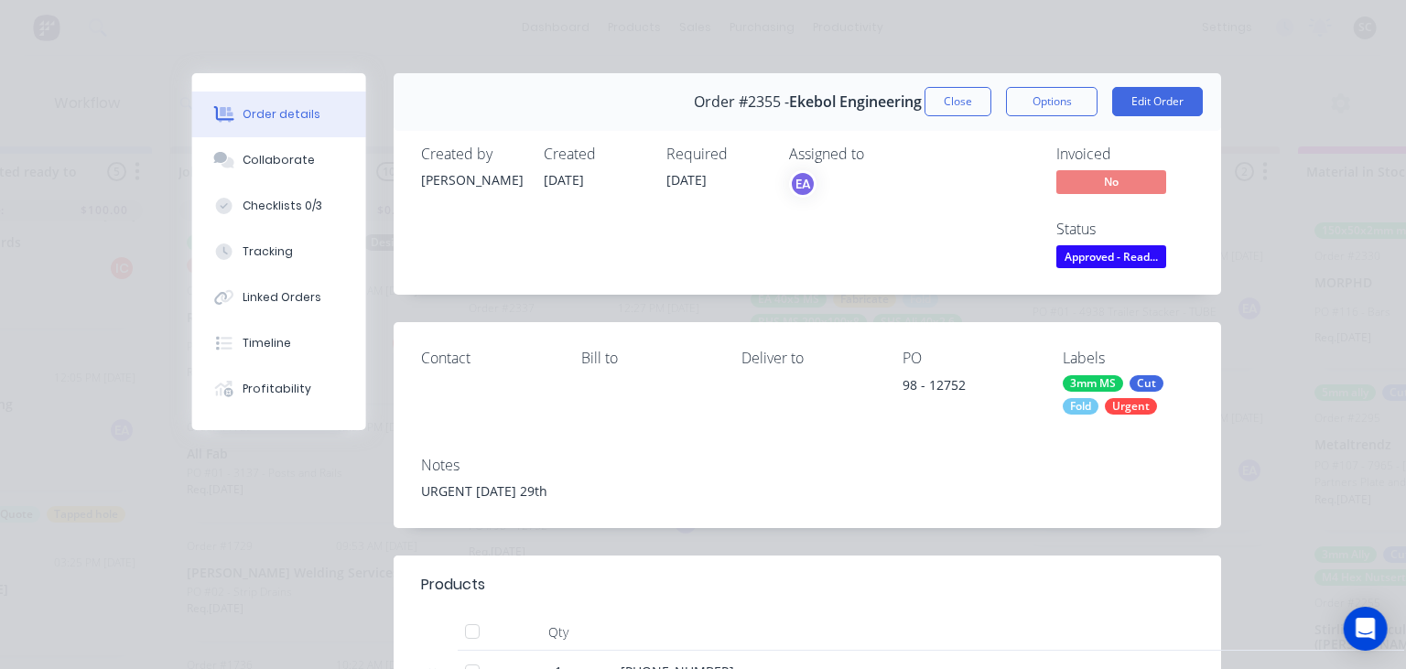
scroll to position [9, 2126]
drag, startPoint x: 894, startPoint y: 386, endPoint x: 979, endPoint y: 390, distance: 85.2
click at [979, 390] on div "Contact Bill to Deliver to PO 98 - 12752 Labels 3mm MS Cut Fold Urgent" at bounding box center [808, 381] width 828 height 119
copy div "98 - 12752"
click at [786, 451] on div "Notes URGENT MONDAY 29th" at bounding box center [808, 485] width 828 height 86
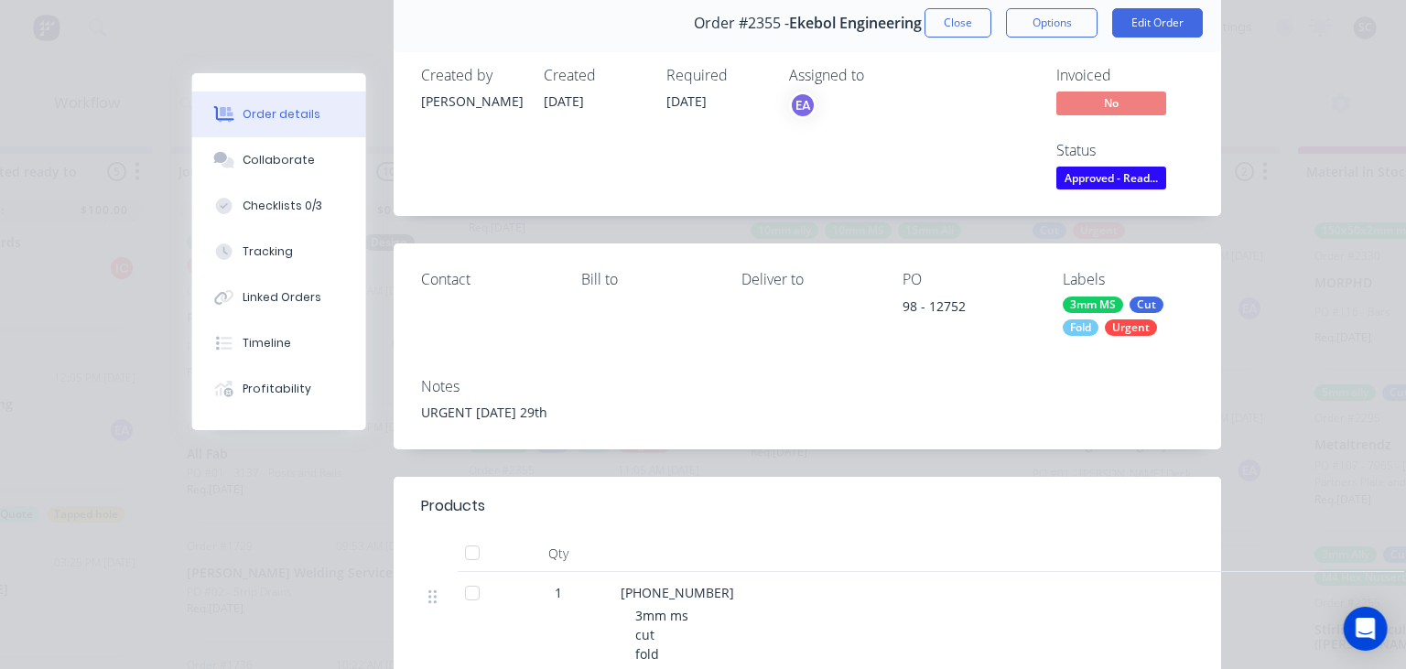
scroll to position [0, 0]
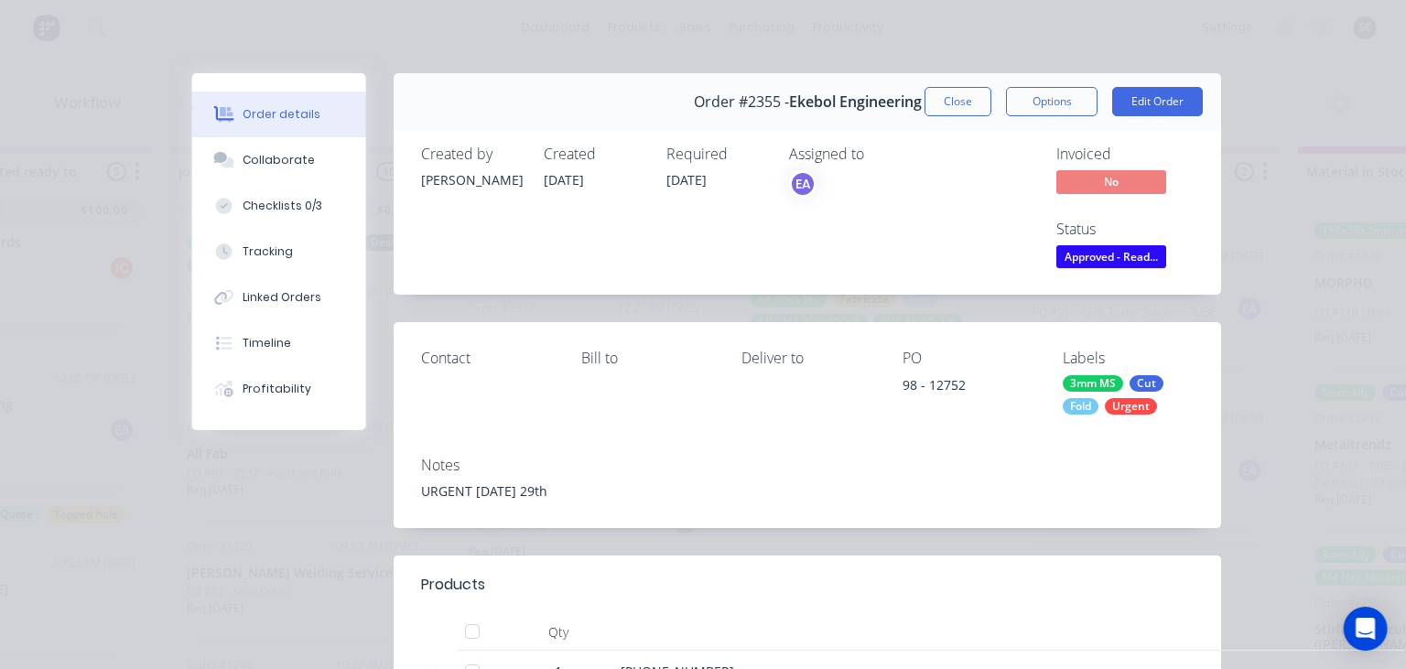
drag, startPoint x: 308, startPoint y: 159, endPoint x: 430, endPoint y: 196, distance: 128.1
click at [308, 159] on div "Collaborate" at bounding box center [280, 160] width 72 height 16
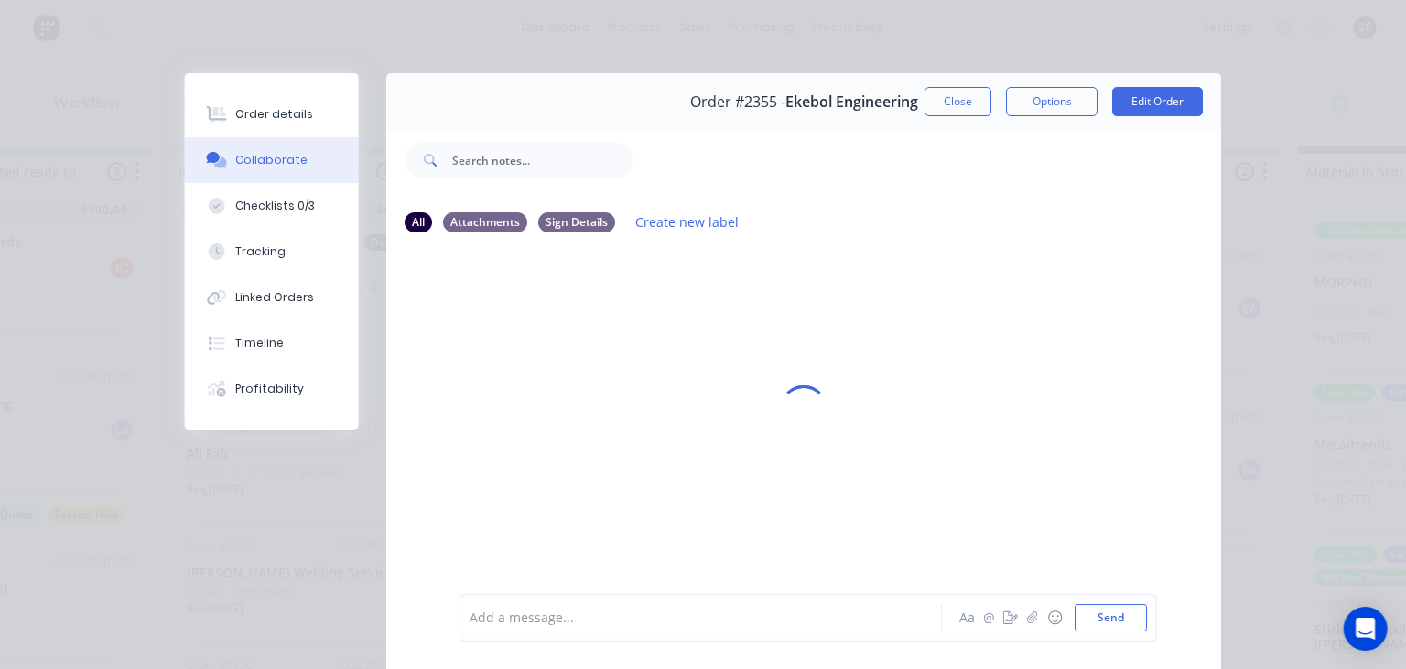
drag, startPoint x: 288, startPoint y: 123, endPoint x: 372, endPoint y: 142, distance: 86.4
click at [287, 122] on div "Order details" at bounding box center [275, 114] width 78 height 16
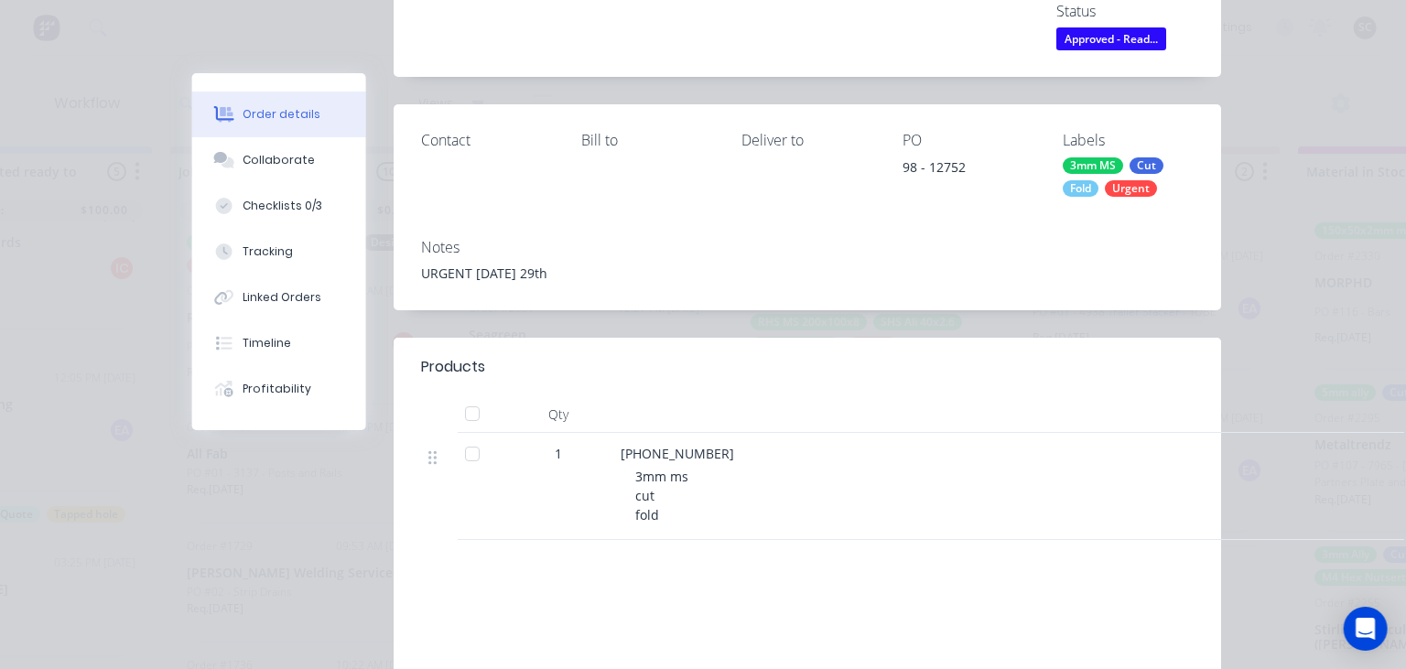
scroll to position [211, 0]
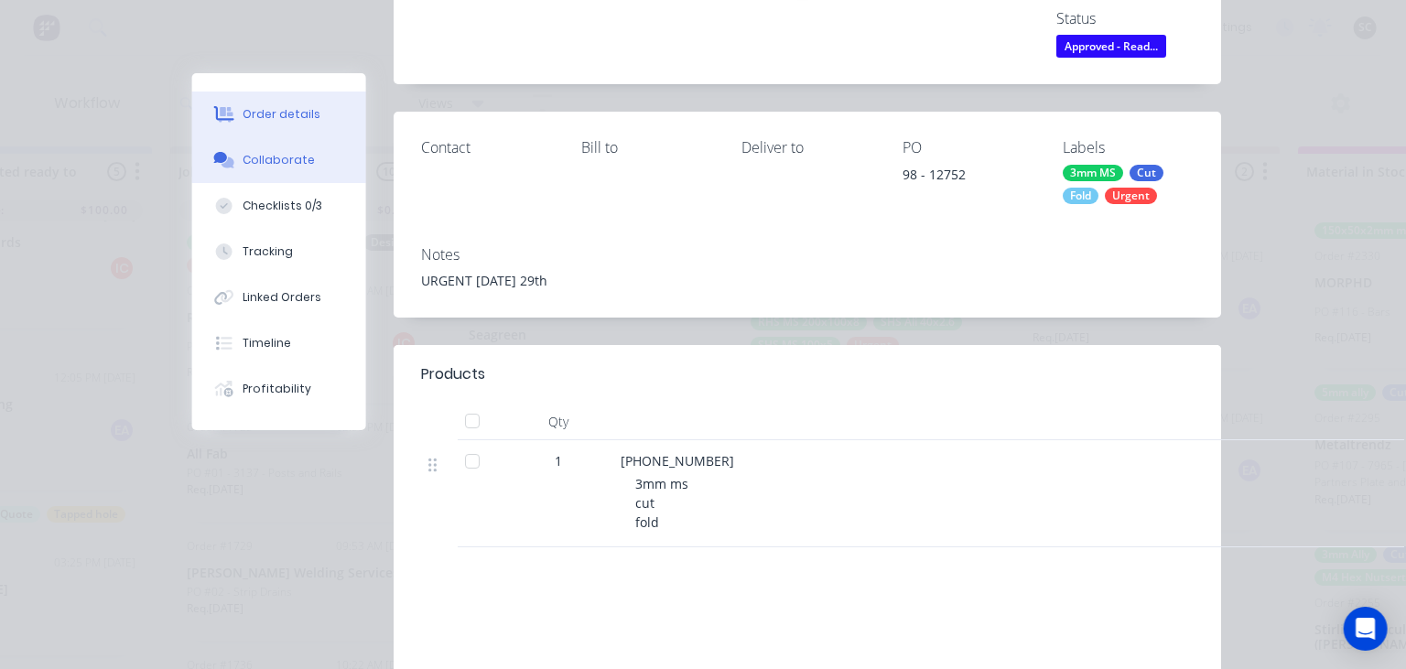
click at [316, 164] on button "Collaborate" at bounding box center [279, 160] width 174 height 46
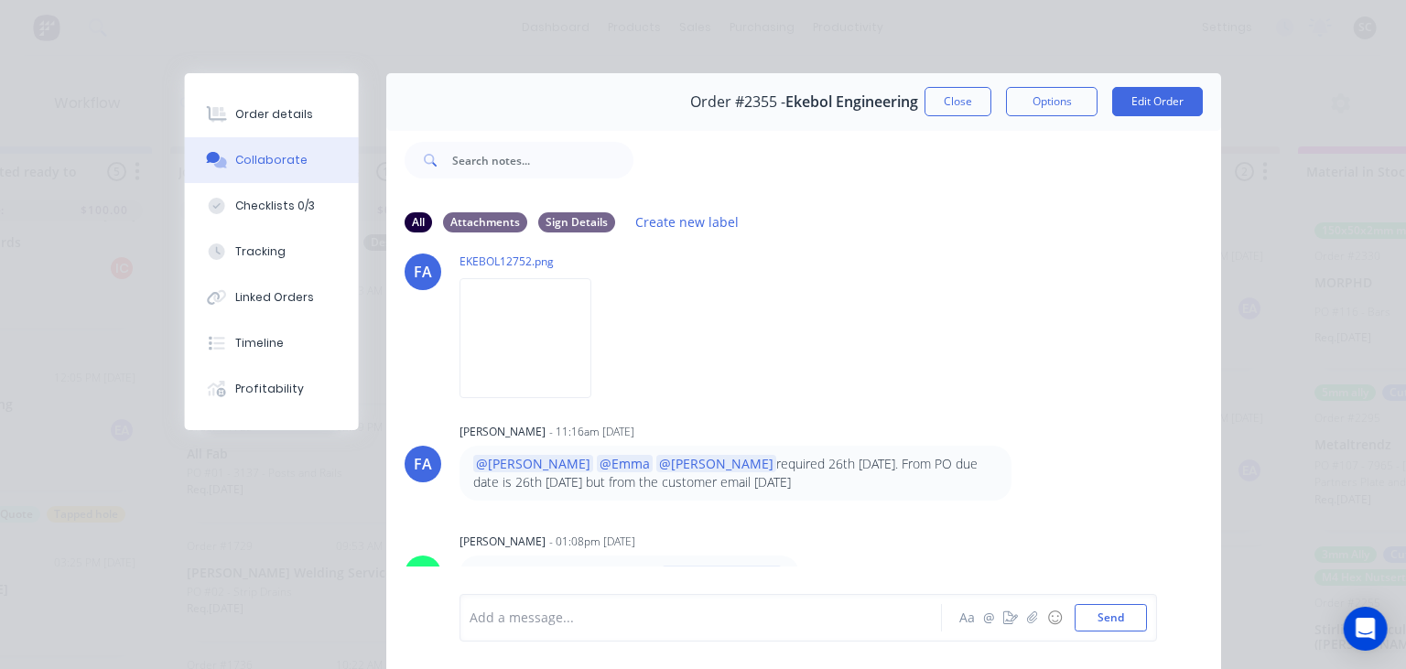
scroll to position [142, 0]
click at [922, 310] on div "FA Francis Adrian Candido 11:05am 24/09/25 EKEBOL12752.png Labels Download" at bounding box center [803, 307] width 835 height 165
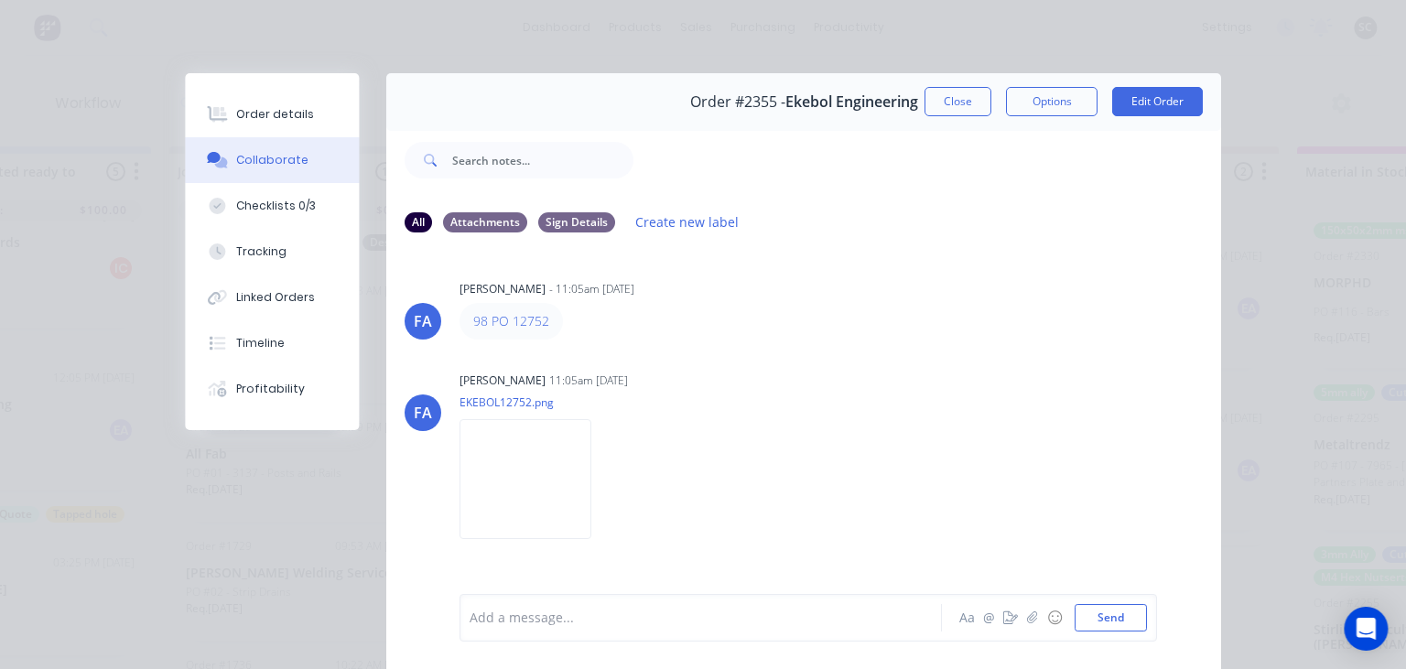
scroll to position [9, 2125]
click at [769, 360] on div "FA Francis Adrian Candido - 11:05am 24/09/25 98 PO 12752 FA Francis Adrian Cand…" at bounding box center [803, 420] width 835 height 344
click at [253, 119] on div "Order details" at bounding box center [275, 114] width 78 height 16
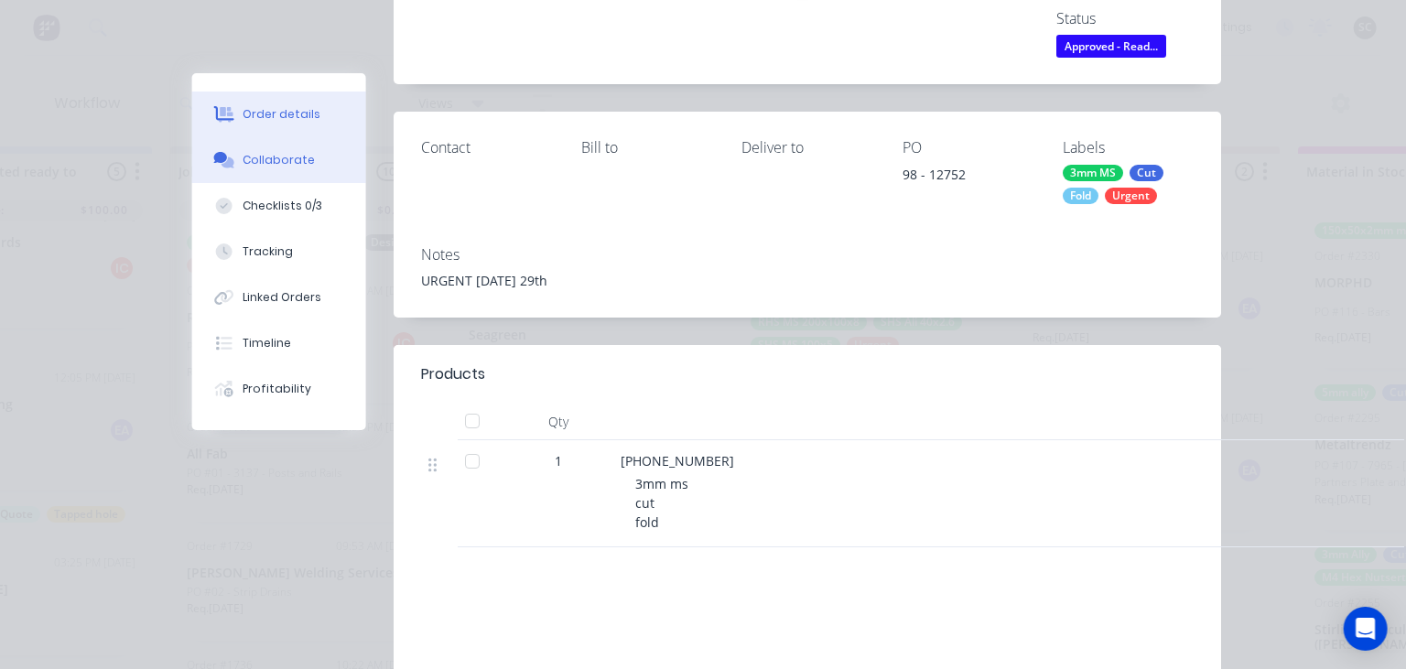
click at [279, 168] on div "Collaborate" at bounding box center [280, 160] width 72 height 16
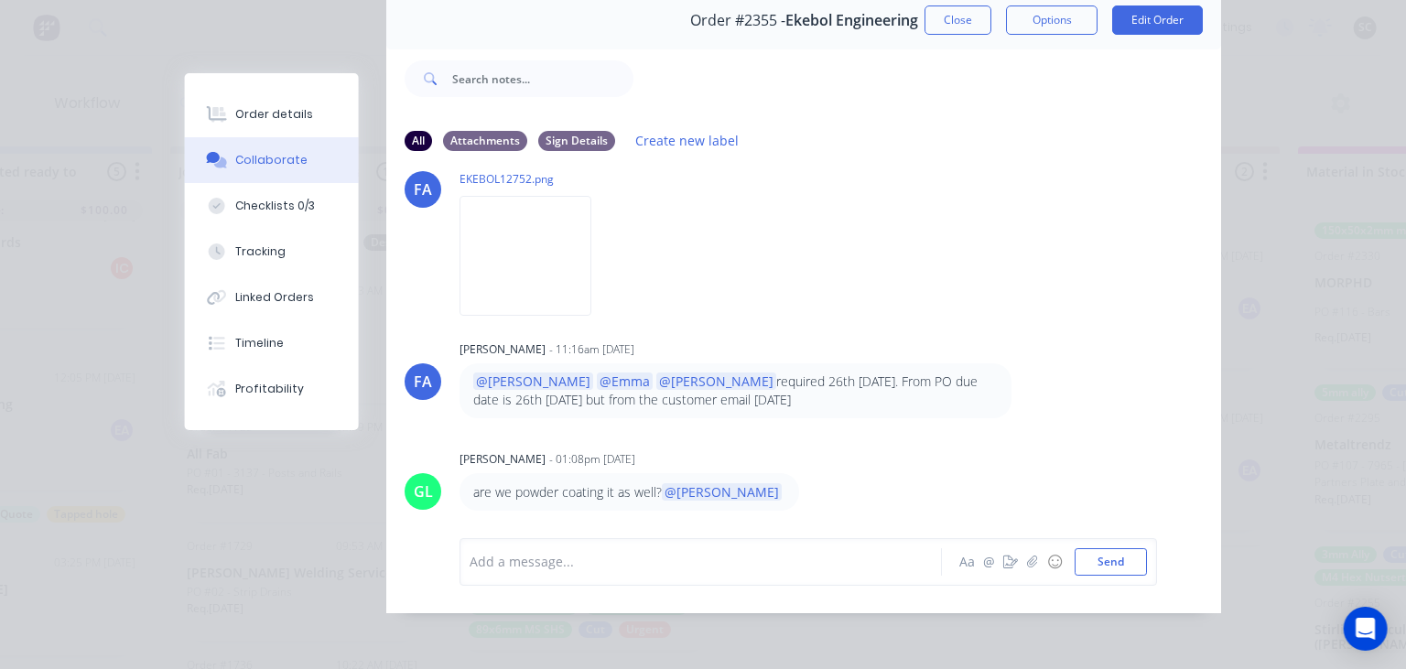
scroll to position [0, 0]
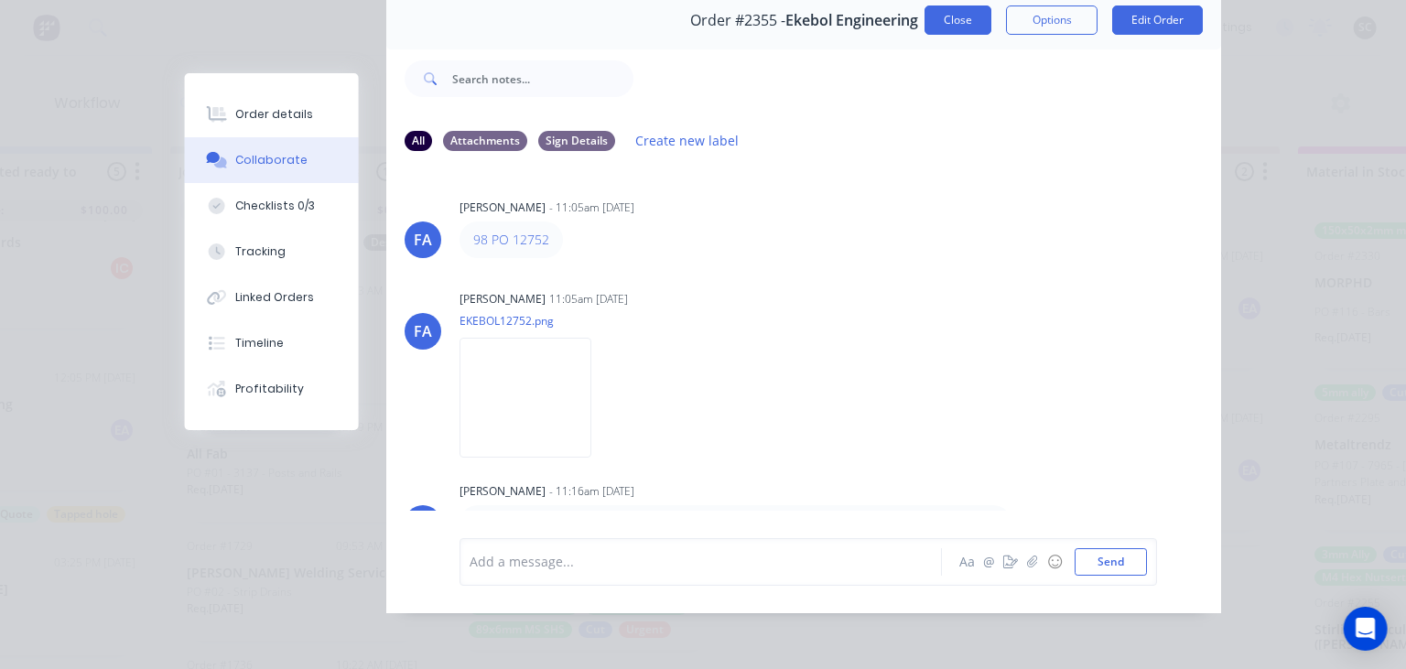
click at [959, 27] on button "Close" at bounding box center [958, 19] width 67 height 29
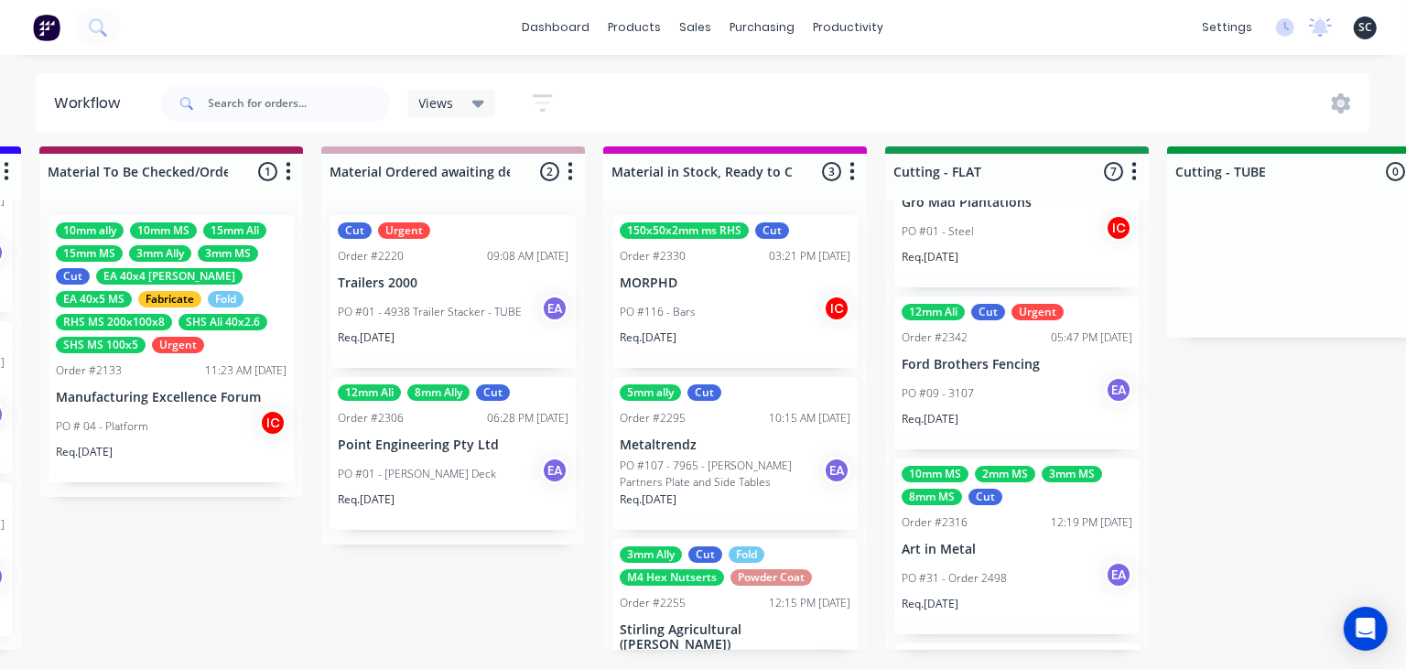
scroll to position [633, 0]
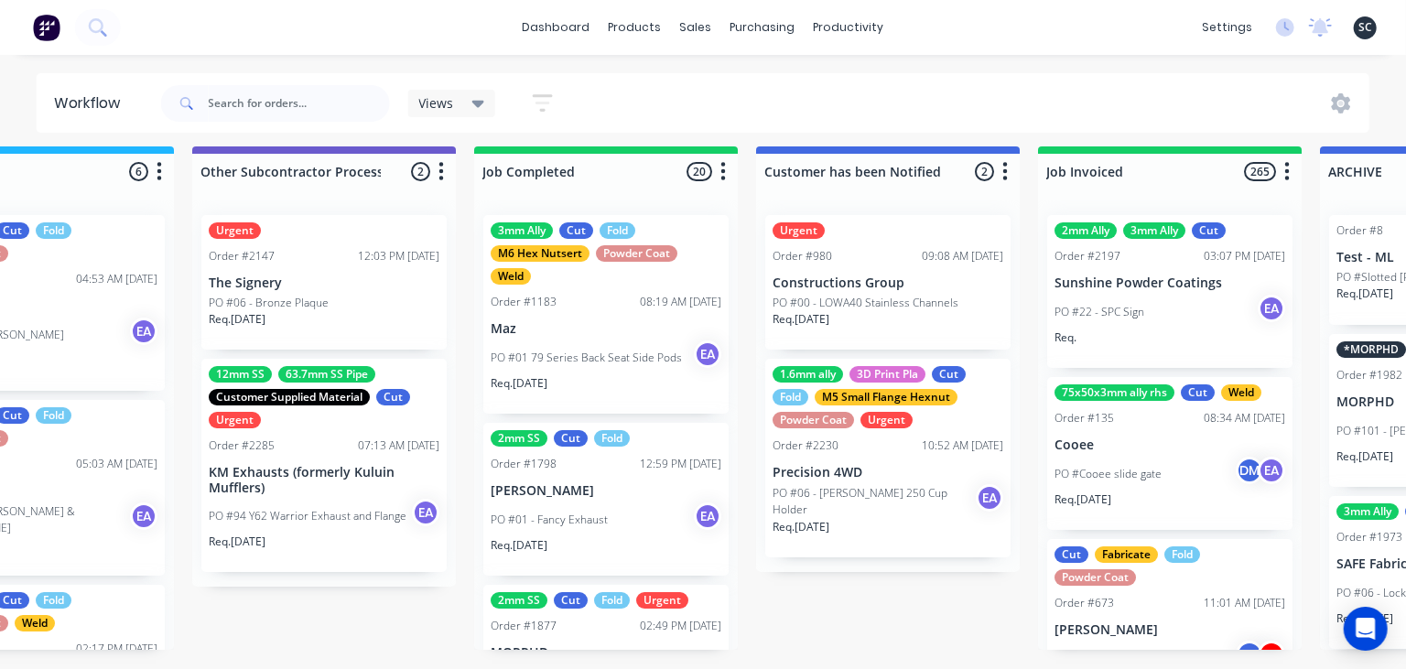
scroll to position [9, 5786]
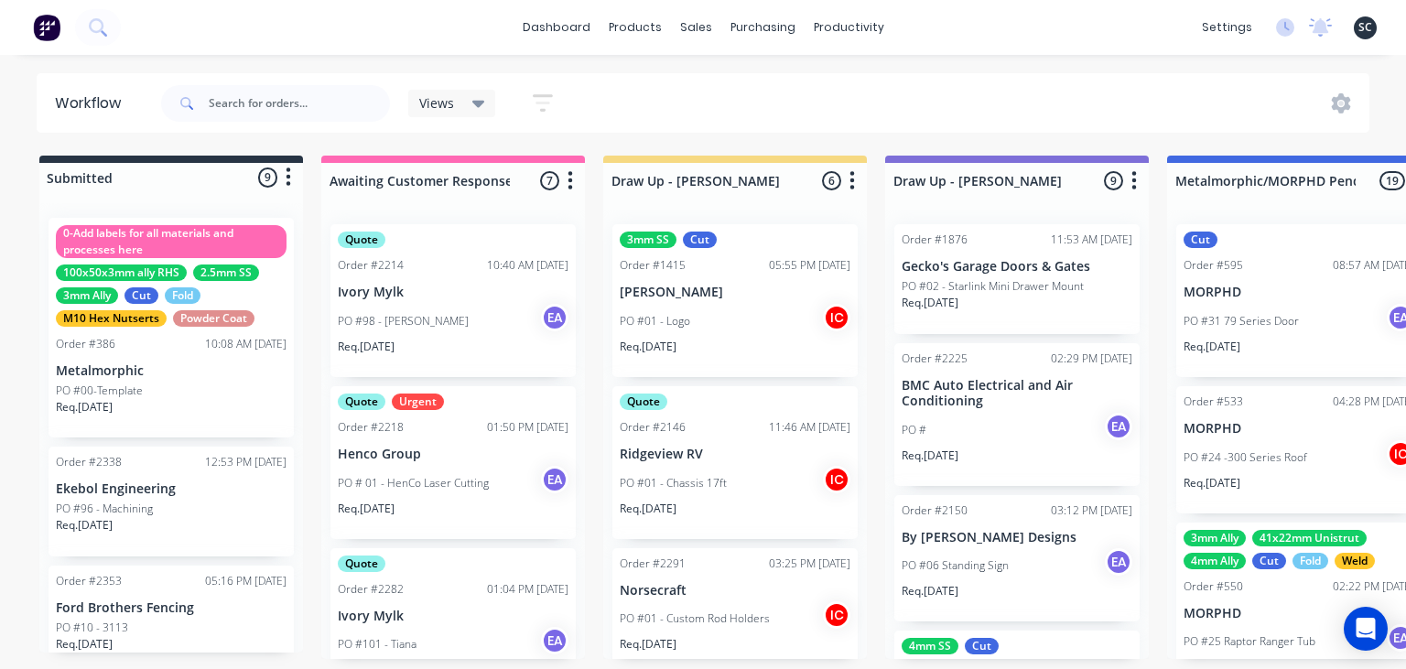
scroll to position [633, 0]
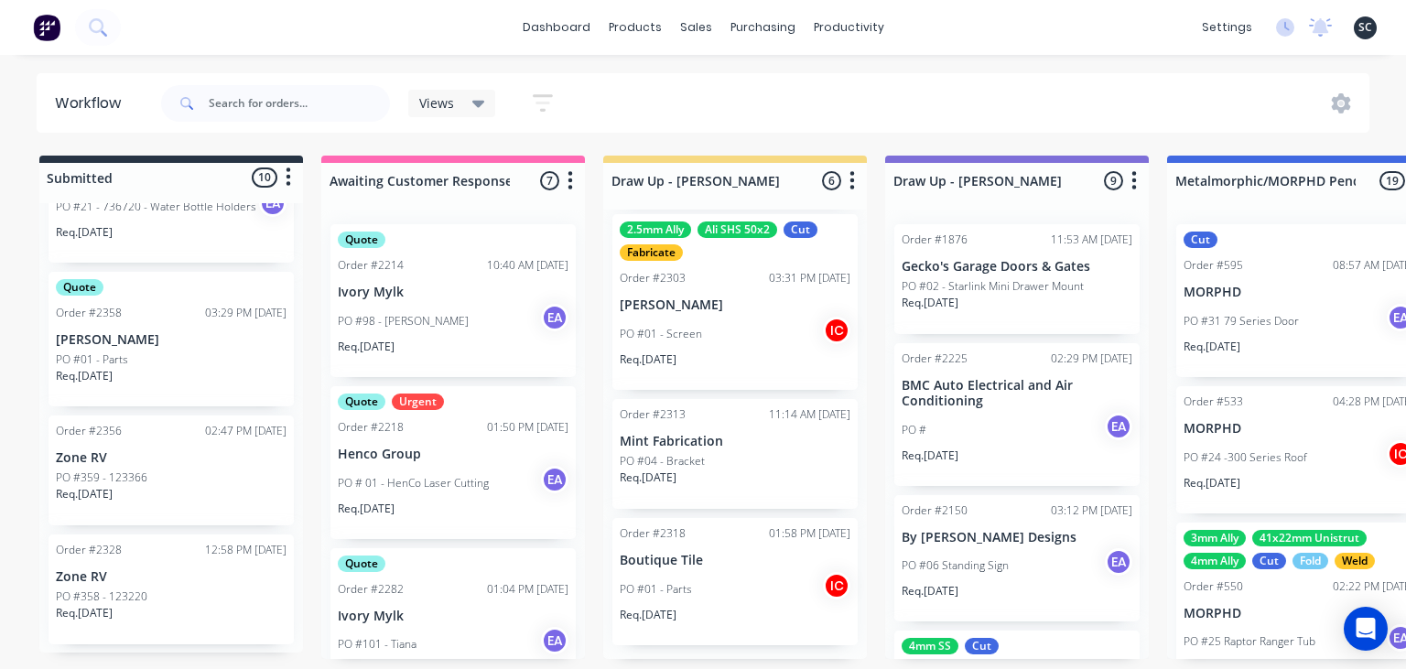
scroll to position [961, 0]
click at [180, 359] on div "PO #01 - Parts" at bounding box center [171, 354] width 231 height 16
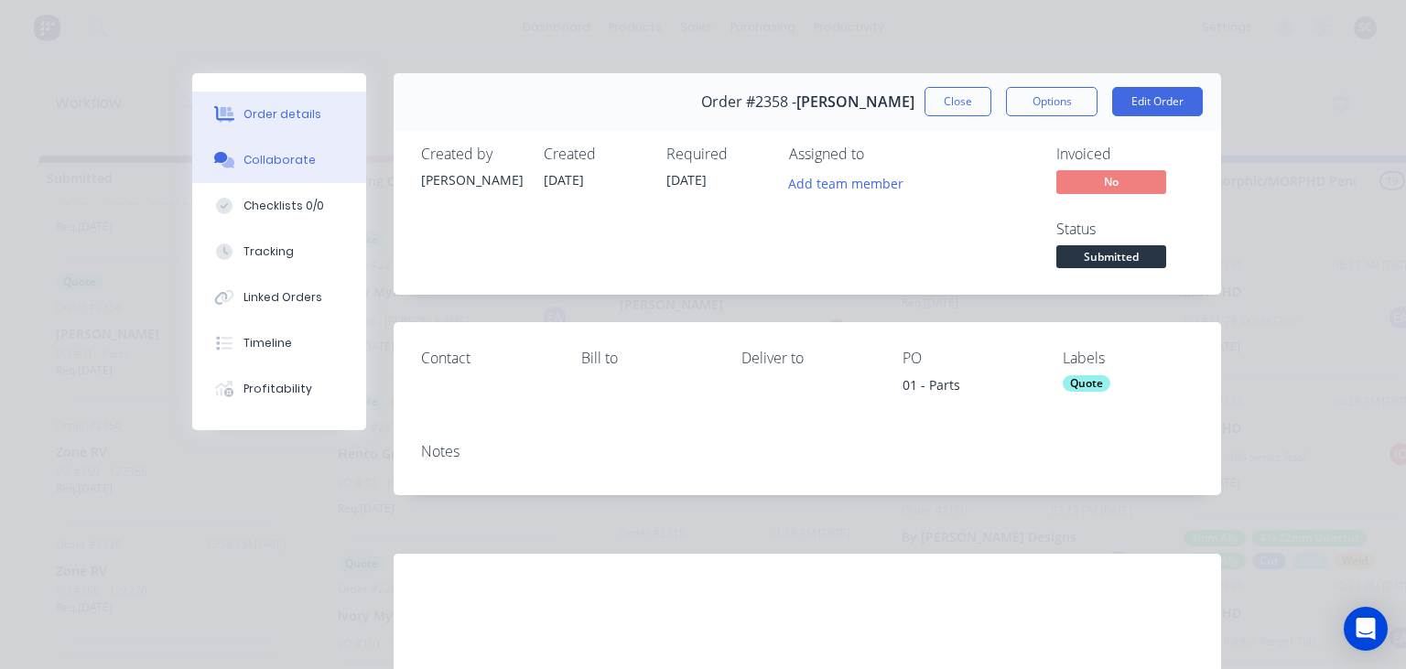
click at [298, 171] on button "Collaborate" at bounding box center [279, 160] width 174 height 46
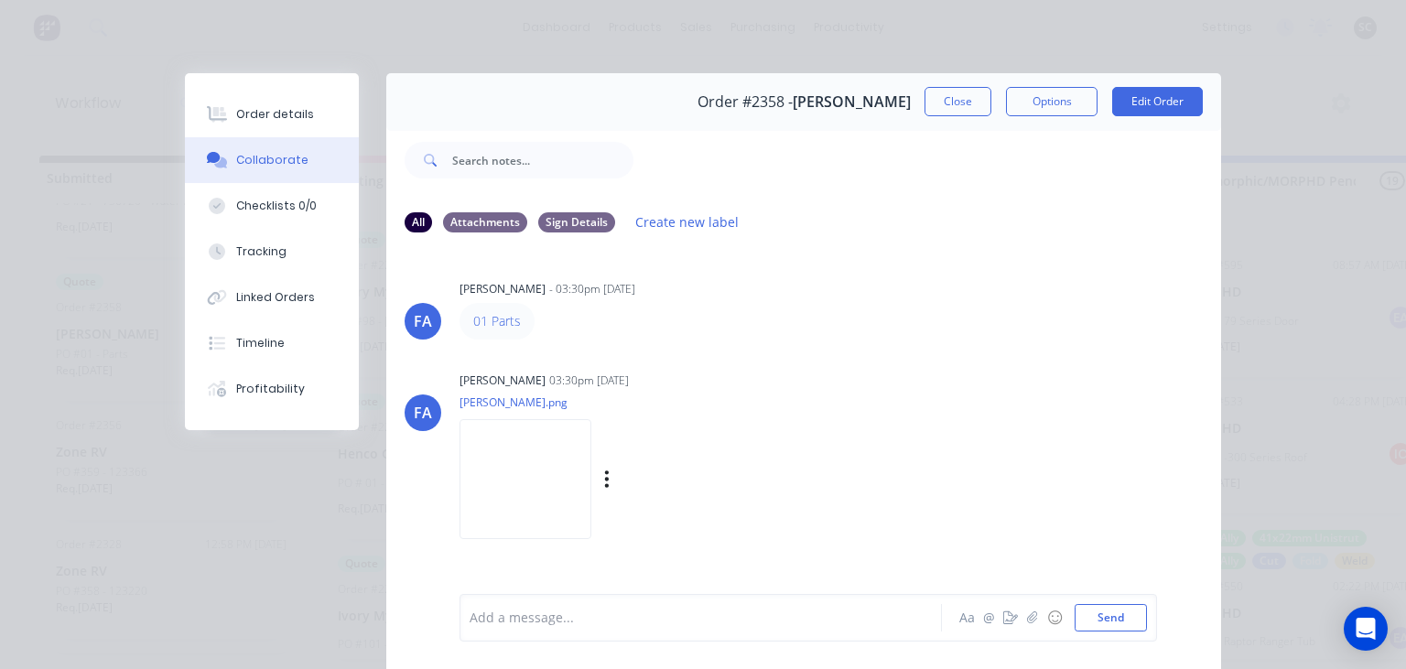
click at [558, 495] on img at bounding box center [526, 479] width 132 height 120
drag, startPoint x: 854, startPoint y: 336, endPoint x: 961, endPoint y: 38, distance: 317.2
click at [855, 336] on div "01 Parts" at bounding box center [746, 321] width 572 height 37
click at [953, 114] on button "Close" at bounding box center [958, 101] width 67 height 29
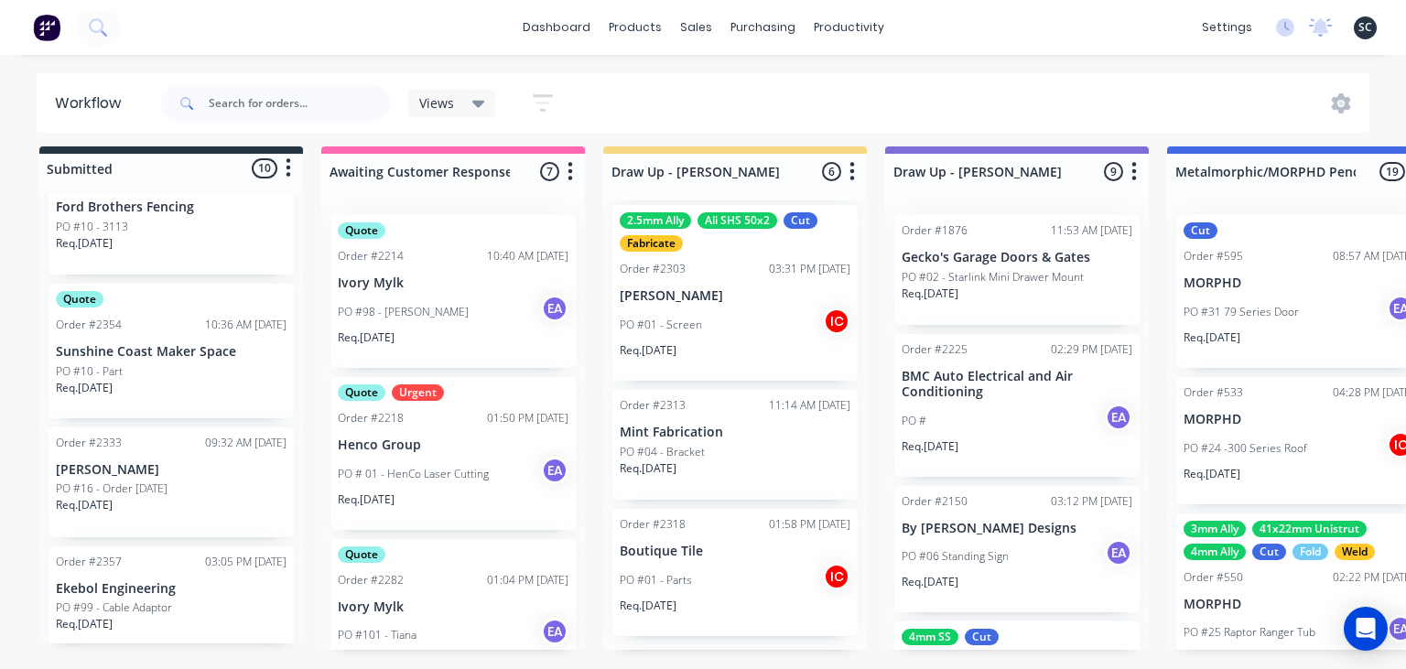
scroll to position [329, 0]
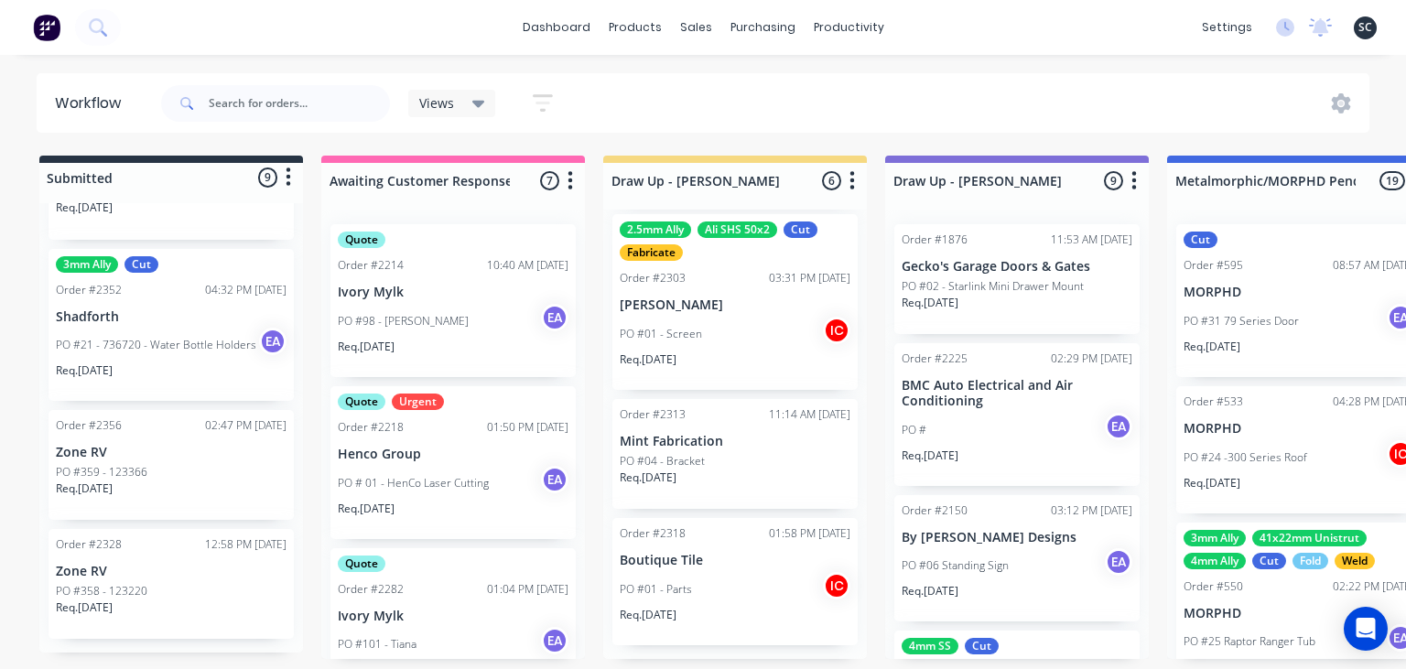
scroll to position [185, 0]
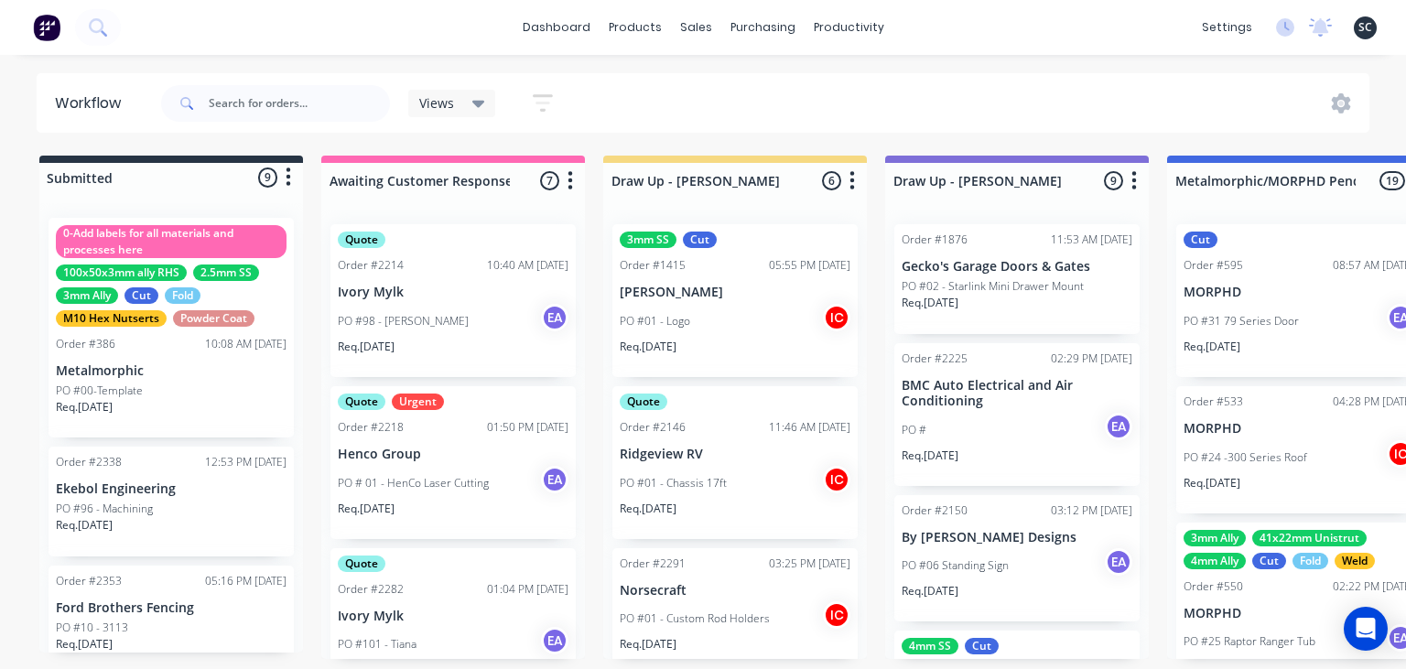
scroll to position [633, 0]
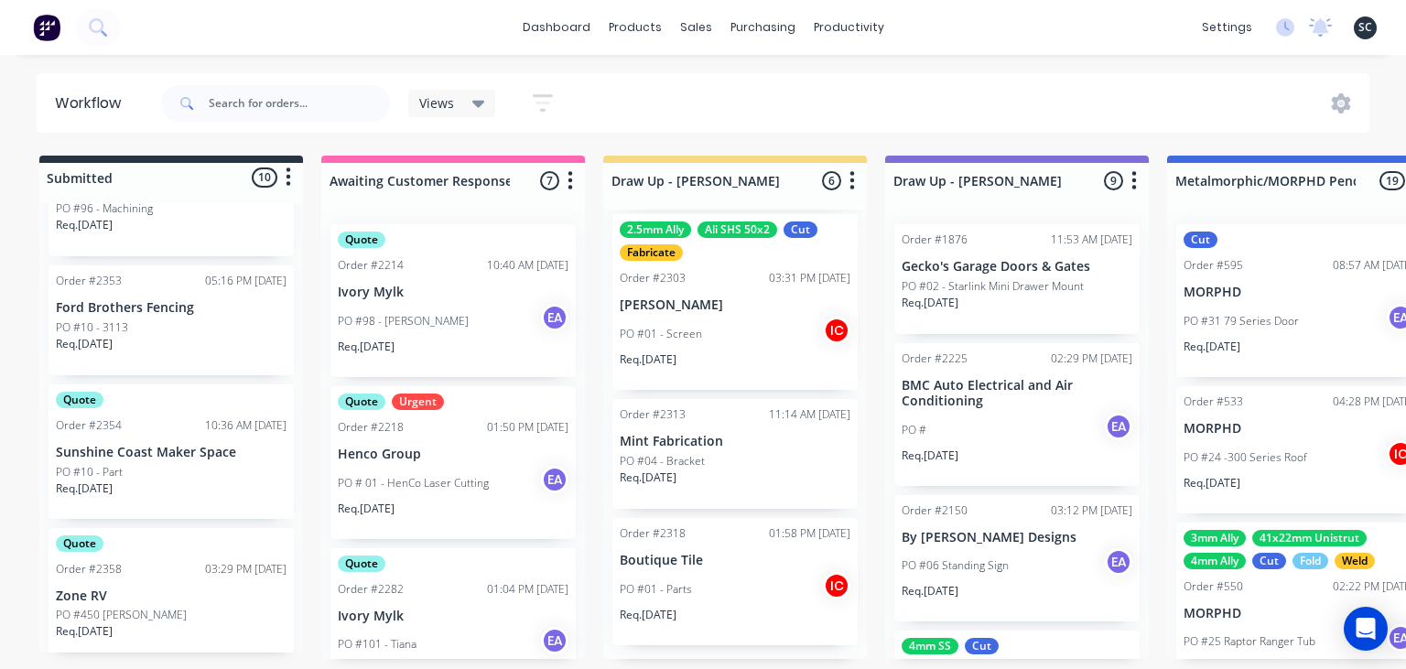
scroll to position [527, 0]
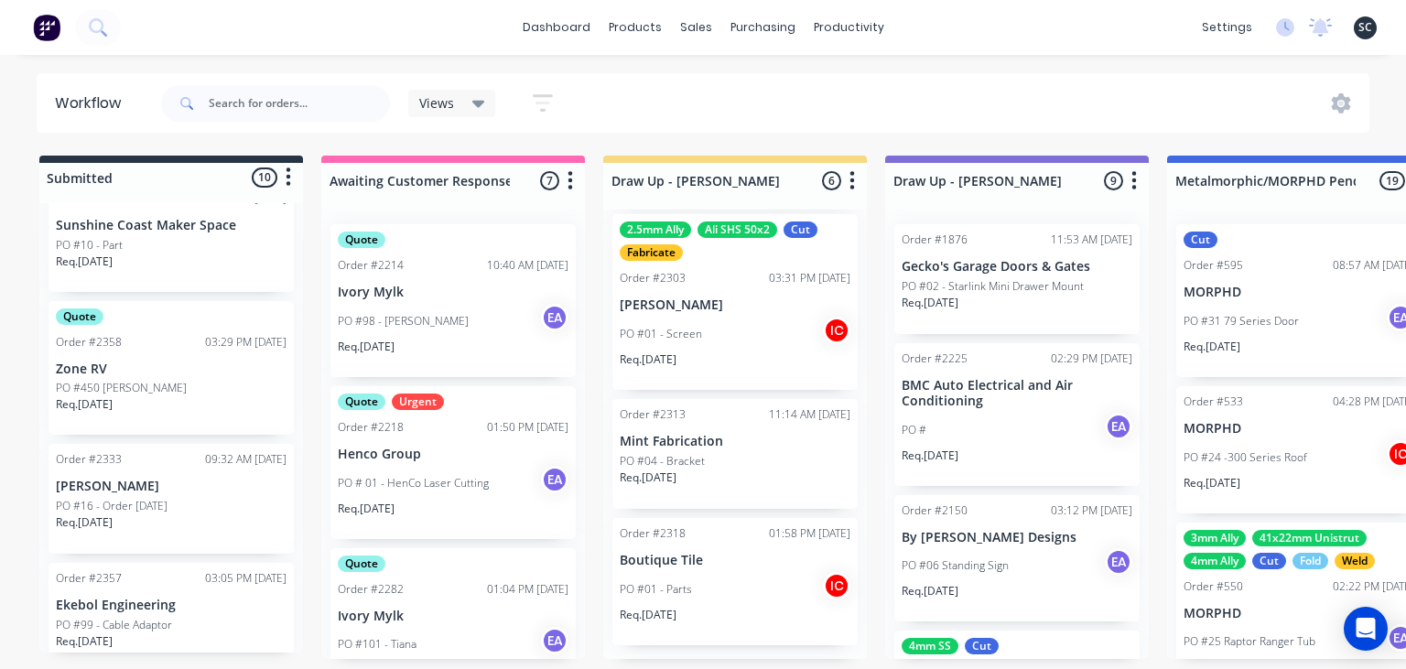
click at [212, 371] on p "Zone RV" at bounding box center [171, 370] width 231 height 16
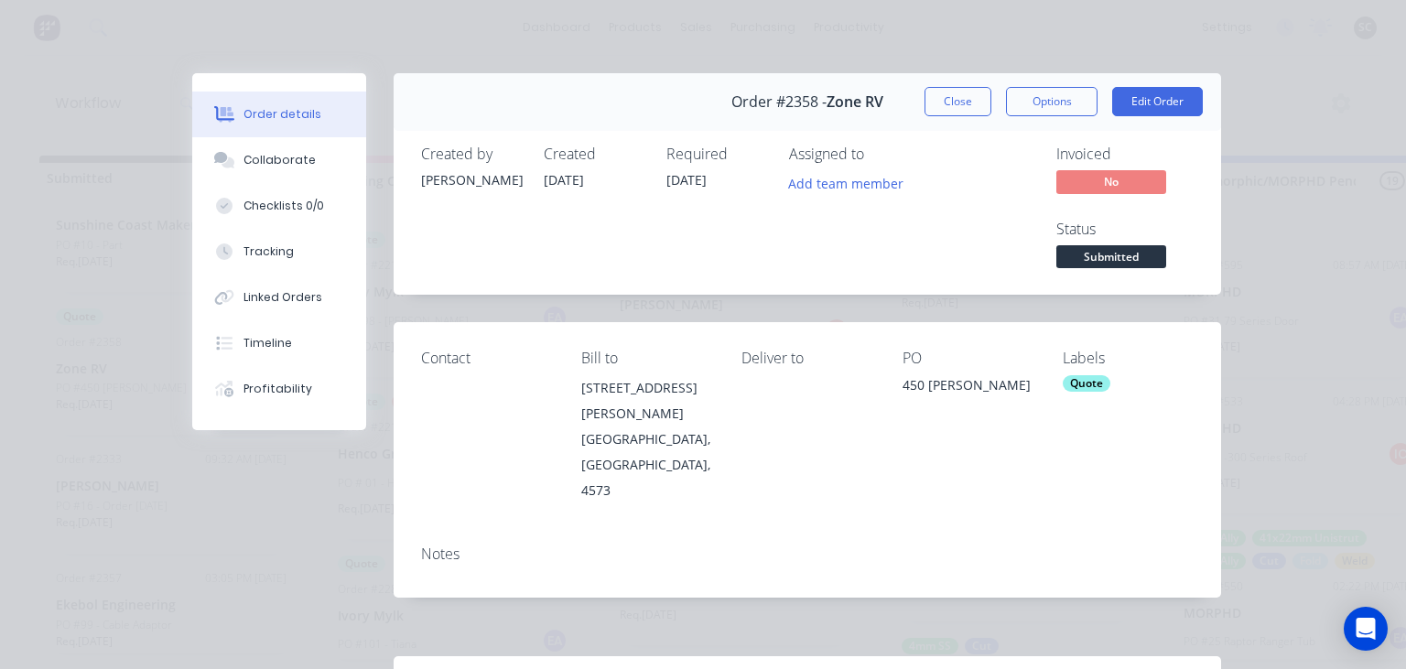
scroll to position [260, 0]
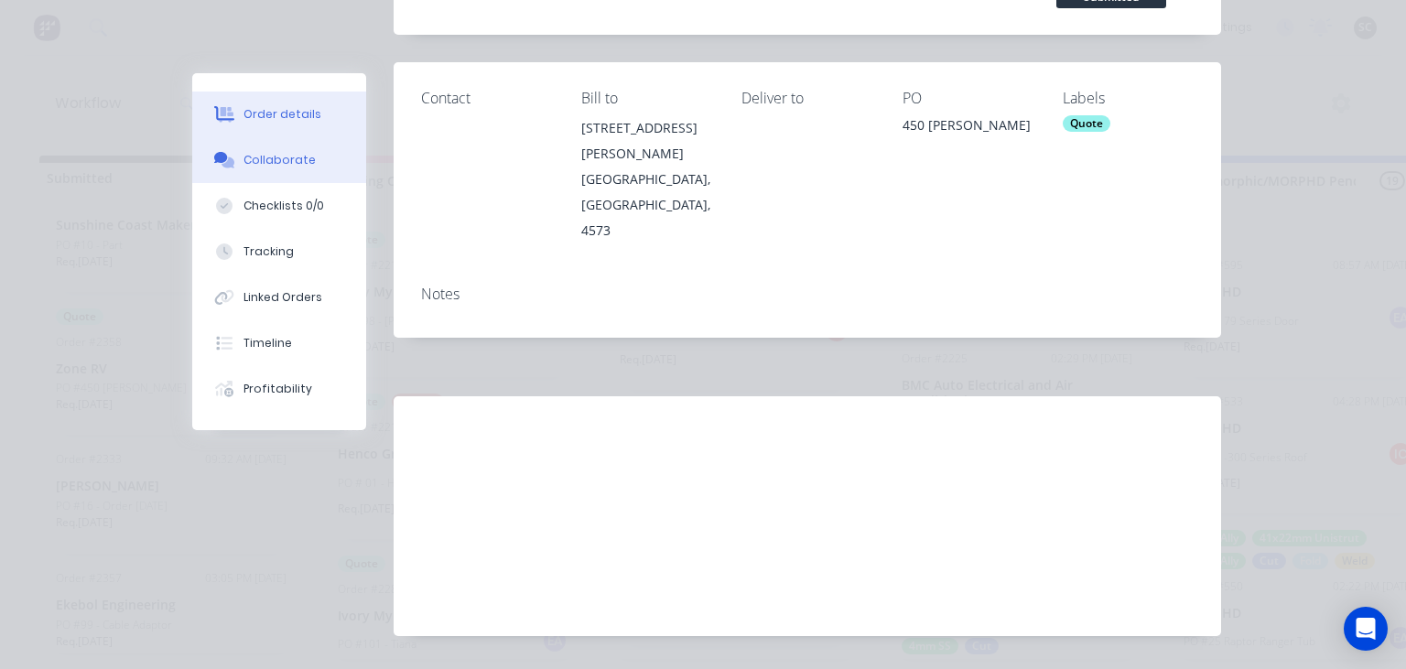
click at [302, 181] on button "Collaborate" at bounding box center [279, 160] width 174 height 46
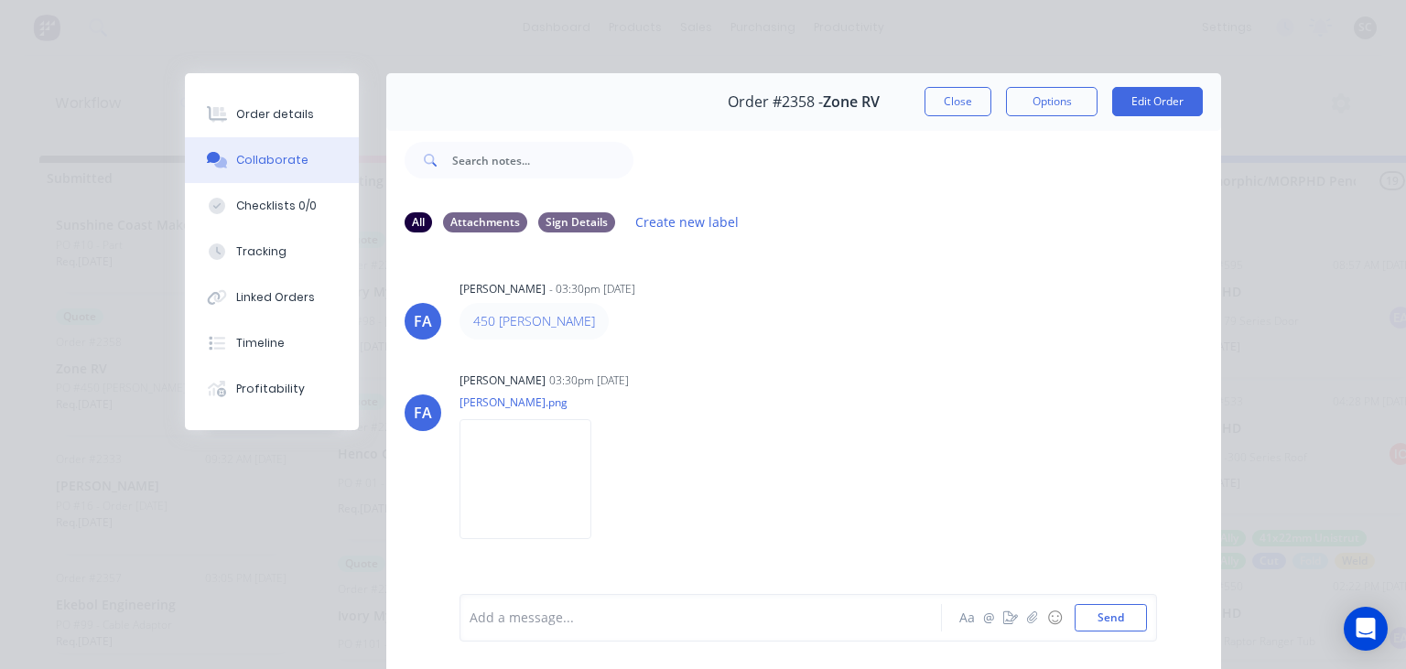
click at [838, 364] on div "[PERSON_NAME] [PERSON_NAME] - 03:30pm [DATE] 450 [PERSON_NAME] [PERSON_NAME] [P…" at bounding box center [803, 420] width 835 height 344
click at [319, 125] on button "Order details" at bounding box center [272, 115] width 174 height 46
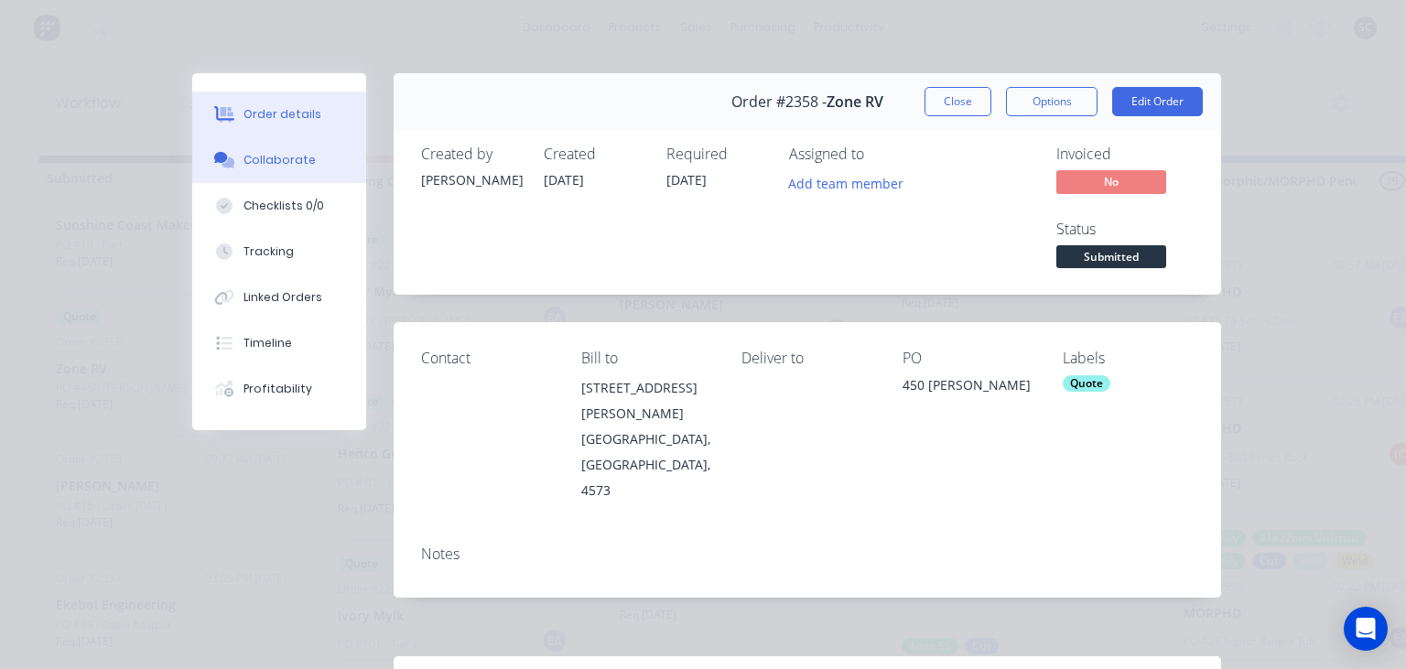
click at [292, 150] on button "Collaborate" at bounding box center [279, 160] width 174 height 46
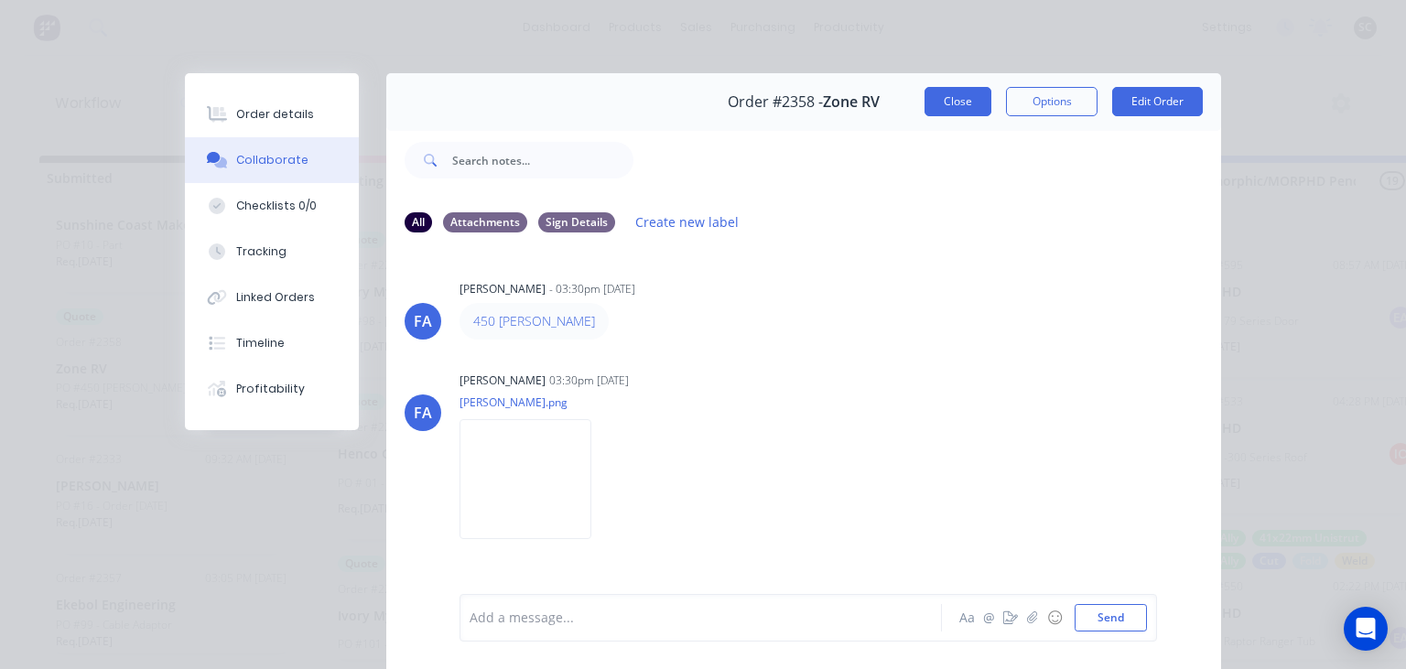
click at [943, 104] on button "Close" at bounding box center [958, 101] width 67 height 29
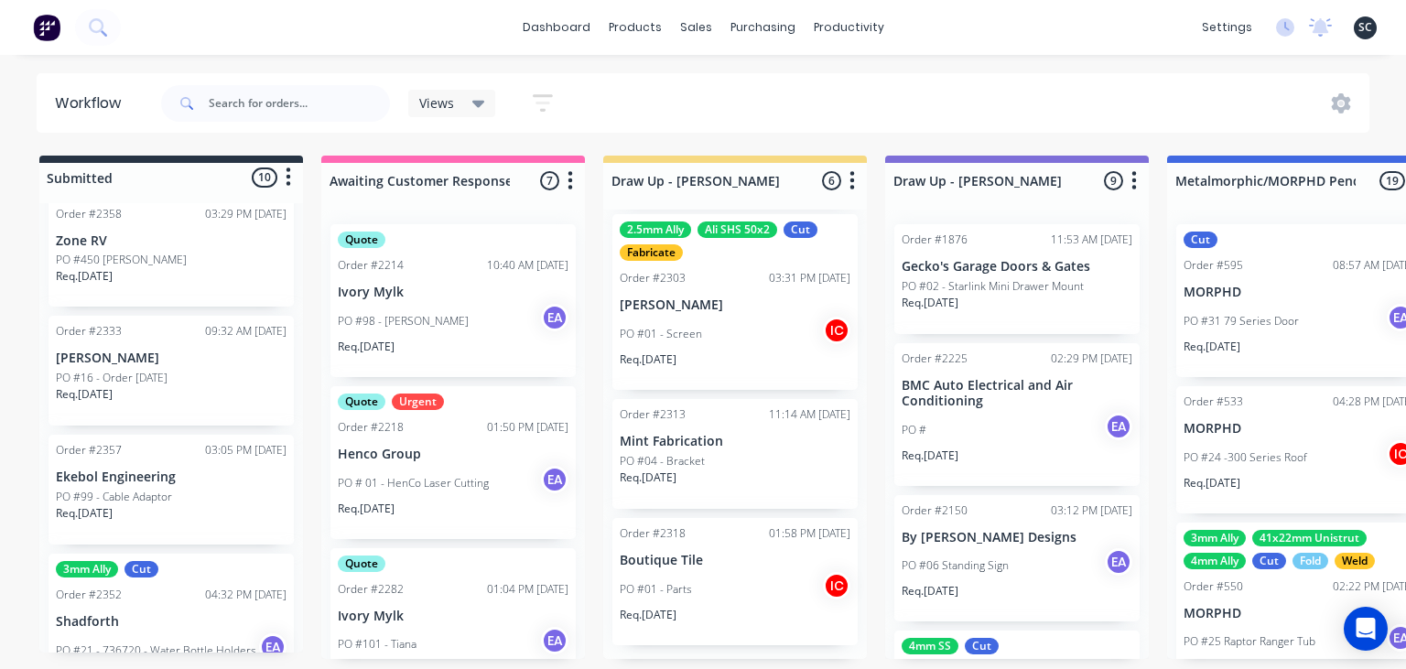
scroll to position [645, 0]
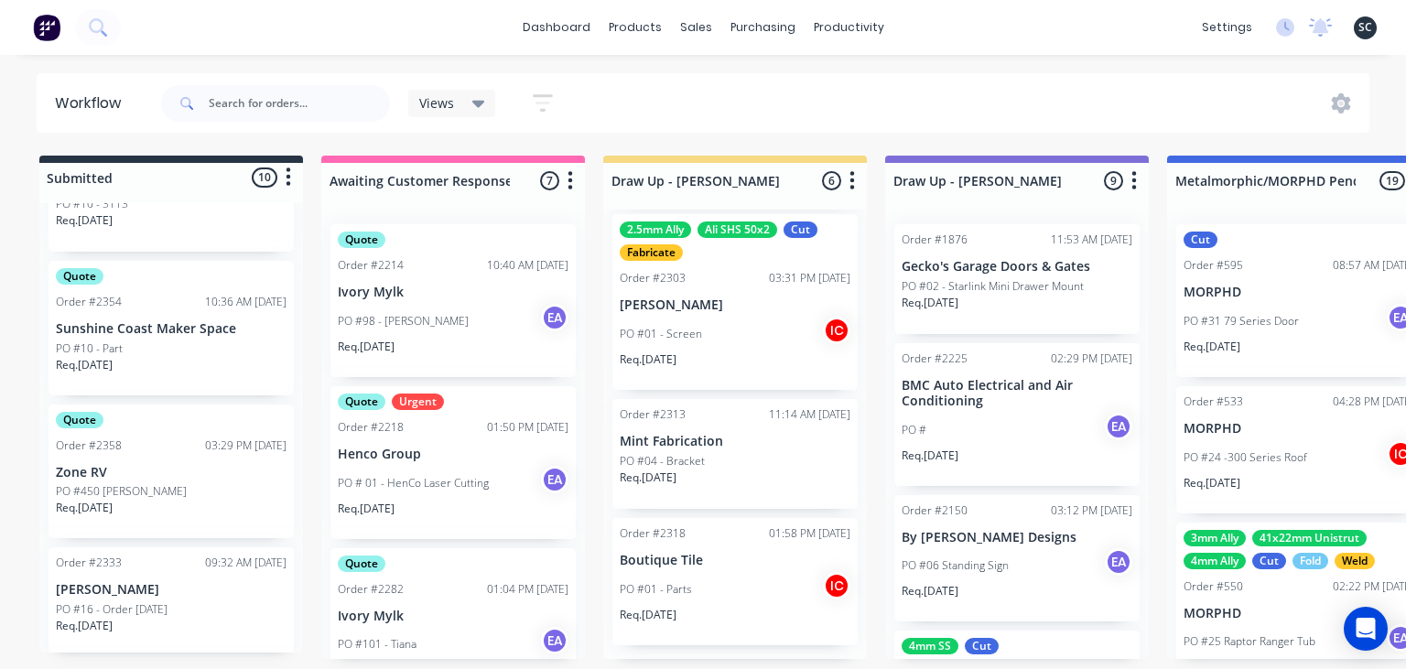
scroll to position [434, 0]
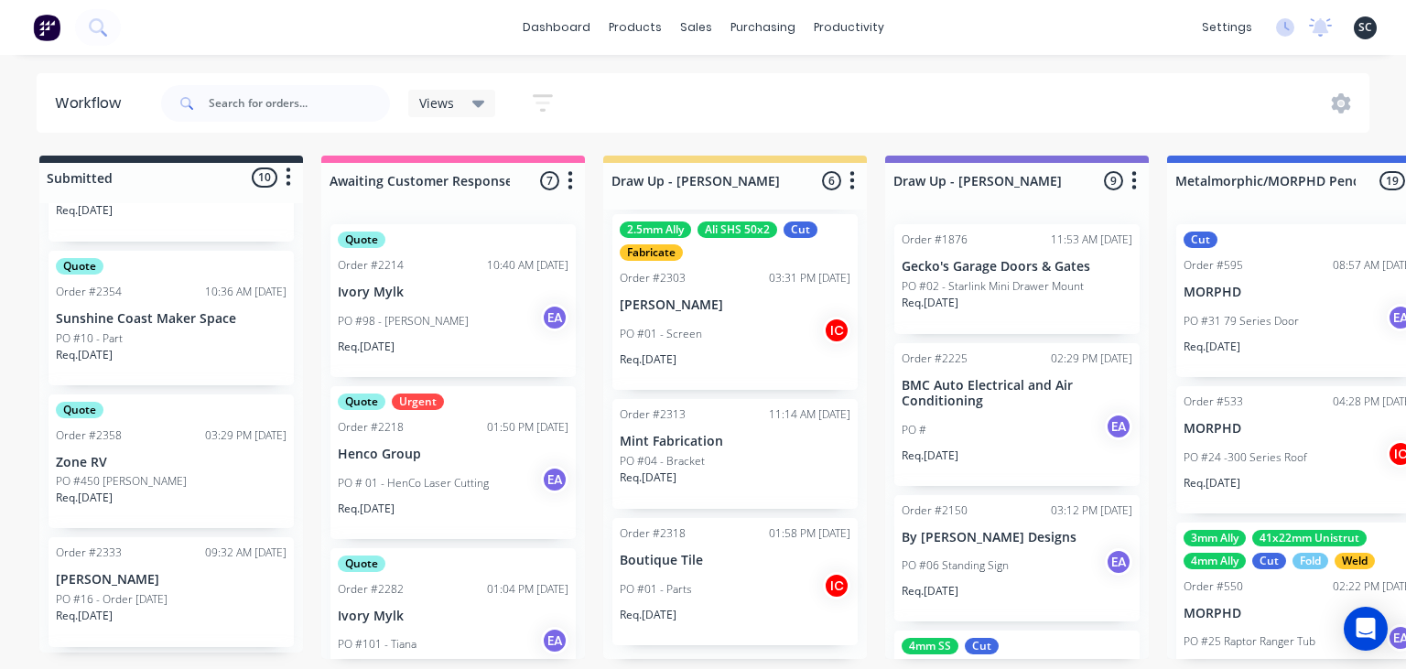
click at [202, 471] on div "Quote Order #2358 03:29 PM [DATE] Zone RV PO #450 [PERSON_NAME] Req. [DATE]" at bounding box center [171, 462] width 245 height 135
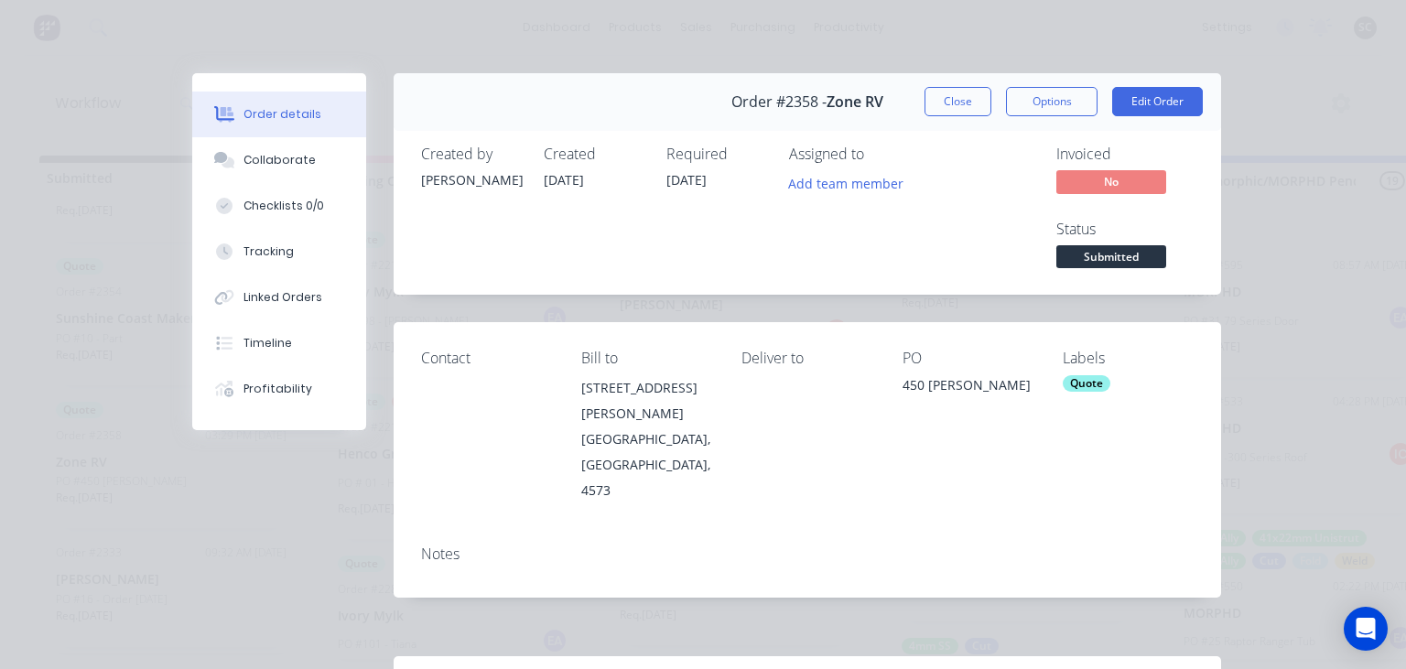
scroll to position [260, 0]
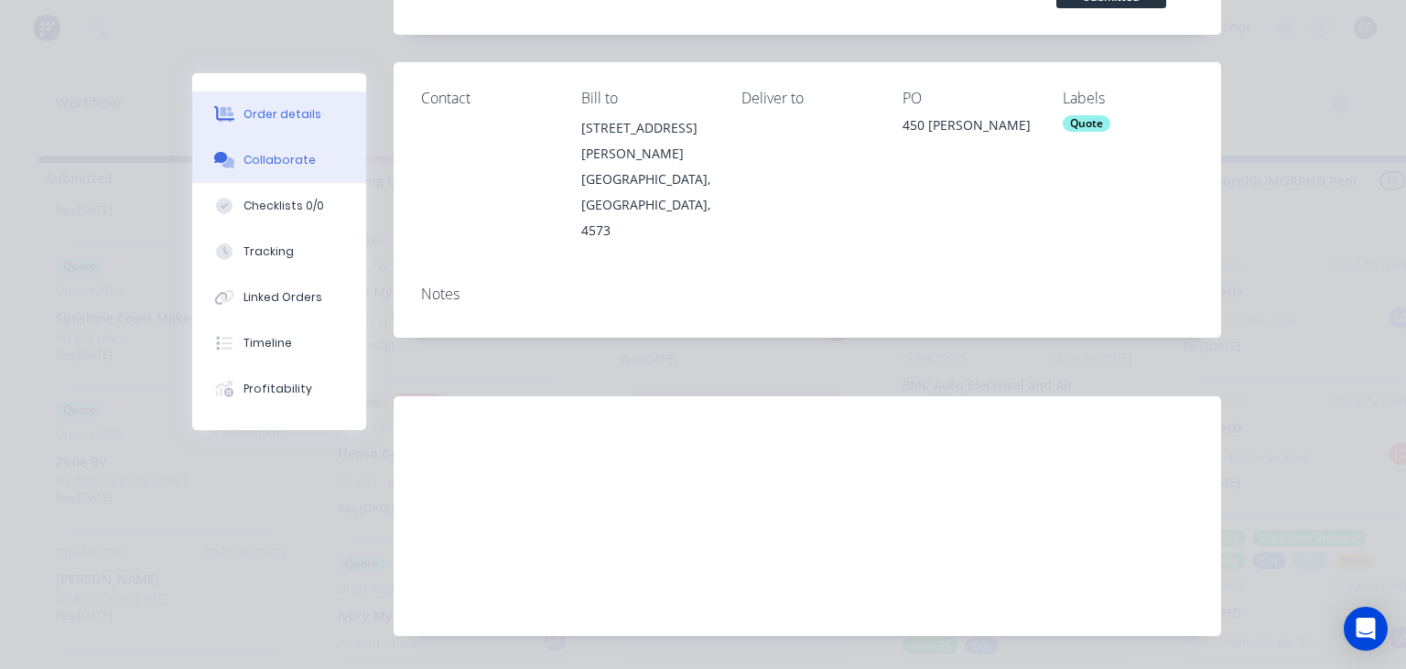
click at [287, 165] on div "Collaborate" at bounding box center [280, 160] width 72 height 16
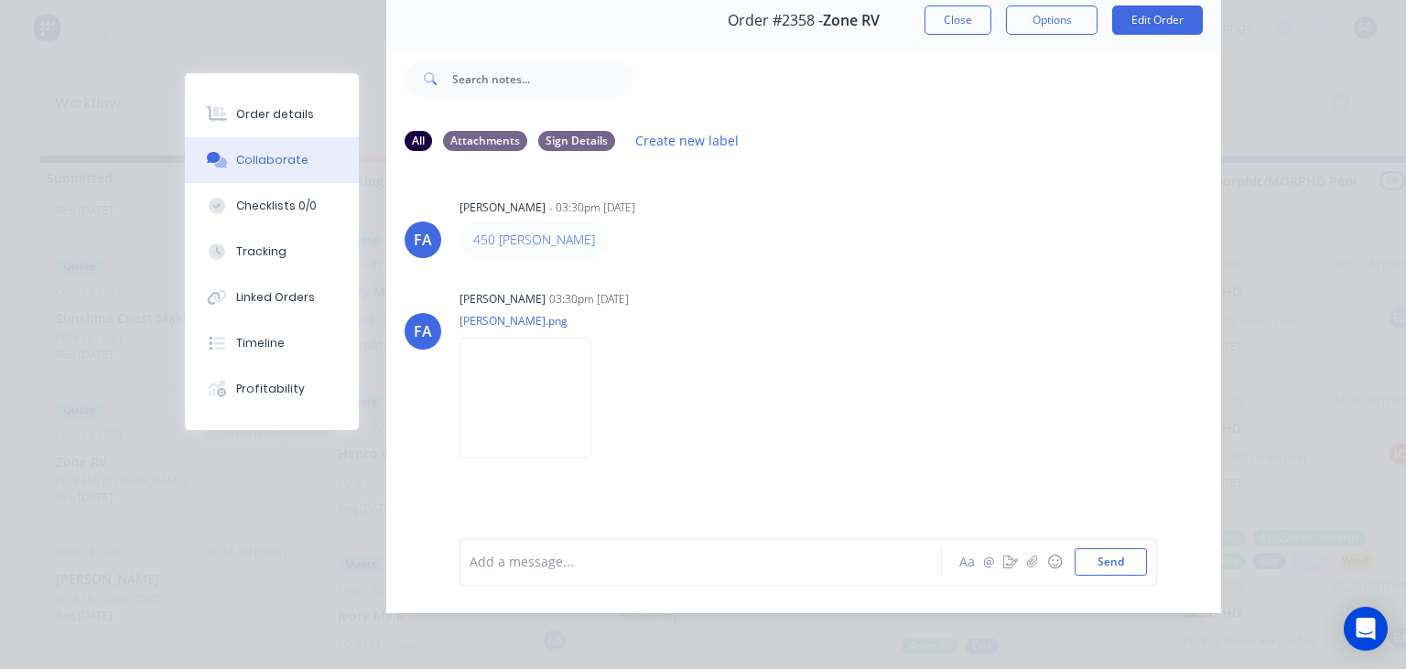
scroll to position [0, 0]
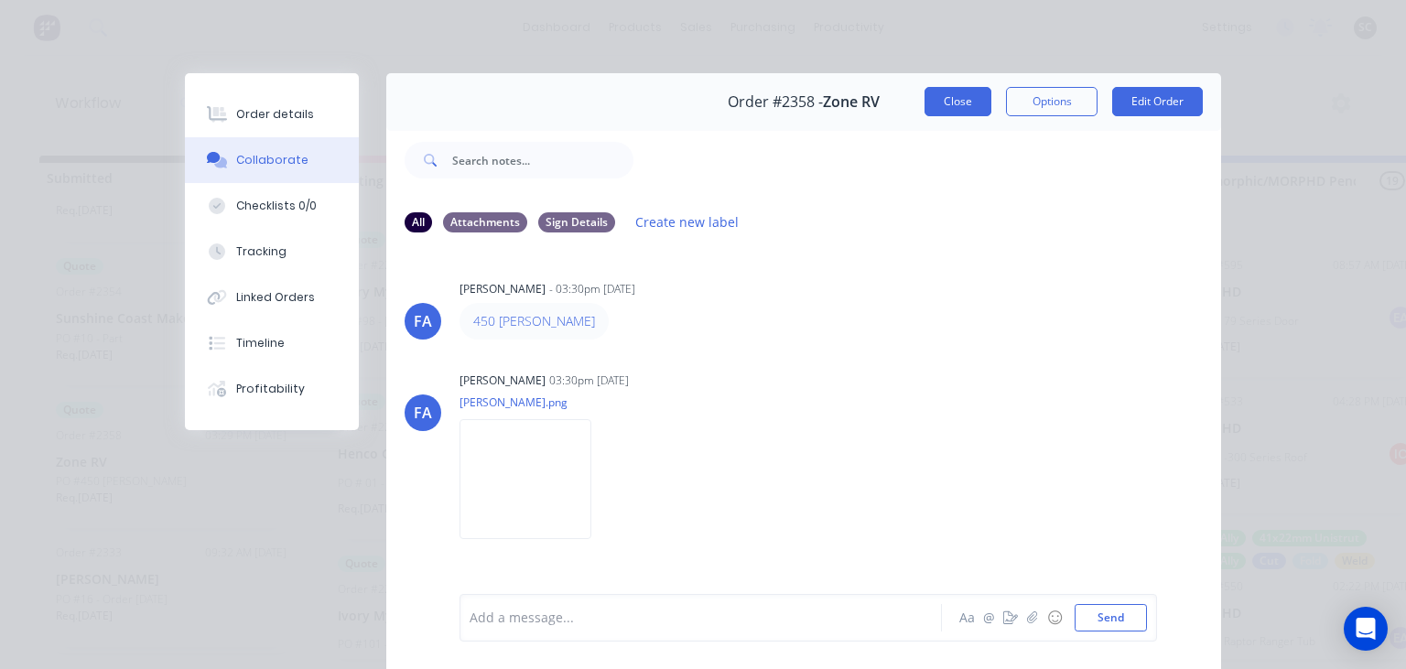
click at [956, 100] on button "Close" at bounding box center [958, 101] width 67 height 29
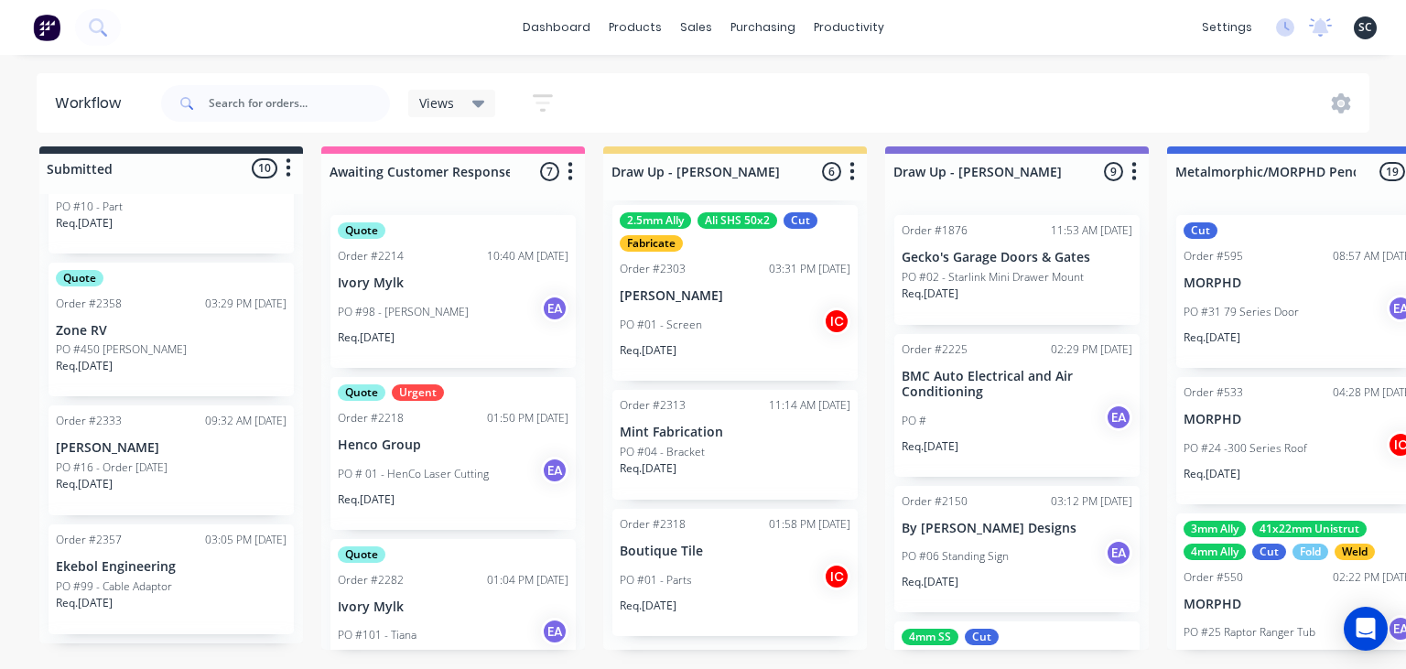
scroll to position [539, 0]
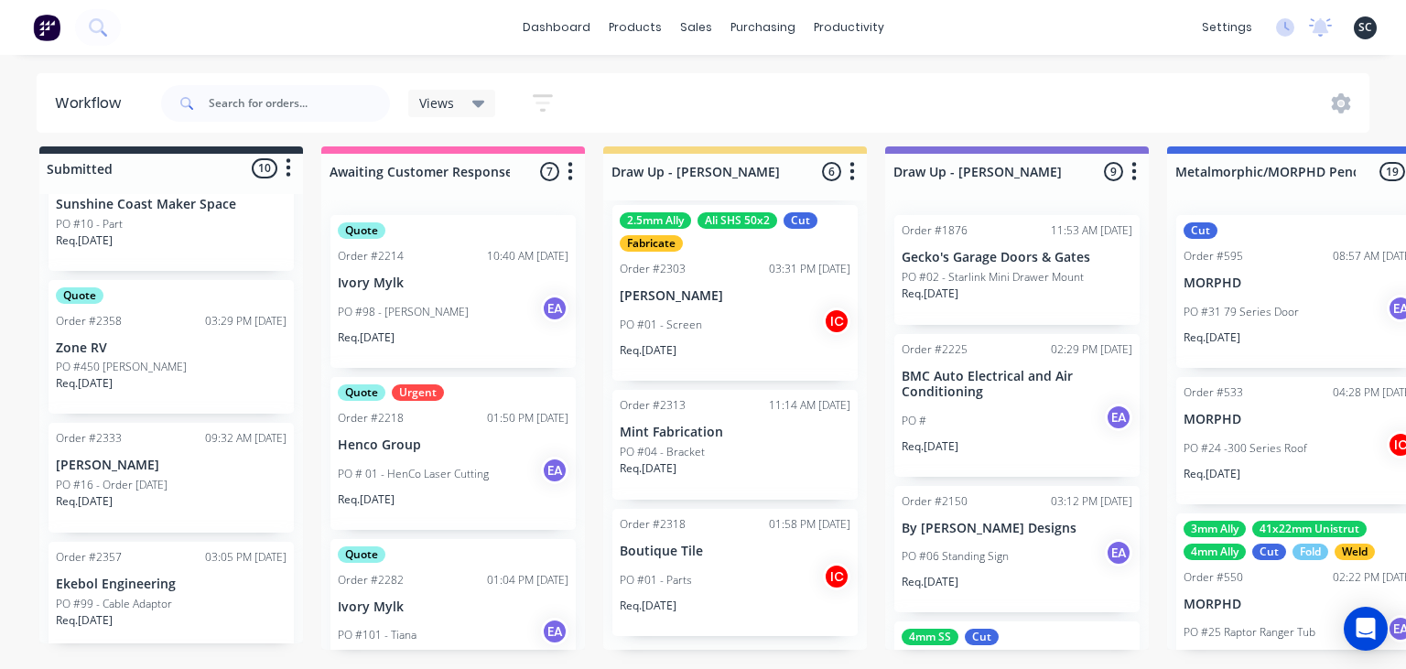
click at [137, 357] on div "Quote Order #2358 03:29 PM [DATE] Zone RV PO #450 [PERSON_NAME] Req. [DATE]" at bounding box center [171, 347] width 245 height 135
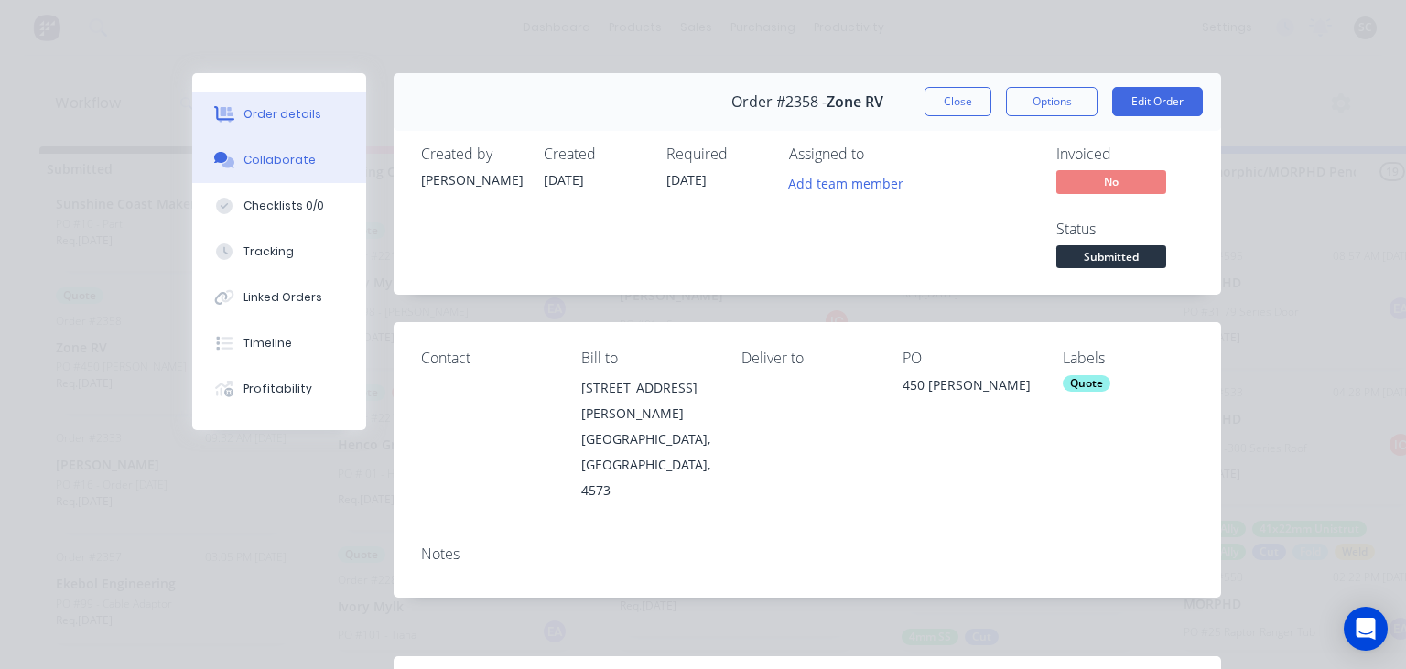
click at [295, 168] on div "Collaborate" at bounding box center [280, 160] width 72 height 16
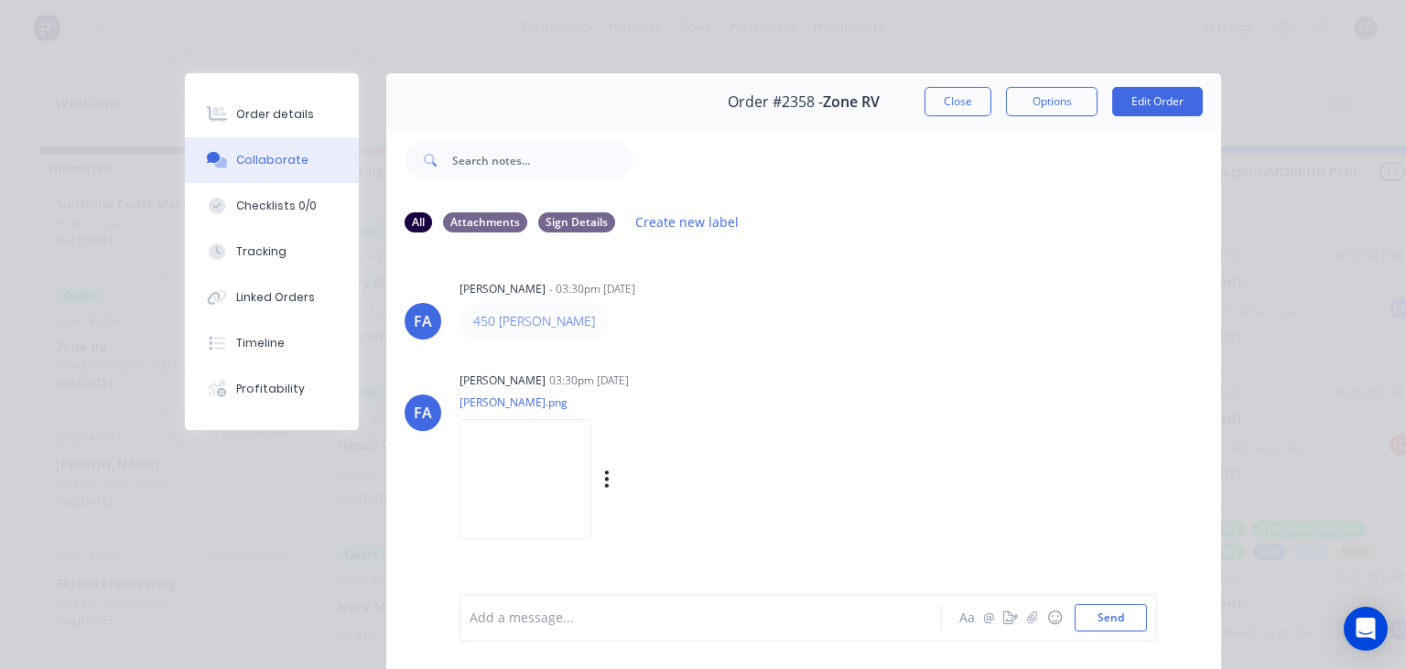
click at [542, 493] on img at bounding box center [526, 479] width 132 height 120
click at [821, 365] on div "[PERSON_NAME] [PERSON_NAME] - 03:30pm [DATE] 450 [PERSON_NAME] [PERSON_NAME] [P…" at bounding box center [803, 420] width 835 height 344
click at [953, 100] on button "Close" at bounding box center [958, 101] width 67 height 29
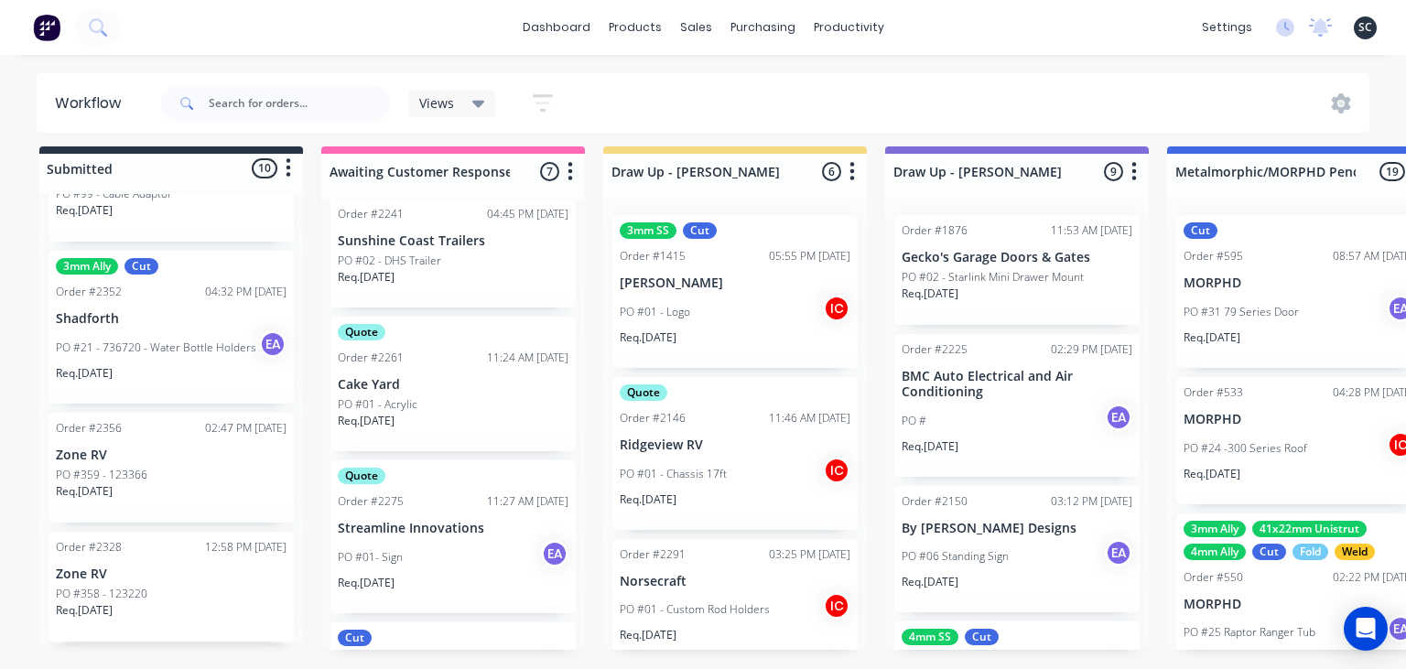
scroll to position [961, 0]
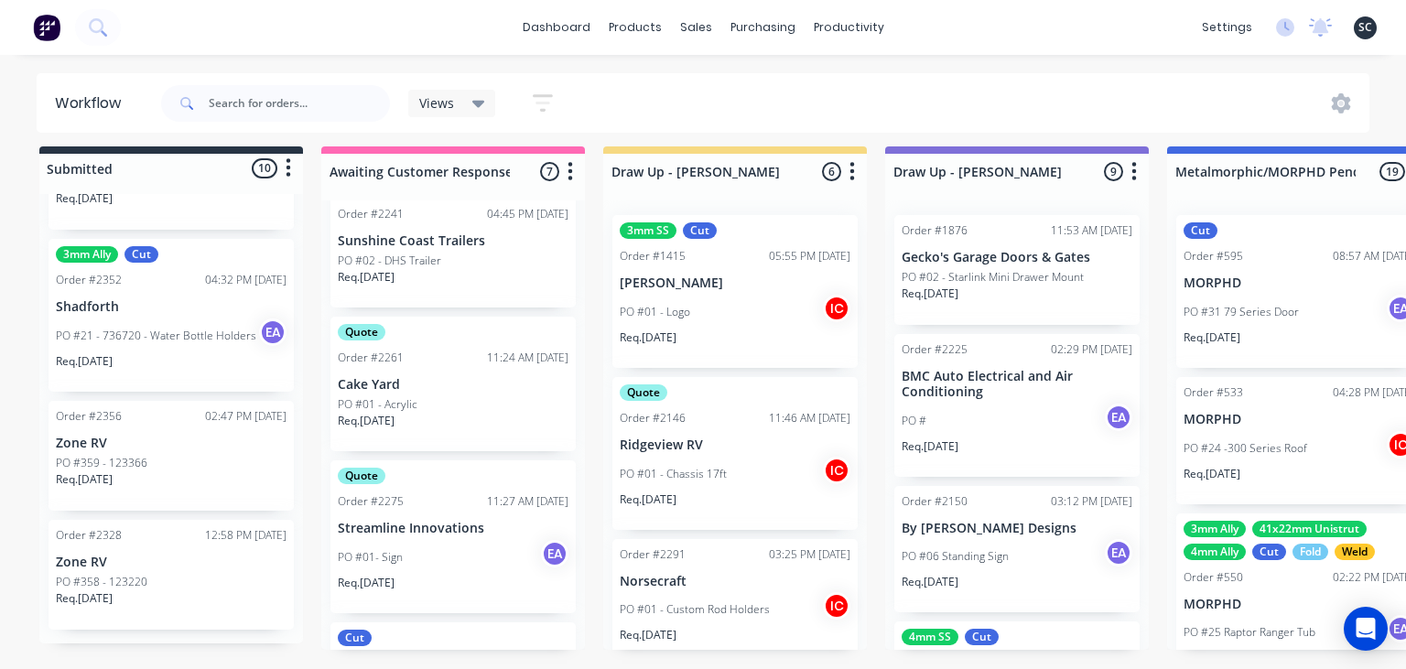
click at [112, 555] on p "Zone RV" at bounding box center [171, 563] width 231 height 16
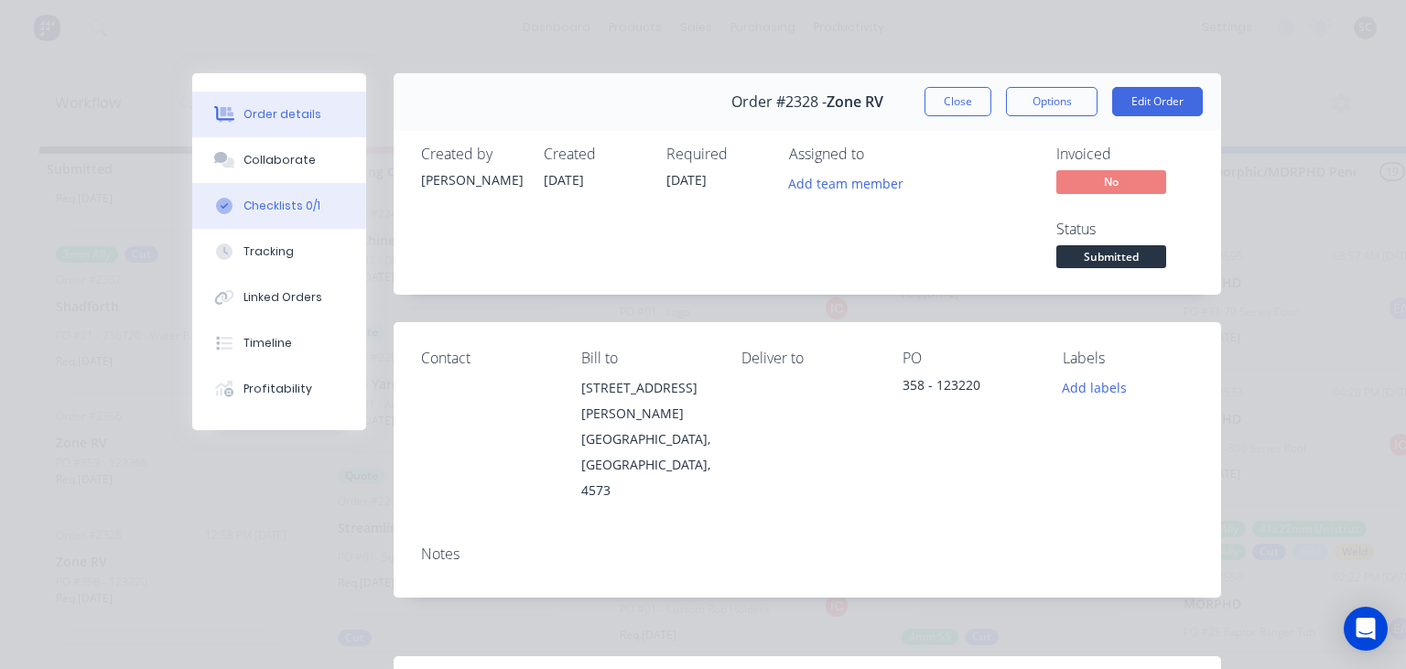
click at [296, 208] on div "Checklists 0/1" at bounding box center [282, 206] width 77 height 16
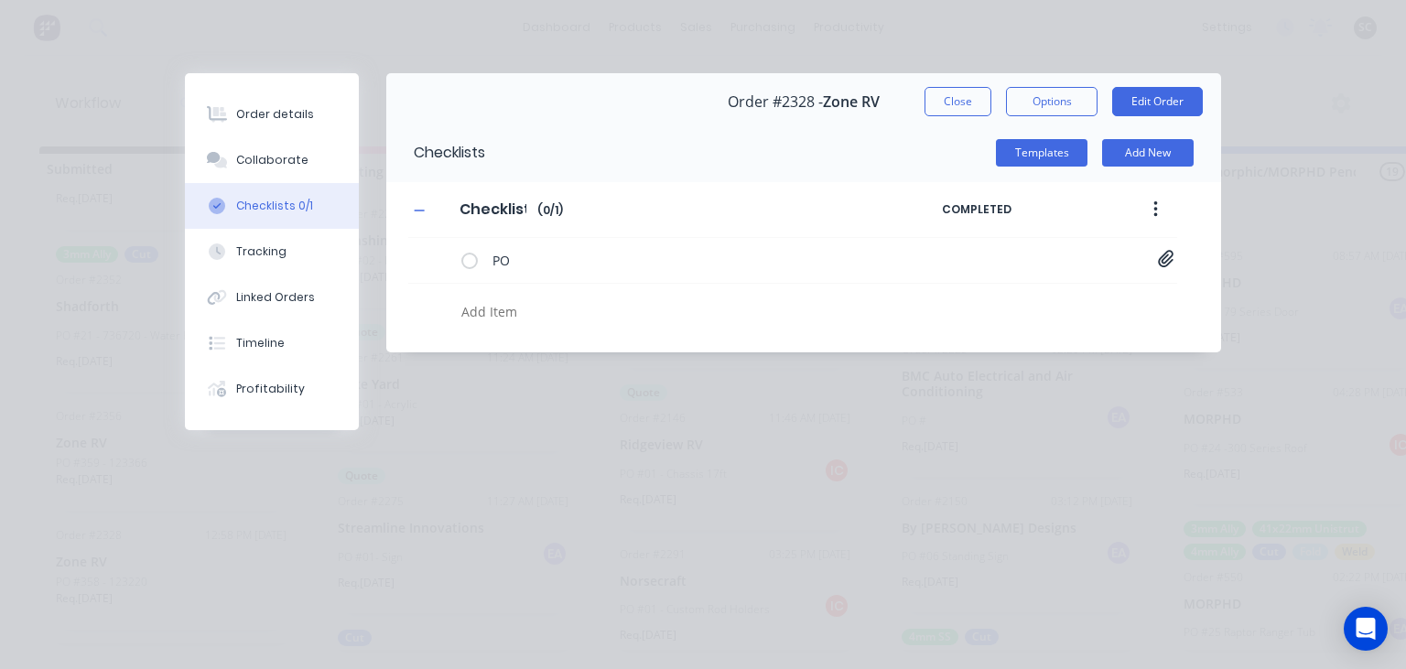
type textarea "x"
drag, startPoint x: 957, startPoint y: 108, endPoint x: 893, endPoint y: 283, distance: 186.3
click at [956, 107] on button "Close" at bounding box center [958, 101] width 67 height 29
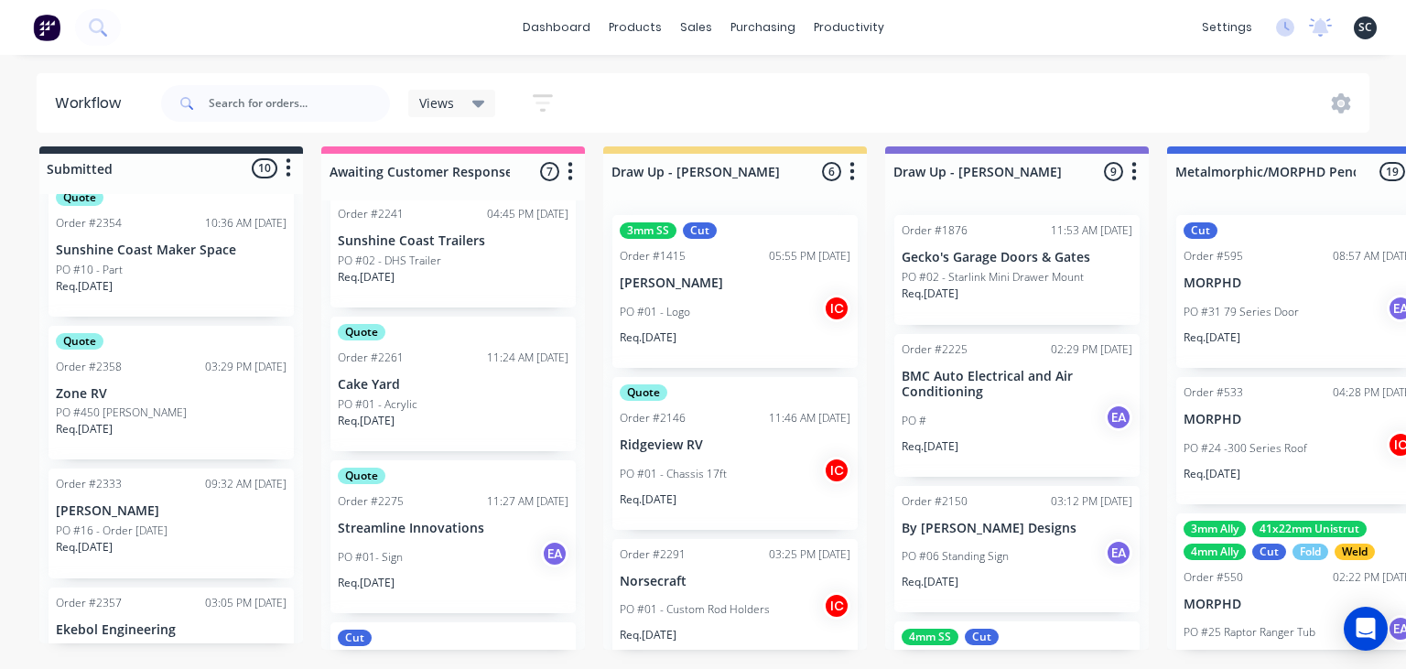
scroll to position [434, 0]
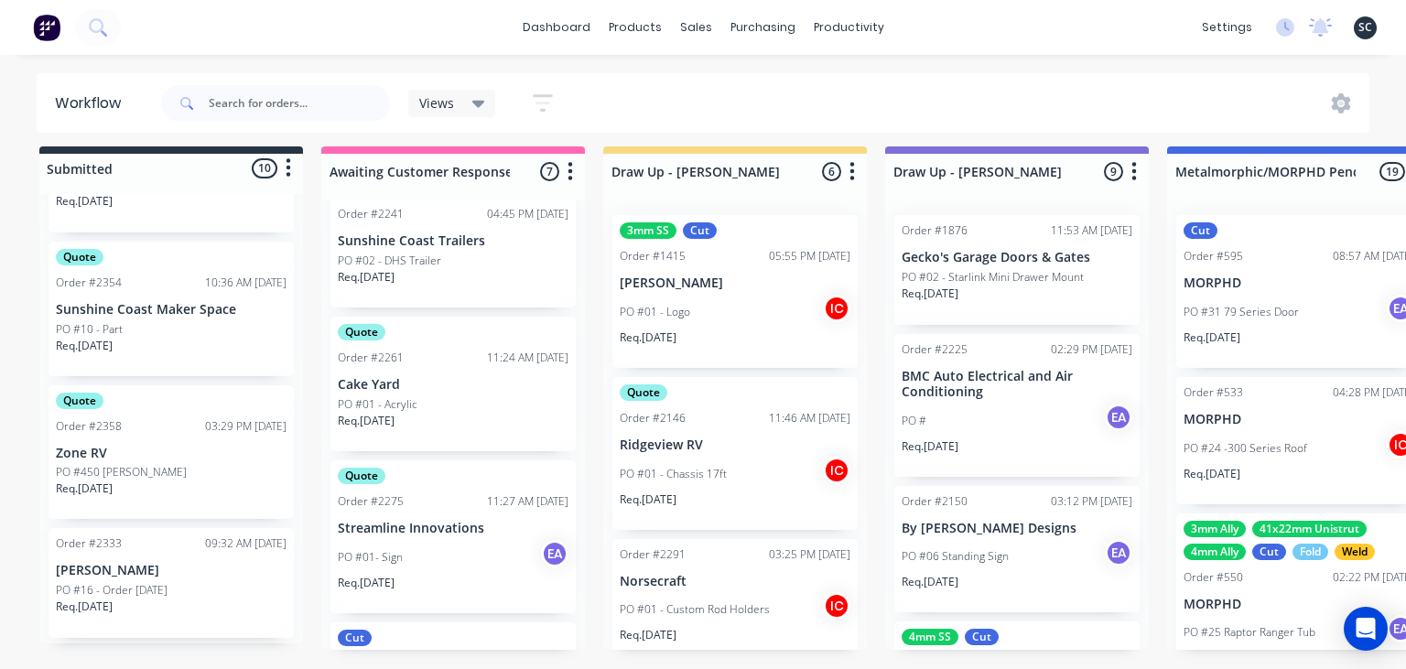
click at [134, 486] on div "Req. [DATE]" at bounding box center [171, 496] width 231 height 31
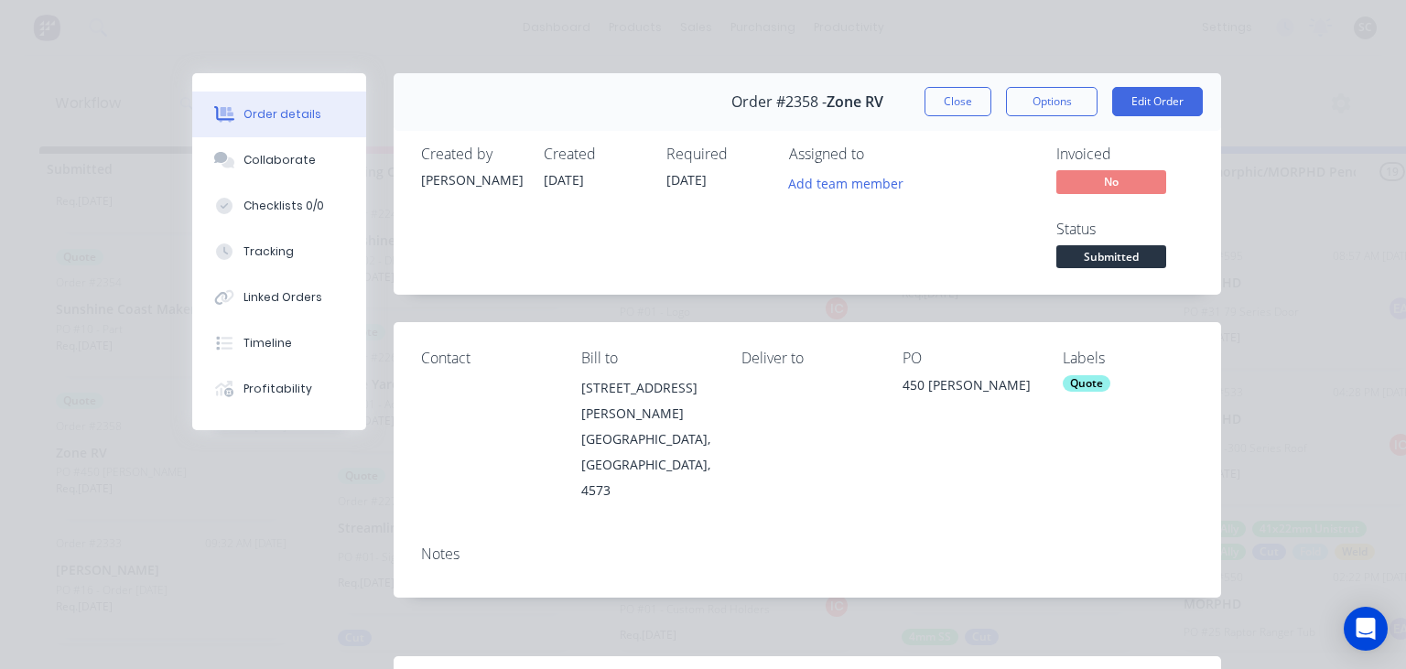
drag, startPoint x: 890, startPoint y: 386, endPoint x: 1031, endPoint y: 386, distance: 141.0
click at [1031, 386] on div "Contact [PERSON_NAME] to [STREET_ADDRESS][PERSON_NAME] Deliver to PO 450 [PERSO…" at bounding box center [808, 426] width 828 height 208
copy div "450 [PERSON_NAME]"
